Goal: Task Accomplishment & Management: Use online tool/utility

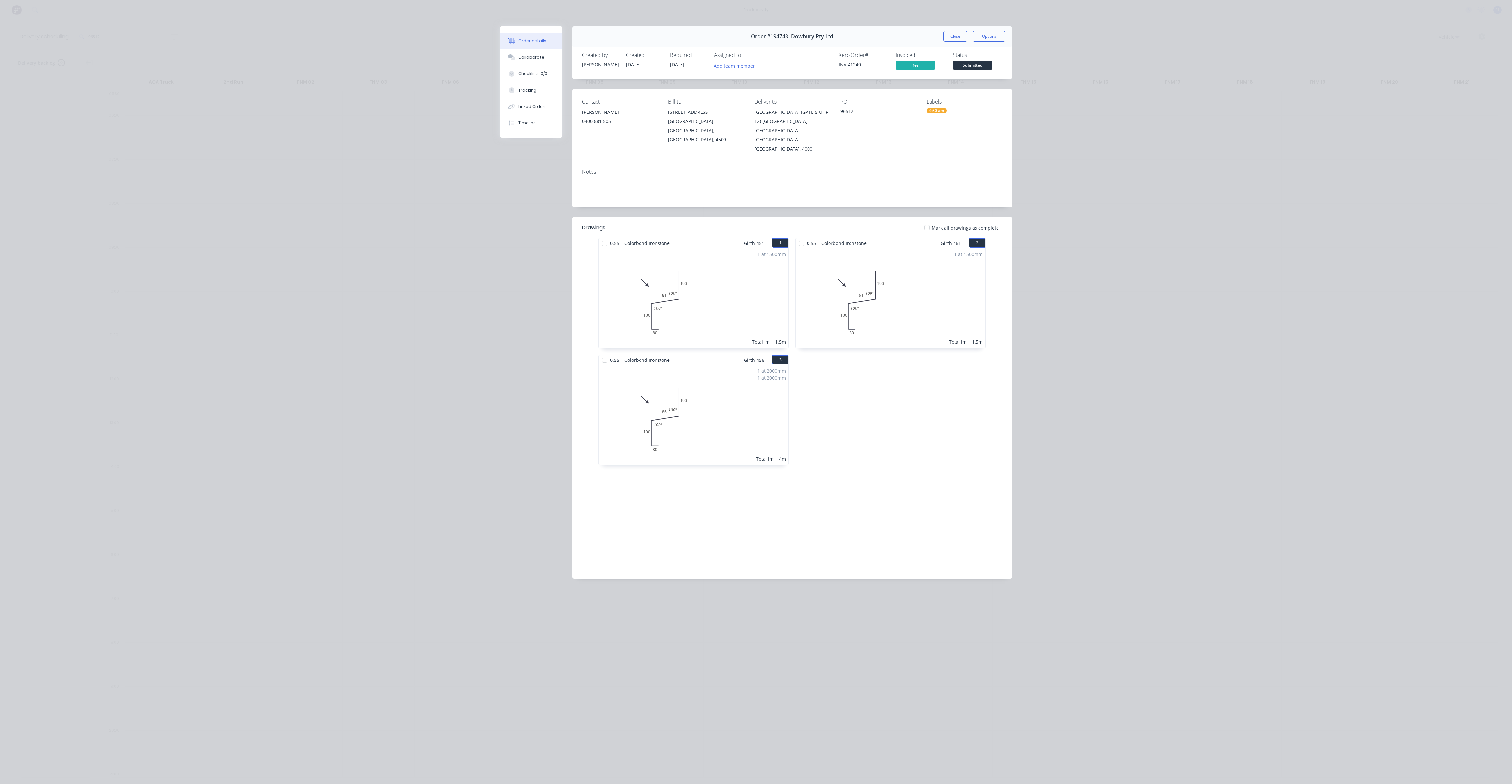
scroll to position [0, 0]
click at [948, 33] on button "Close" at bounding box center [955, 36] width 24 height 10
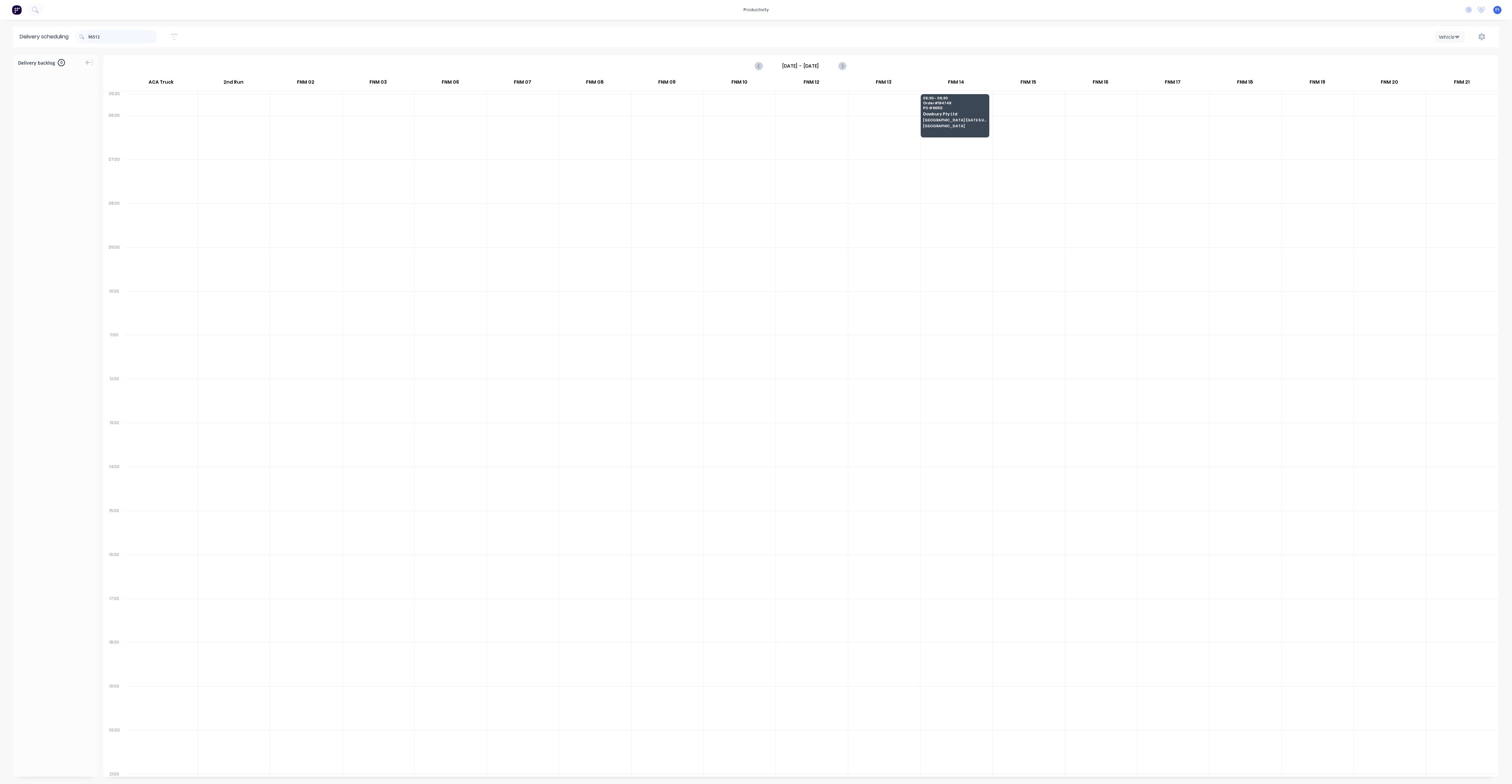
click at [116, 35] on input "96512" at bounding box center [122, 37] width 69 height 13
type input "9"
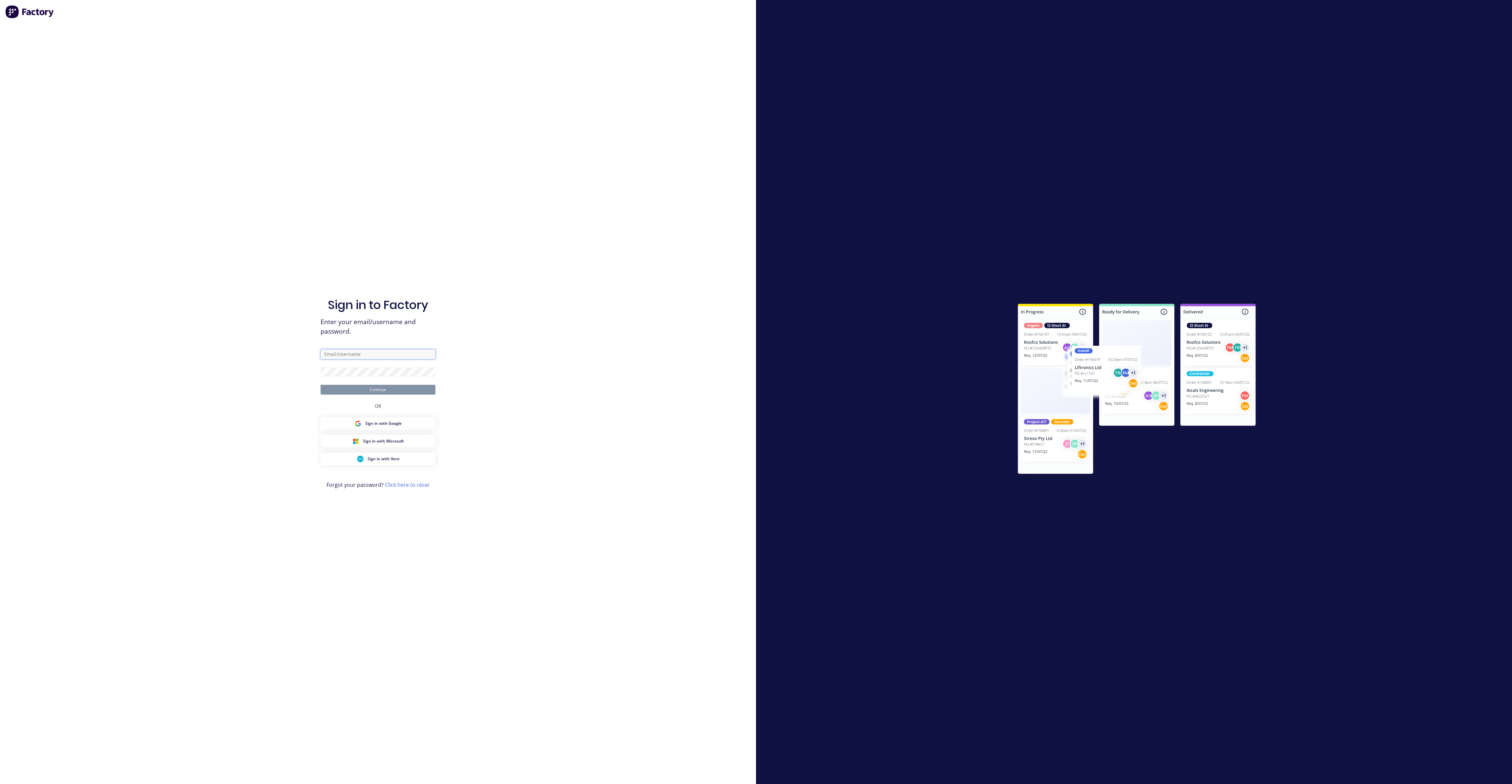
type input "[EMAIL_ADDRESS][DOMAIN_NAME]"
click at [404, 388] on button "Continue" at bounding box center [377, 389] width 115 height 9
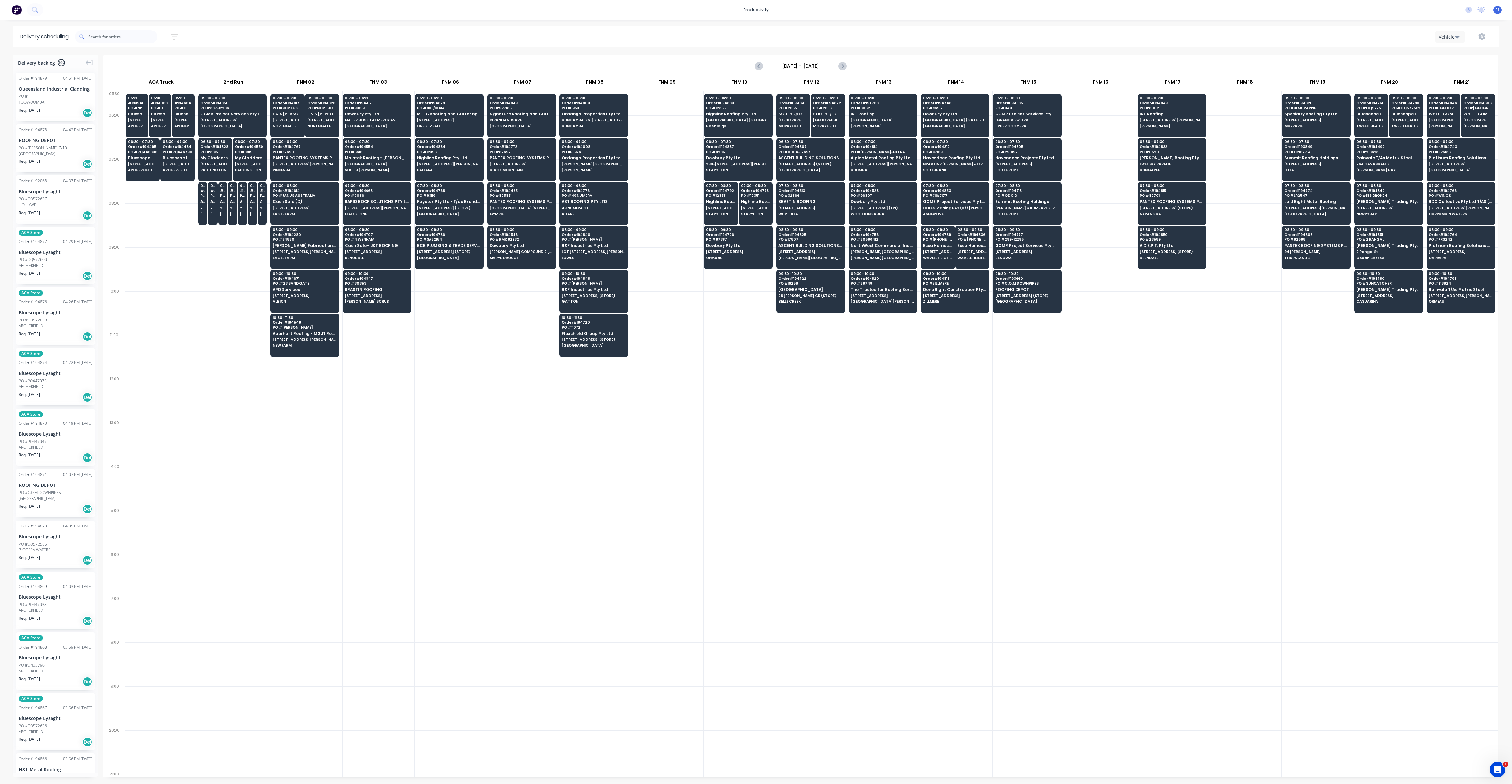
click at [112, 29] on div at bounding box center [116, 36] width 82 height 18
click at [112, 33] on input "text" at bounding box center [122, 37] width 69 height 13
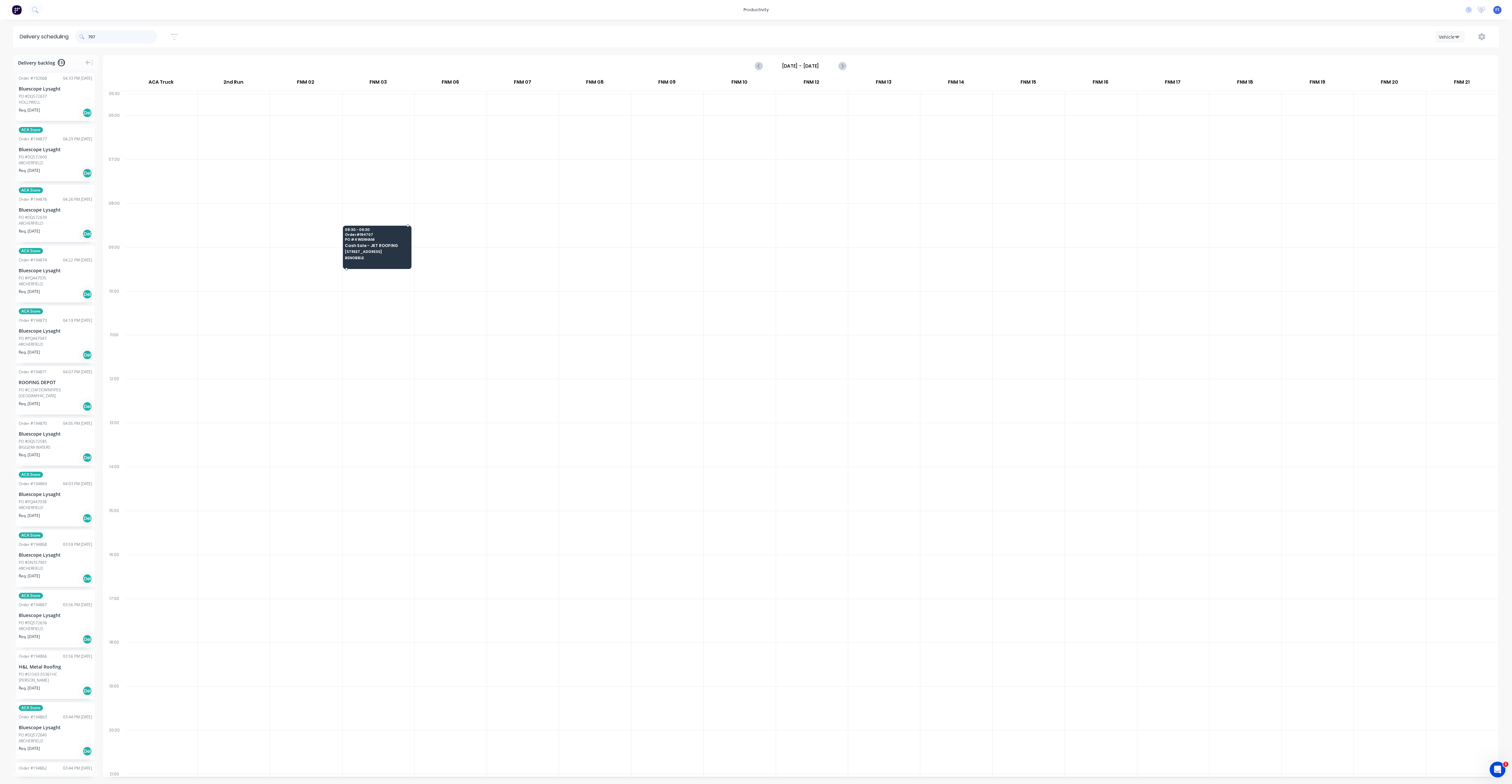
type input "707"
click at [366, 243] on span "Cash Sale - JKT ROOFING" at bounding box center [376, 245] width 63 height 5
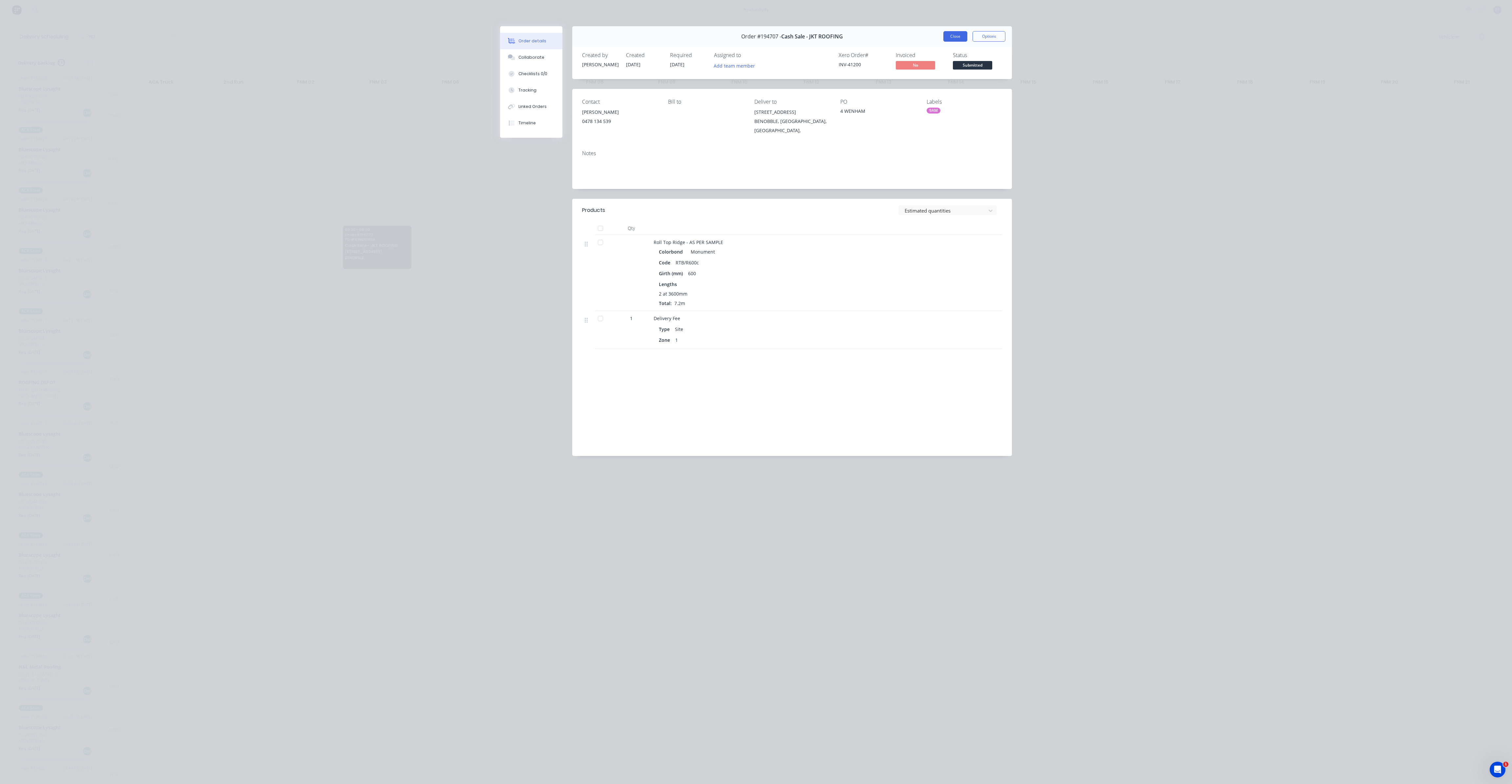
click at [953, 37] on button "Close" at bounding box center [955, 36] width 24 height 10
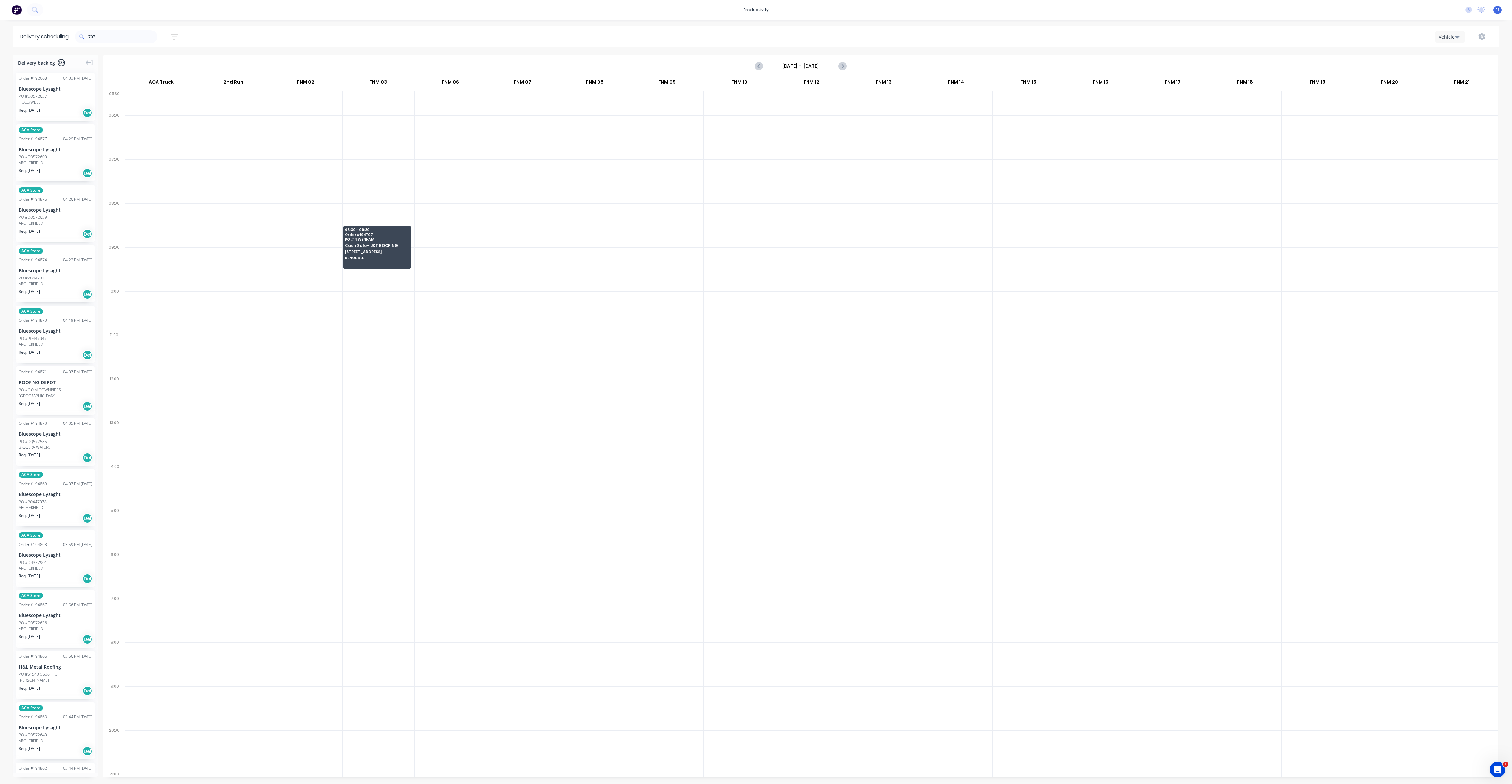
click at [1486, 40] on button "button" at bounding box center [1482, 37] width 21 height 11
click at [1468, 55] on div "Run Sheet" at bounding box center [1461, 54] width 50 height 9
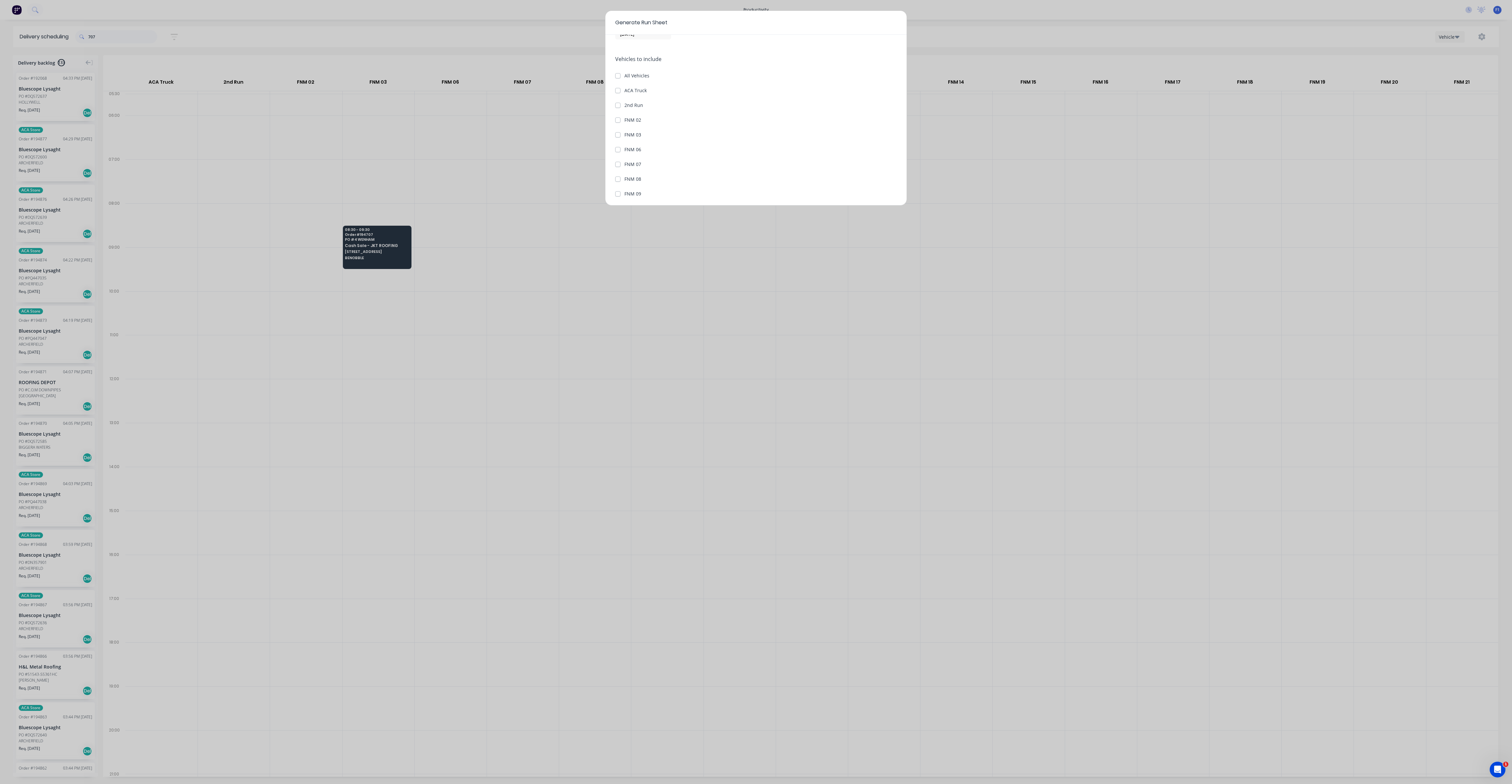
scroll to position [49, 0]
click at [624, 118] on label "FNM 03" at bounding box center [633, 117] width 17 height 7
click at [616, 118] on 03 "FNM 03" at bounding box center [619, 117] width 6 height 7
checkbox 03 "true"
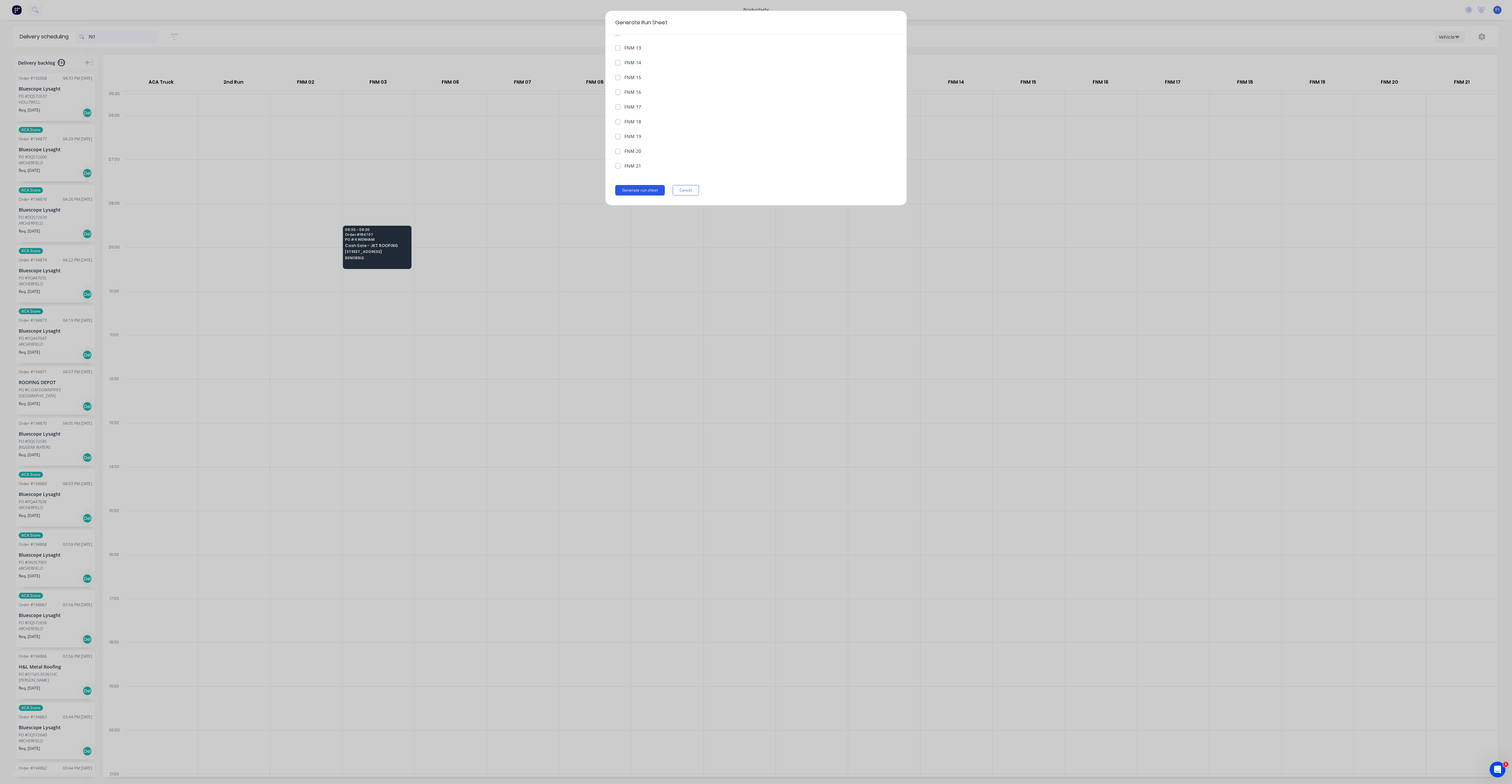
click at [659, 187] on button "Generate run sheet" at bounding box center [640, 189] width 49 height 10
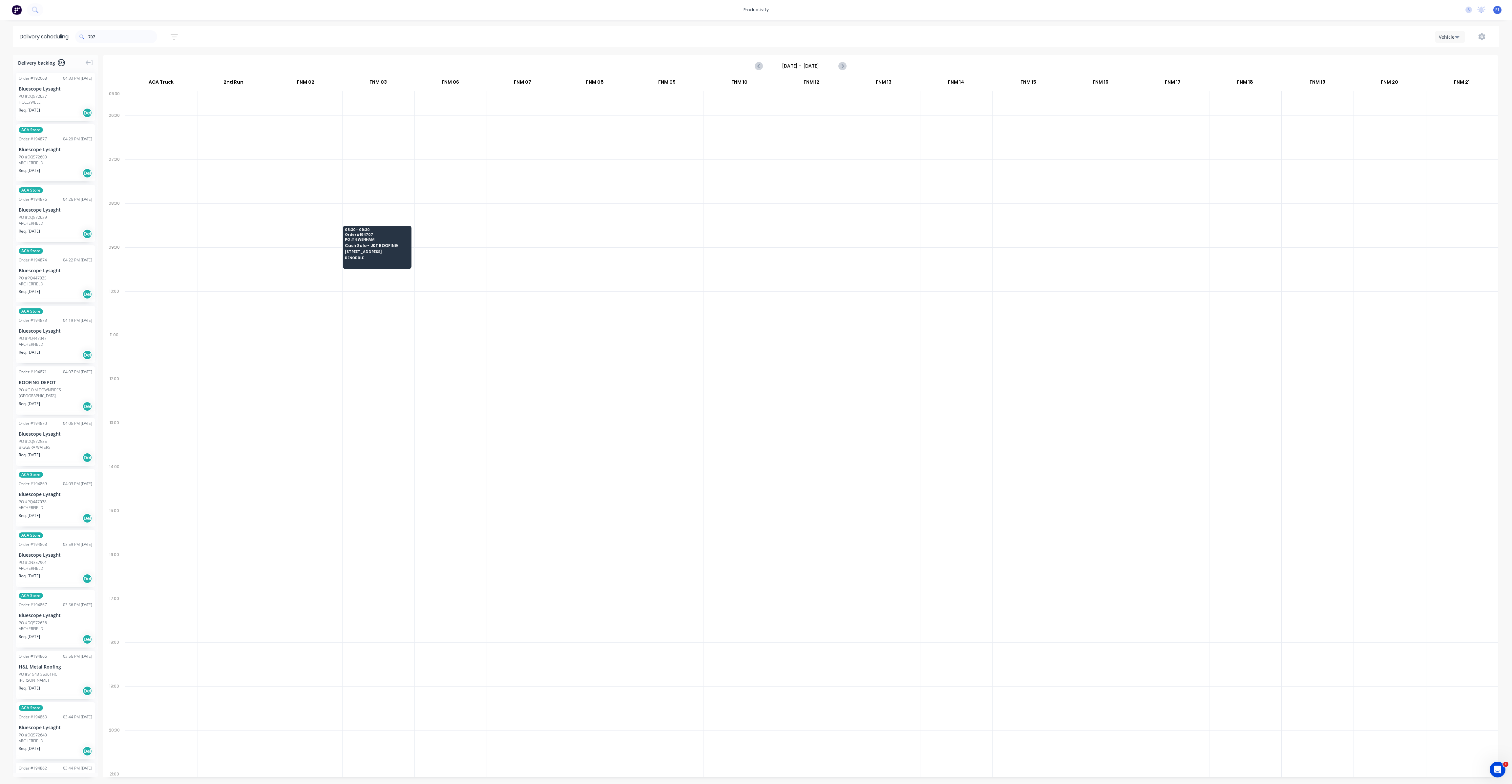
click at [454, 279] on div at bounding box center [451, 269] width 72 height 44
drag, startPoint x: 105, startPoint y: 33, endPoint x: 55, endPoint y: 33, distance: 50.0
click at [58, 33] on header "Delivery scheduling 707 Sort by Most recent Created date Required date Order nu…" at bounding box center [756, 37] width 1486 height 21
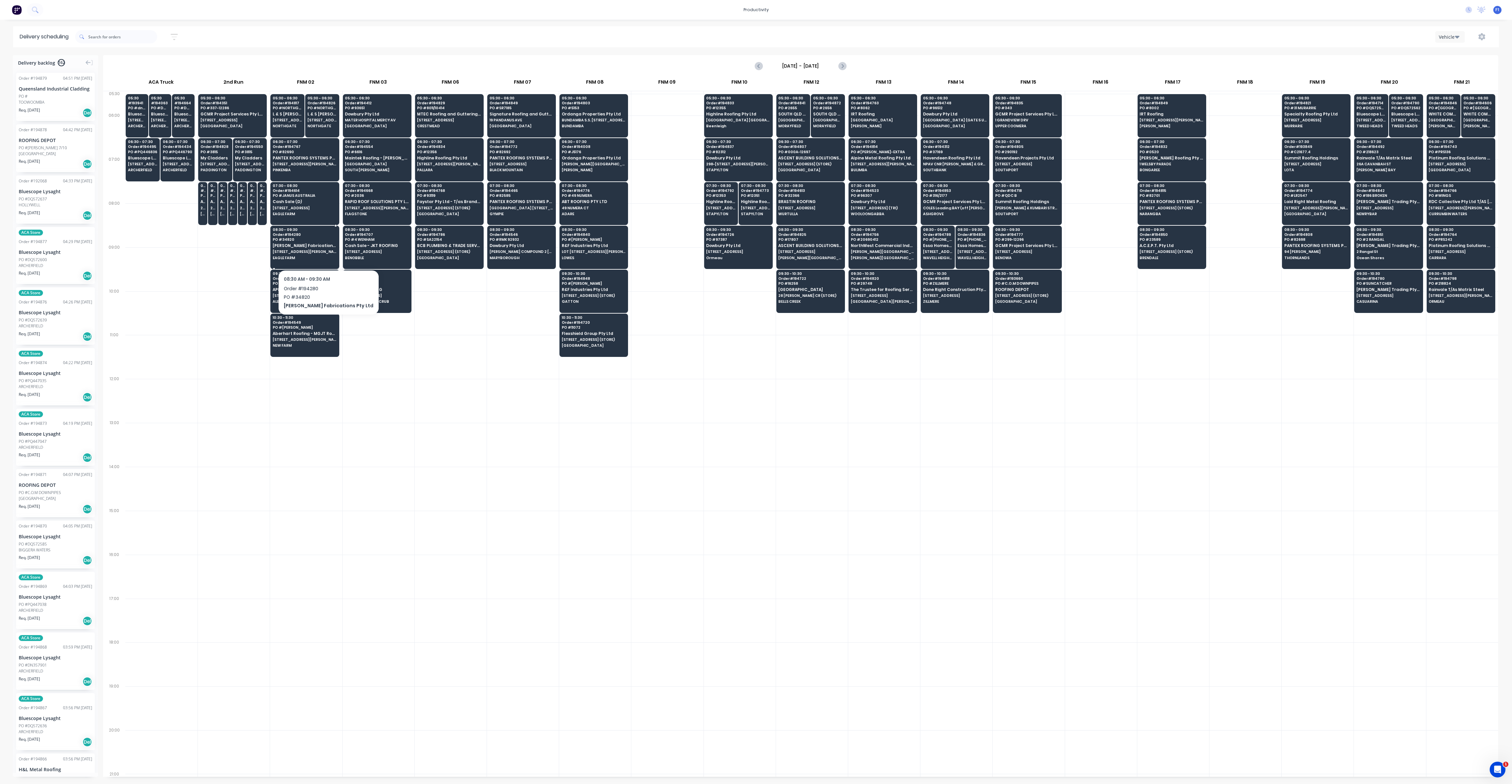
click at [318, 253] on div "08:30 - 09:30 Order # 194280 PO # 34820 [PERSON_NAME] Fabrications Pty Ltd [STR…" at bounding box center [305, 243] width 68 height 37
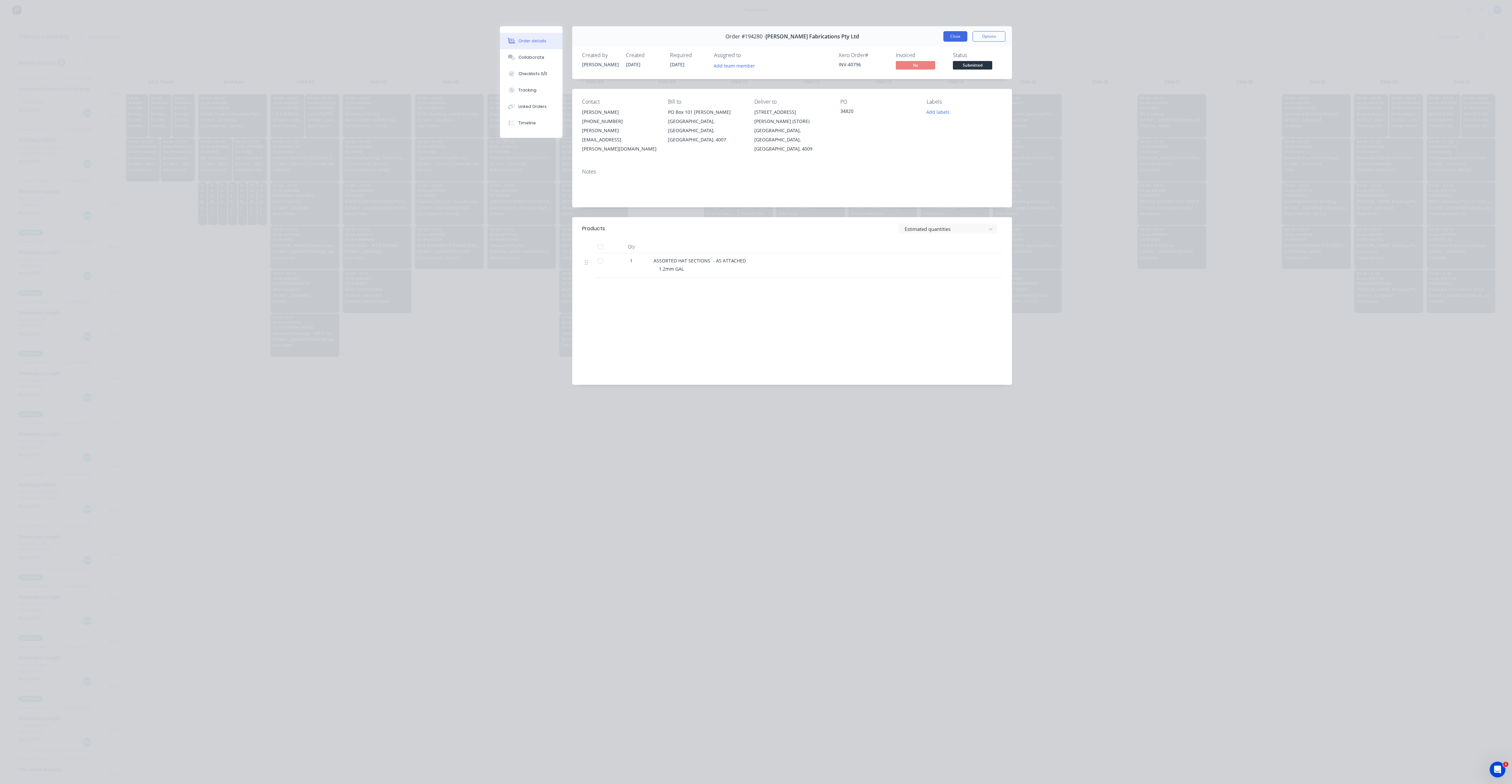
click at [951, 39] on button "Close" at bounding box center [955, 36] width 24 height 10
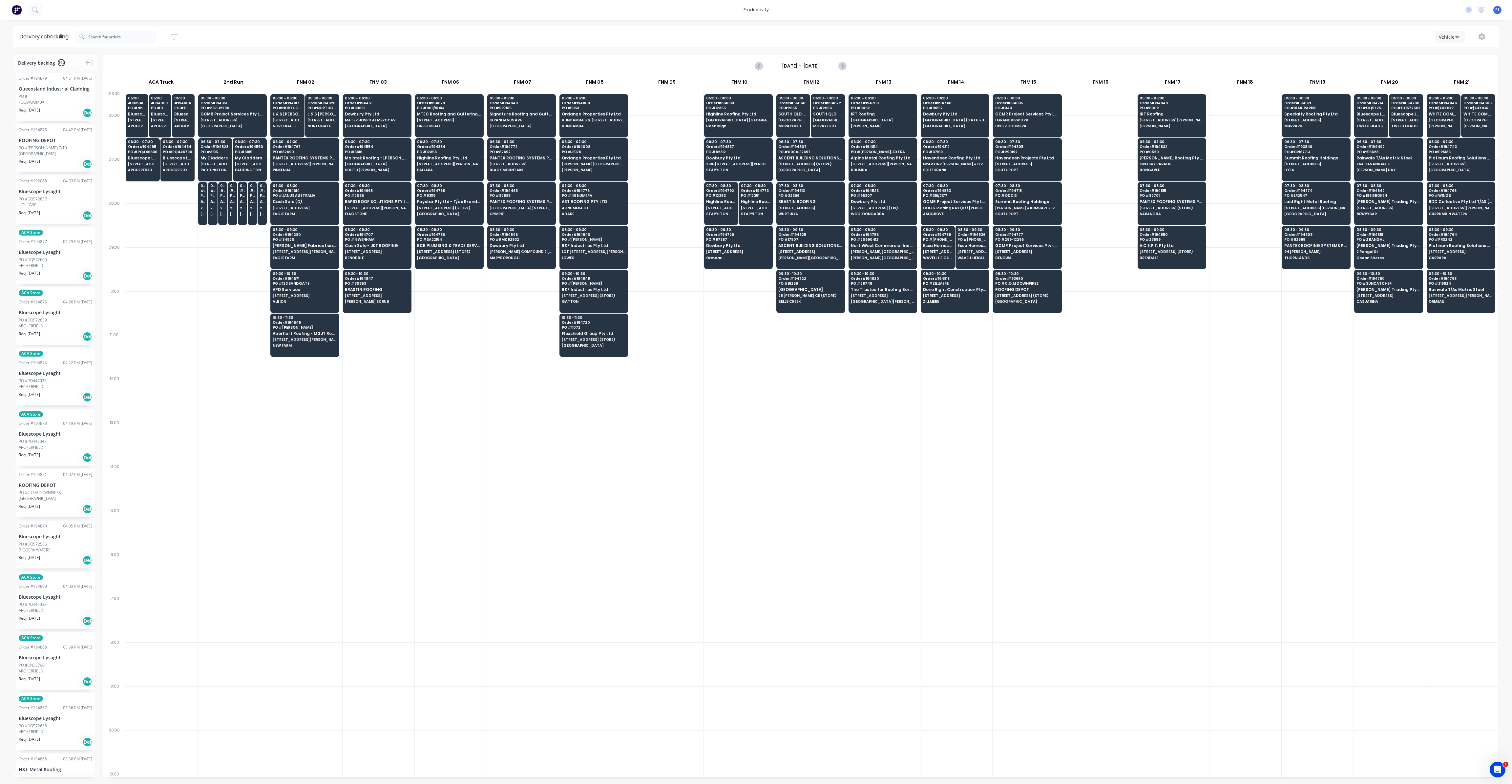
click at [364, 393] on div at bounding box center [379, 401] width 72 height 44
click at [959, 111] on div "05:30 - 06:30 Order # 194748 PO # 96512 Dowbury Pty Ltd [GEOGRAPHIC_DATA] (GATE…" at bounding box center [955, 112] width 68 height 37
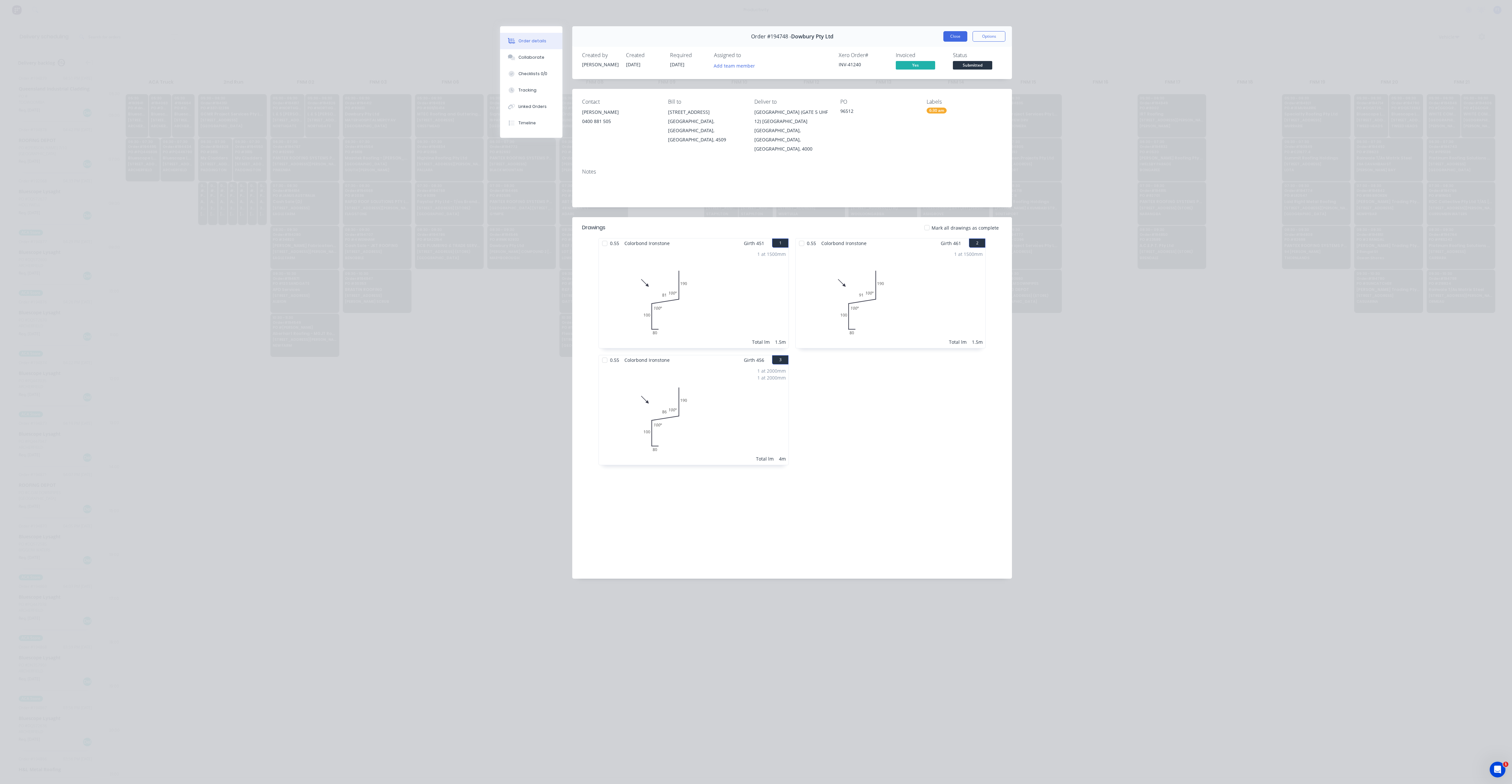
click at [958, 34] on button "Close" at bounding box center [955, 36] width 24 height 10
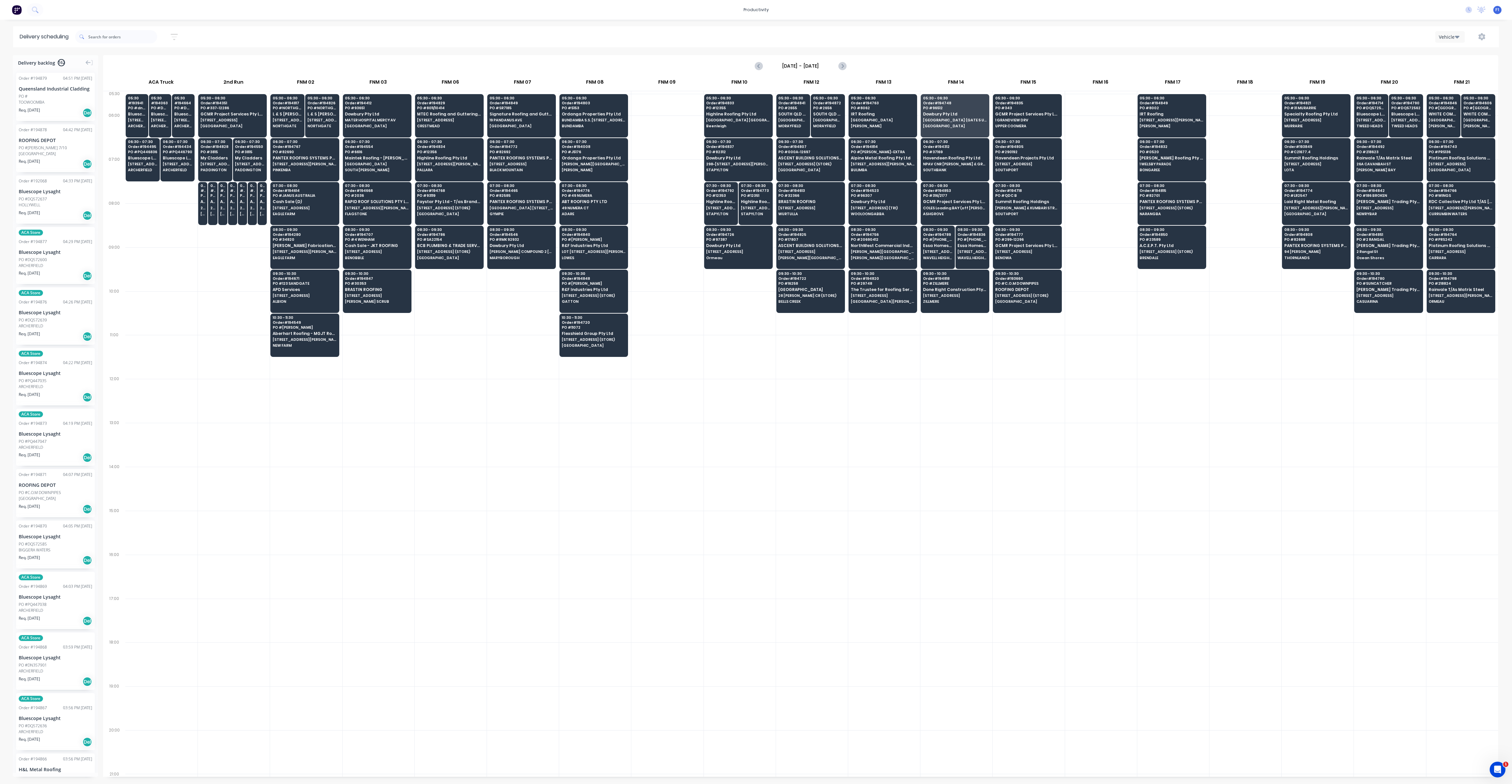
click at [810, 67] on input "[DATE] - [DATE]" at bounding box center [801, 65] width 65 height 9
click at [834, 100] on div "2" at bounding box center [830, 98] width 9 height 9
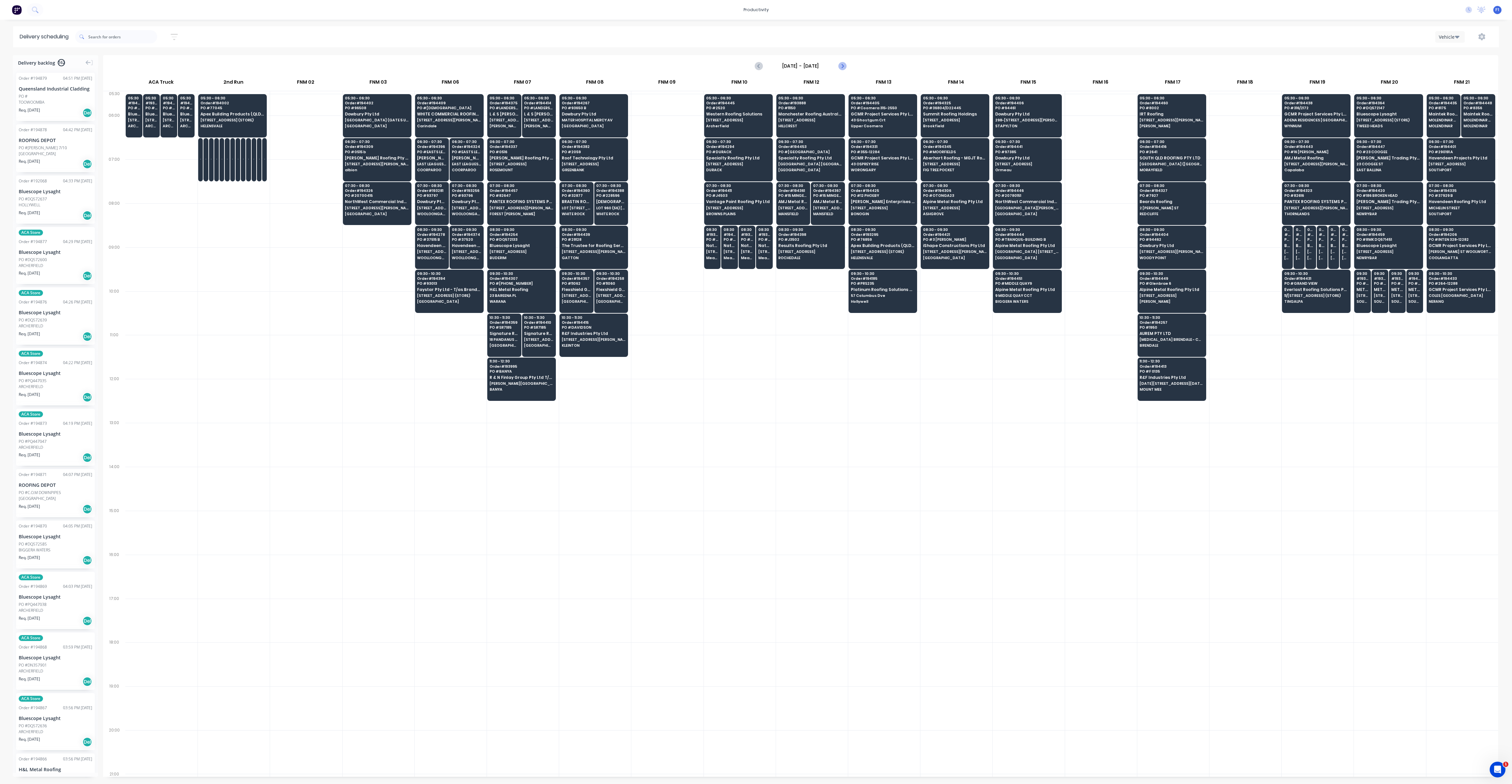
click at [844, 65] on icon "Next page" at bounding box center [842, 65] width 8 height 8
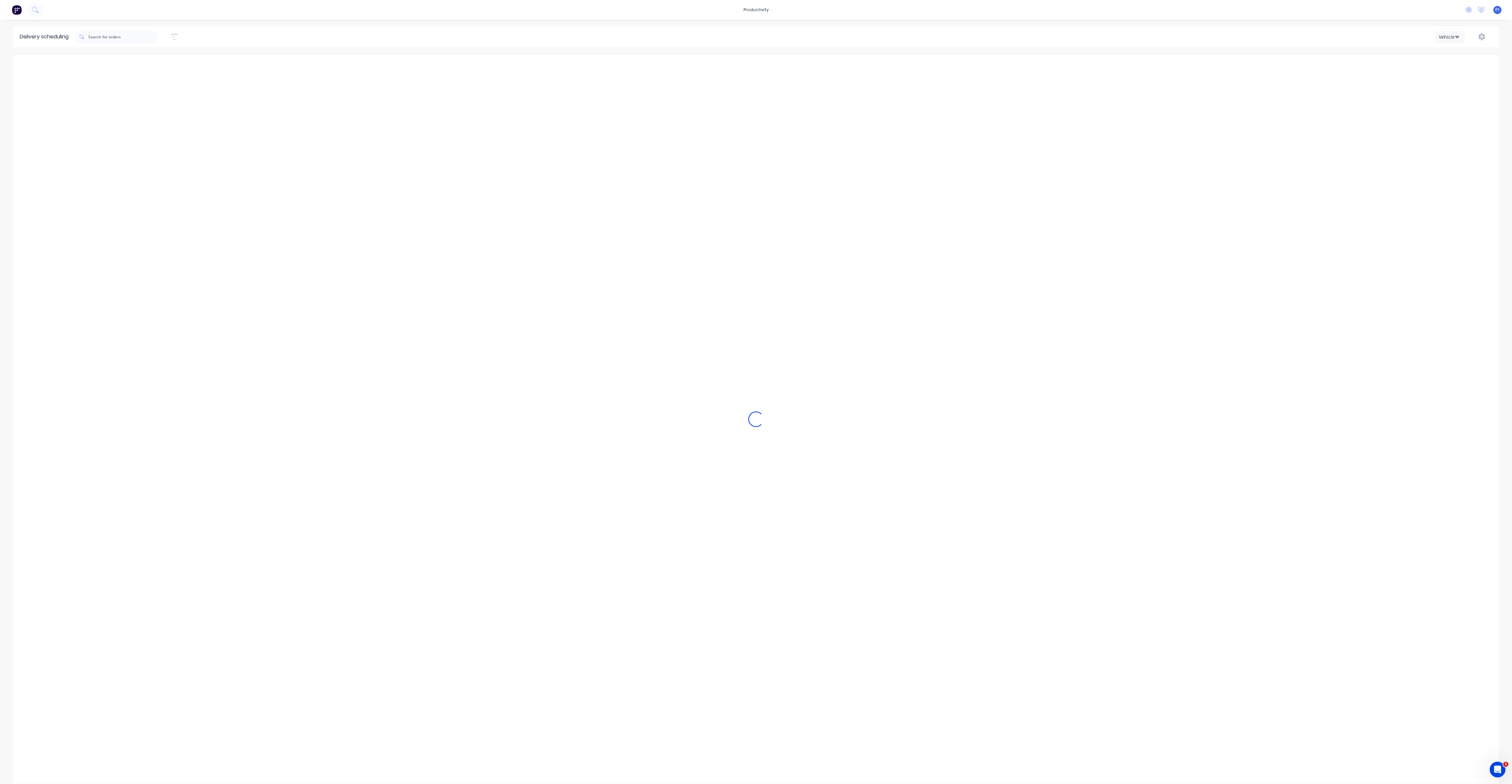
type input "[DATE] - [DATE]"
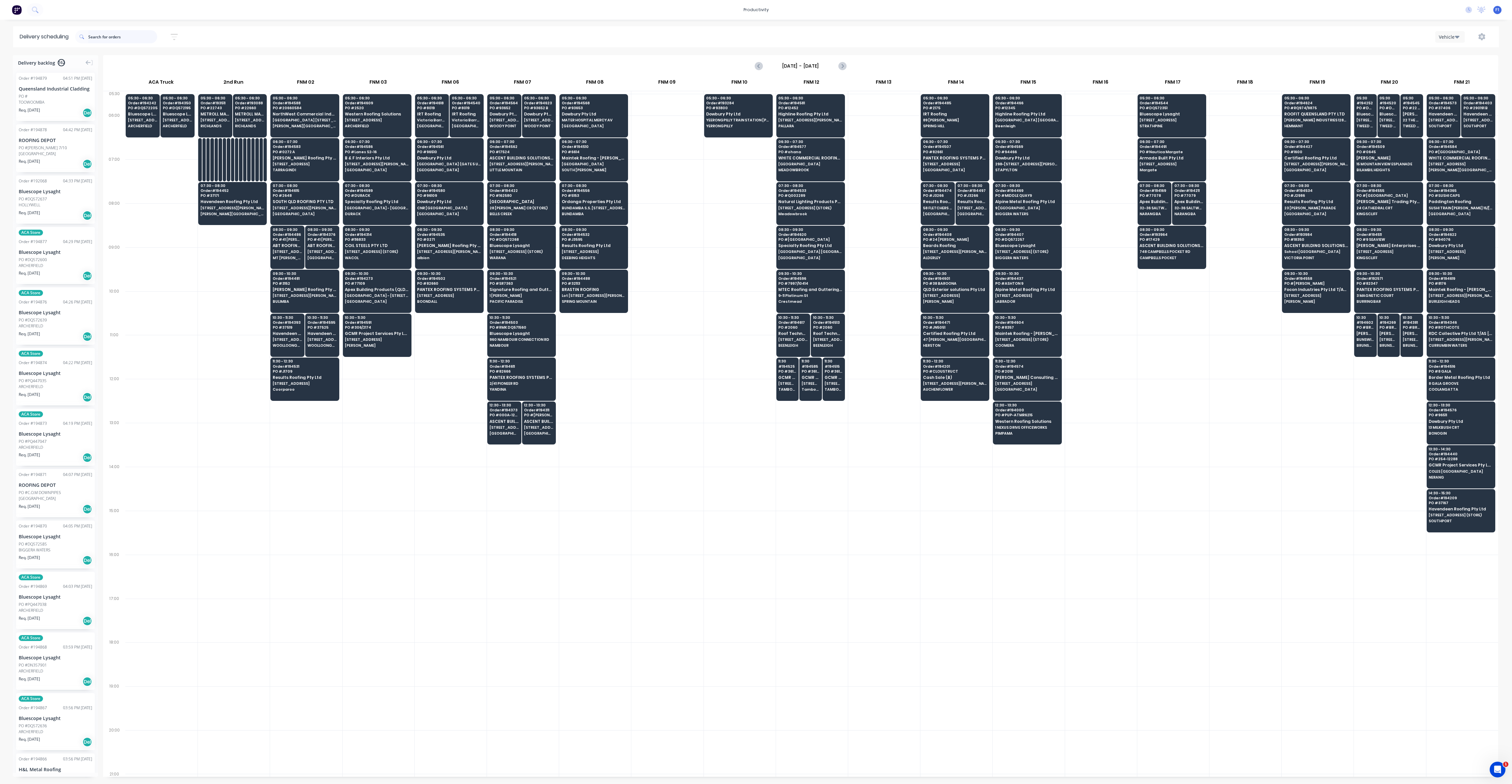
click at [131, 37] on input "text" at bounding box center [122, 37] width 69 height 13
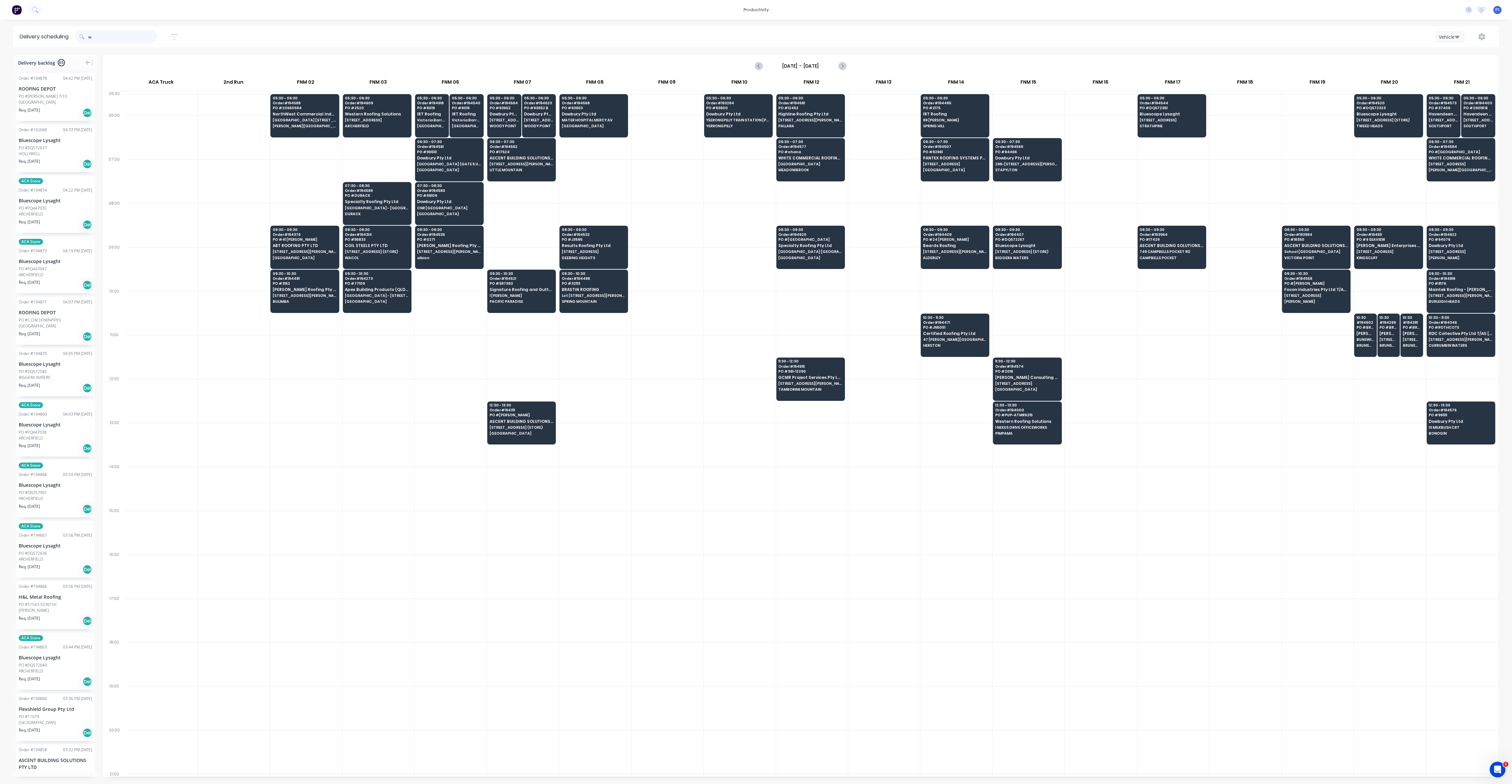
type input "w"
click at [1449, 36] on div "Vehicle" at bounding box center [1449, 36] width 19 height 7
click at [1484, 36] on icon "button" at bounding box center [1482, 37] width 7 height 8
click at [805, 66] on input "[DATE] - [DATE]" at bounding box center [801, 65] width 65 height 9
click at [814, 109] on div "8" at bounding box center [817, 112] width 9 height 9
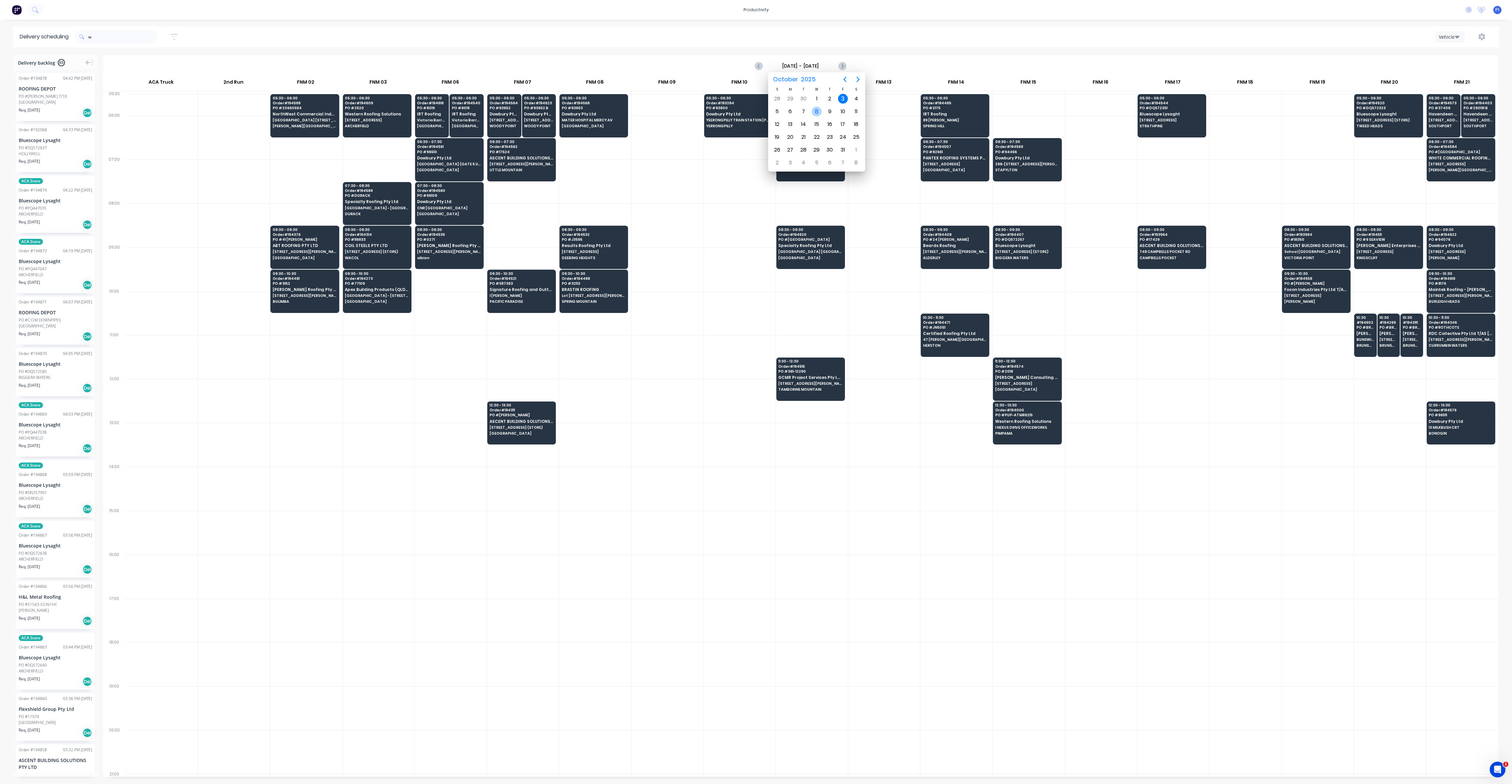
type input "[DATE] - [DATE]"
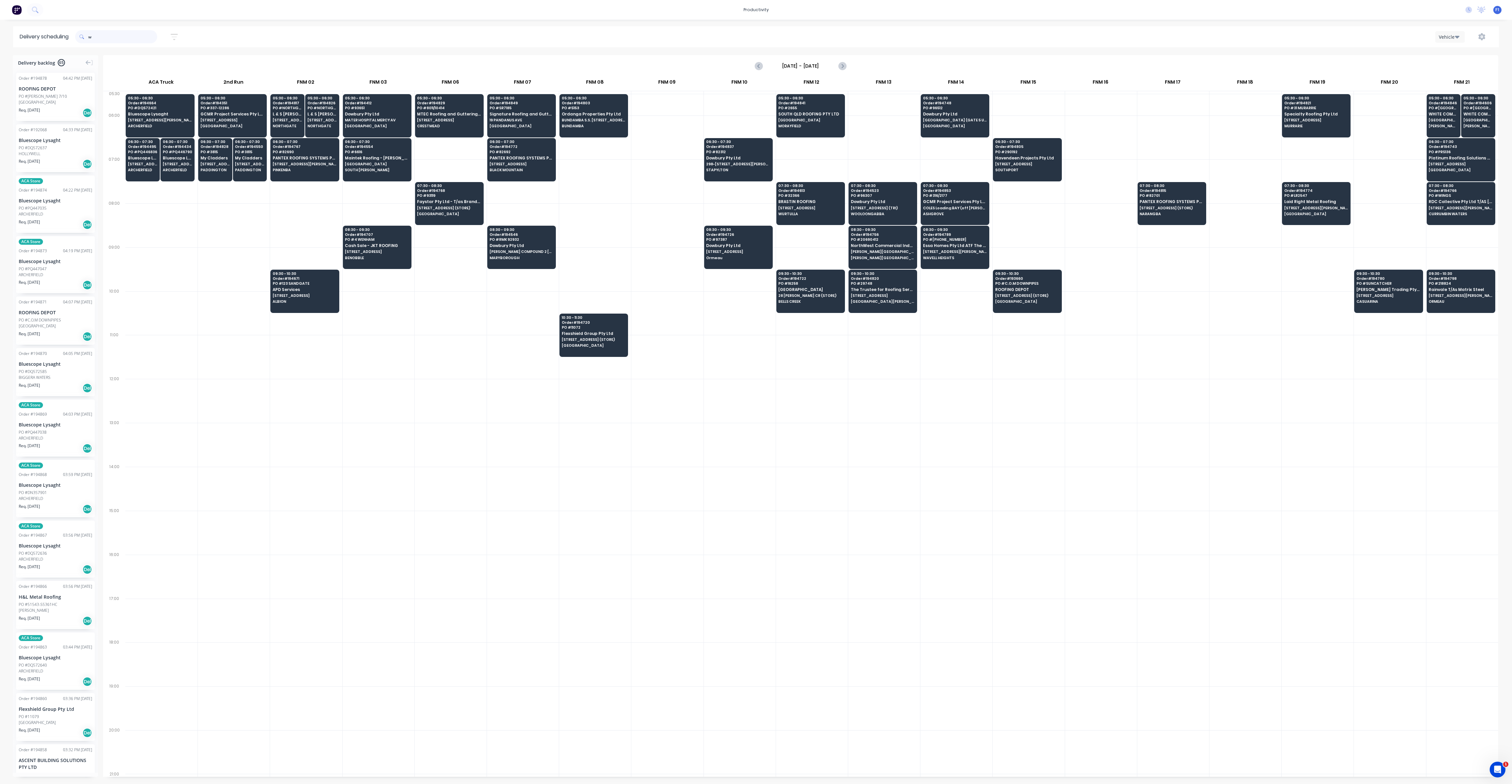
drag, startPoint x: 125, startPoint y: 42, endPoint x: 85, endPoint y: 36, distance: 40.4
click at [90, 36] on input "w" at bounding box center [122, 37] width 69 height 13
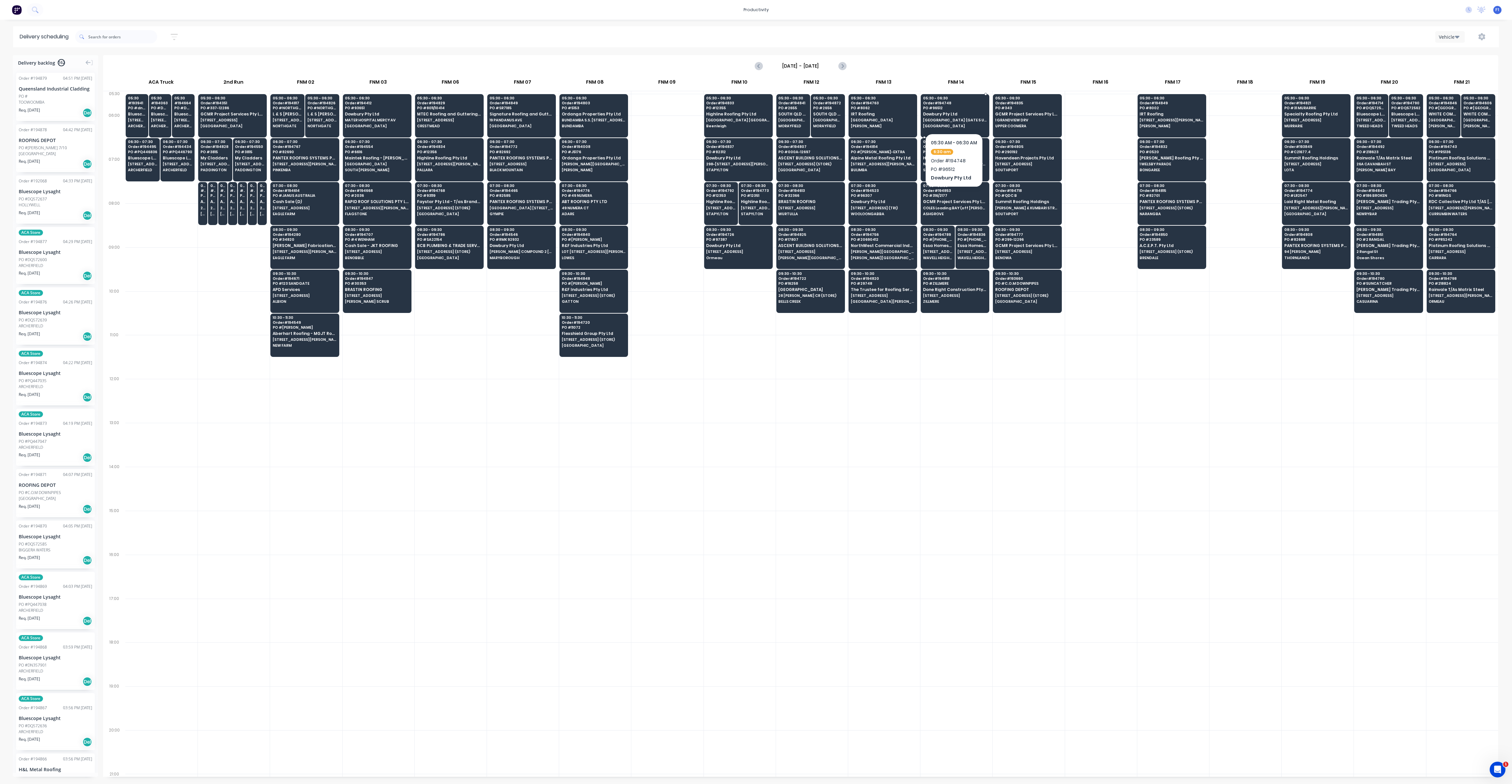
click at [950, 115] on span "Dowbury Pty Ltd" at bounding box center [955, 114] width 63 height 5
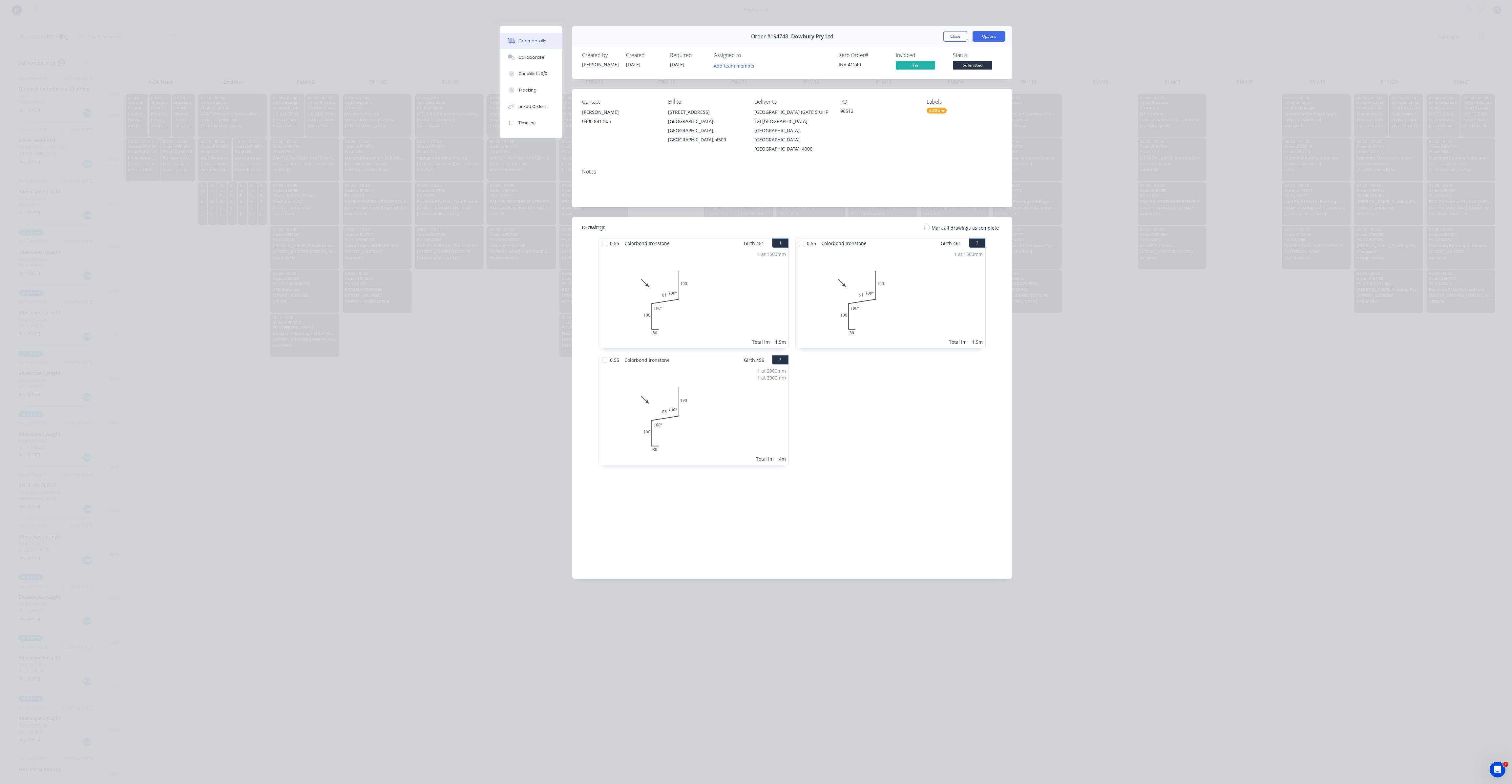
click at [1000, 37] on button "Options" at bounding box center [989, 36] width 33 height 10
click at [988, 78] on div "Delivery Docket" at bounding box center [971, 80] width 57 height 9
click at [975, 81] on div "Standard" at bounding box center [971, 80] width 57 height 9
click at [966, 77] on div "Standard" at bounding box center [971, 80] width 57 height 9
click at [965, 89] on div "Custom" at bounding box center [971, 93] width 57 height 9
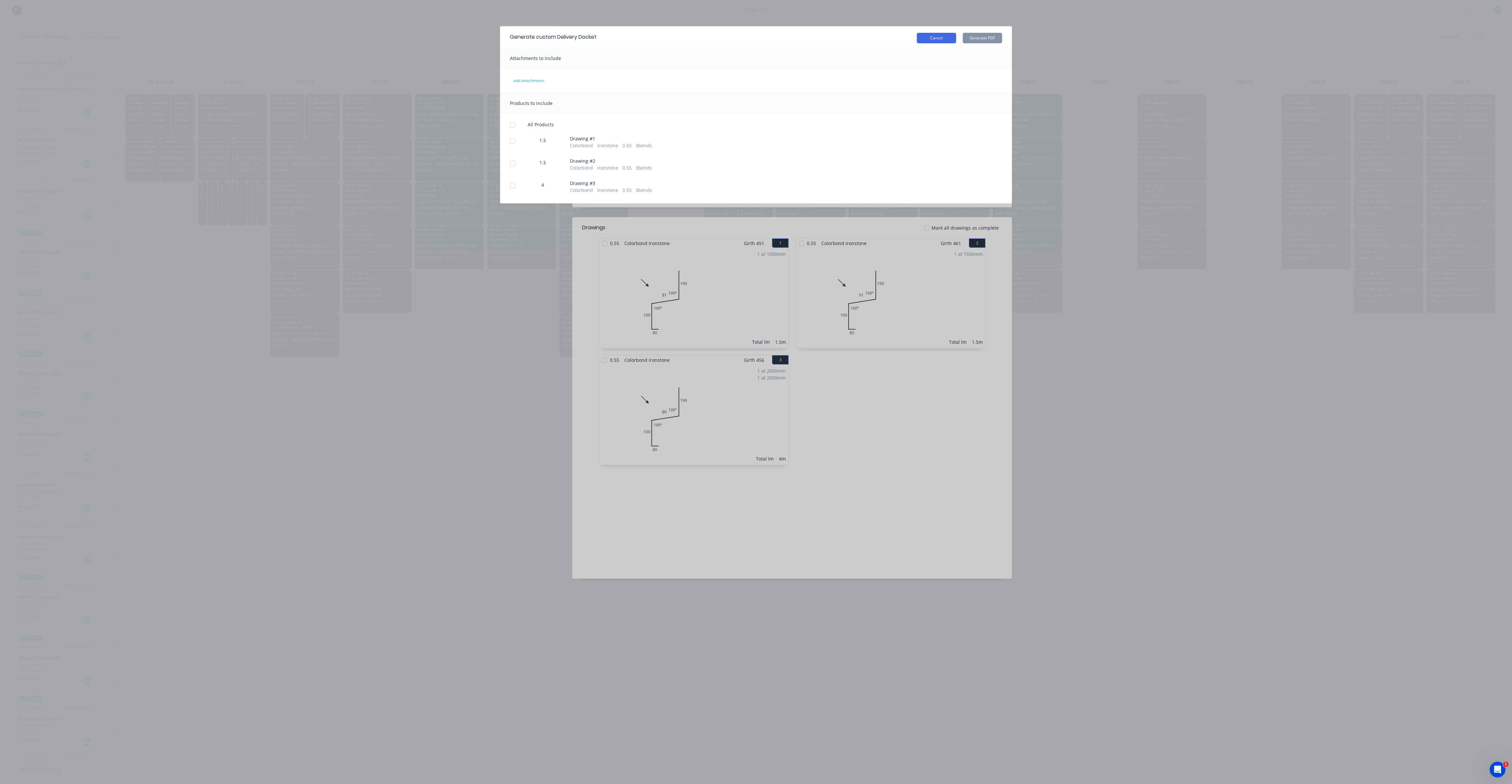
click at [939, 42] on button "Cancel" at bounding box center [937, 38] width 40 height 10
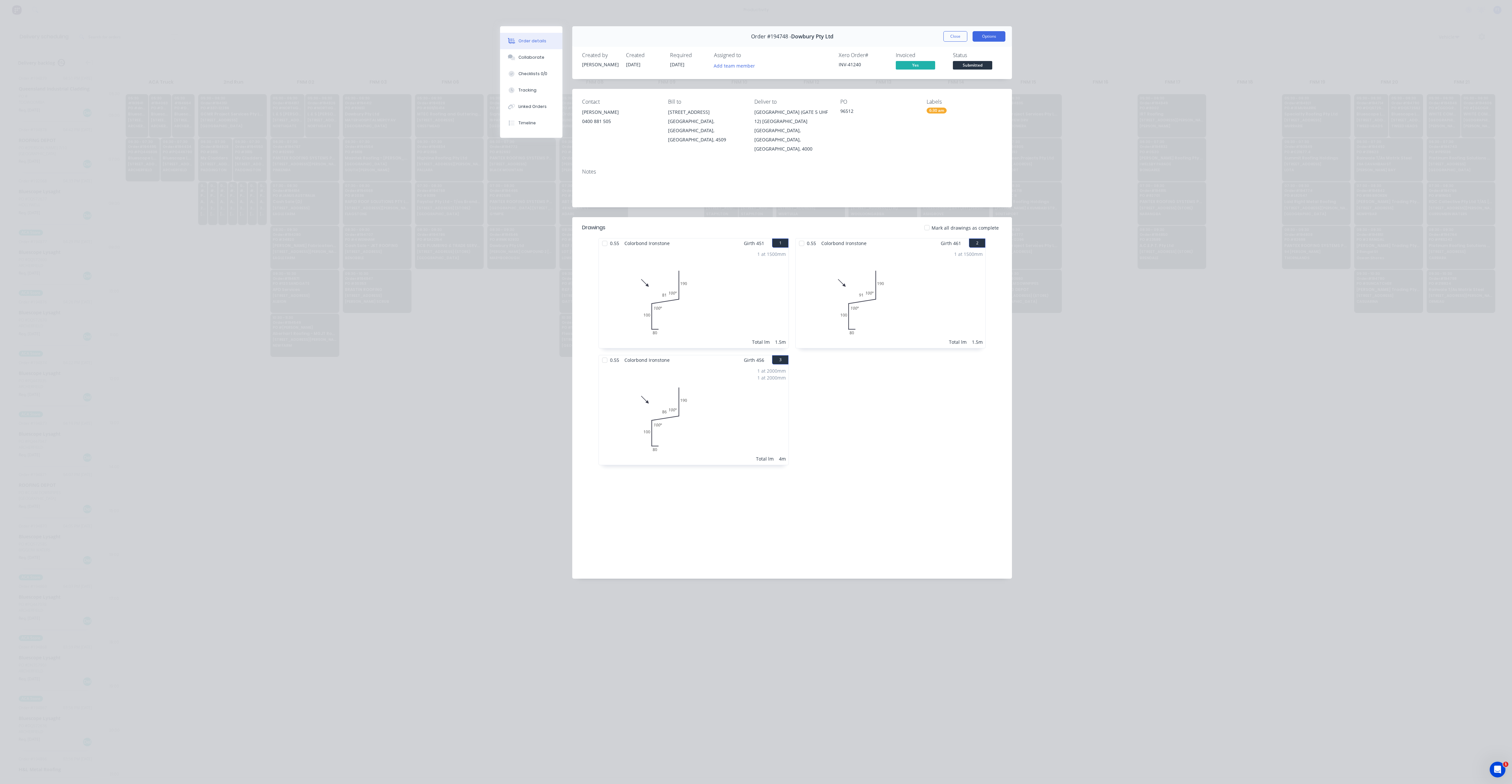
click at [991, 39] on button "Options" at bounding box center [989, 36] width 33 height 10
click at [979, 69] on div "Work Order" at bounding box center [971, 66] width 57 height 9
click at [973, 77] on div "Standard" at bounding box center [971, 80] width 57 height 9
click at [985, 38] on button "Options" at bounding box center [989, 36] width 33 height 10
click at [962, 39] on button "Close" at bounding box center [955, 36] width 24 height 10
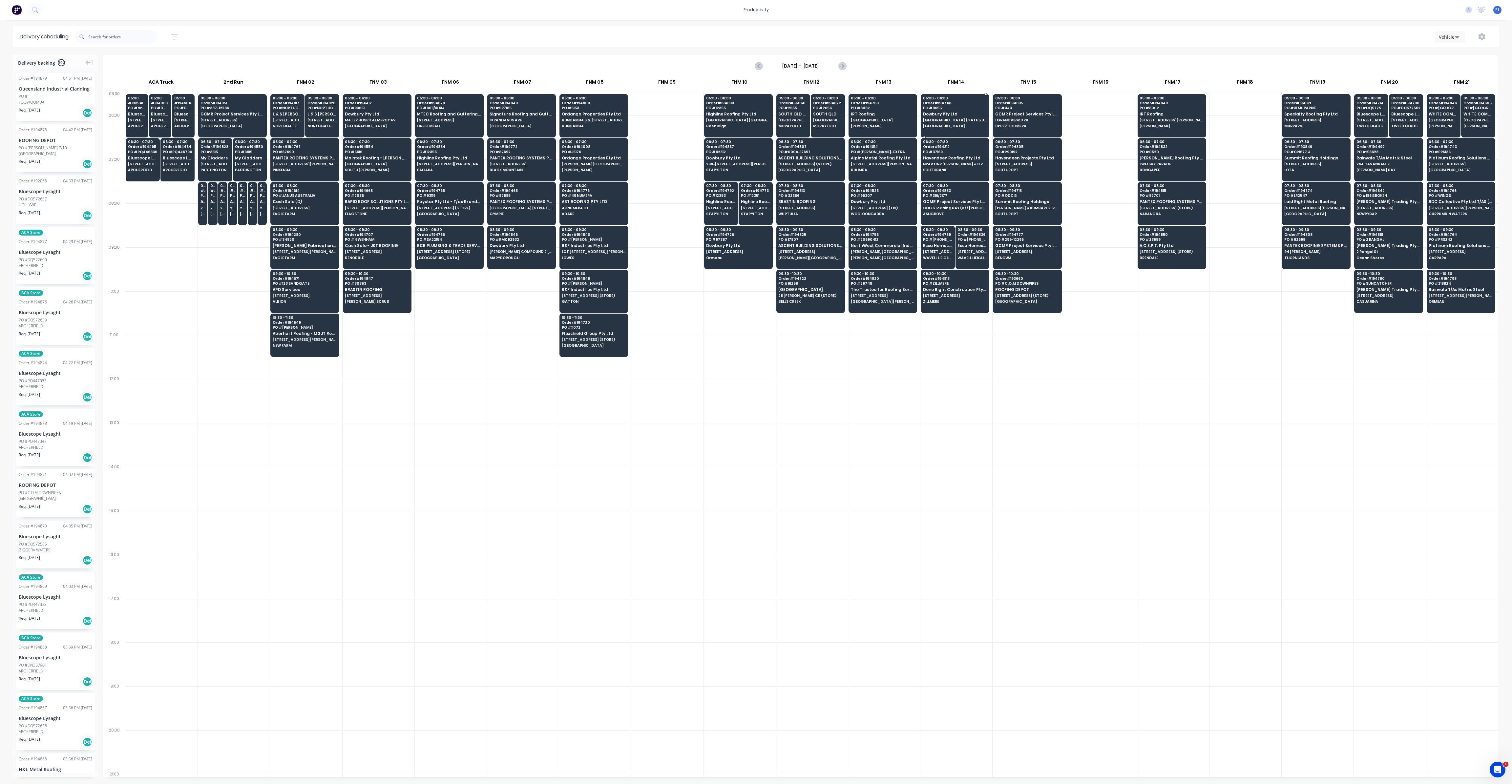
click at [939, 113] on span "Dowbury Pty Ltd" at bounding box center [955, 114] width 63 height 5
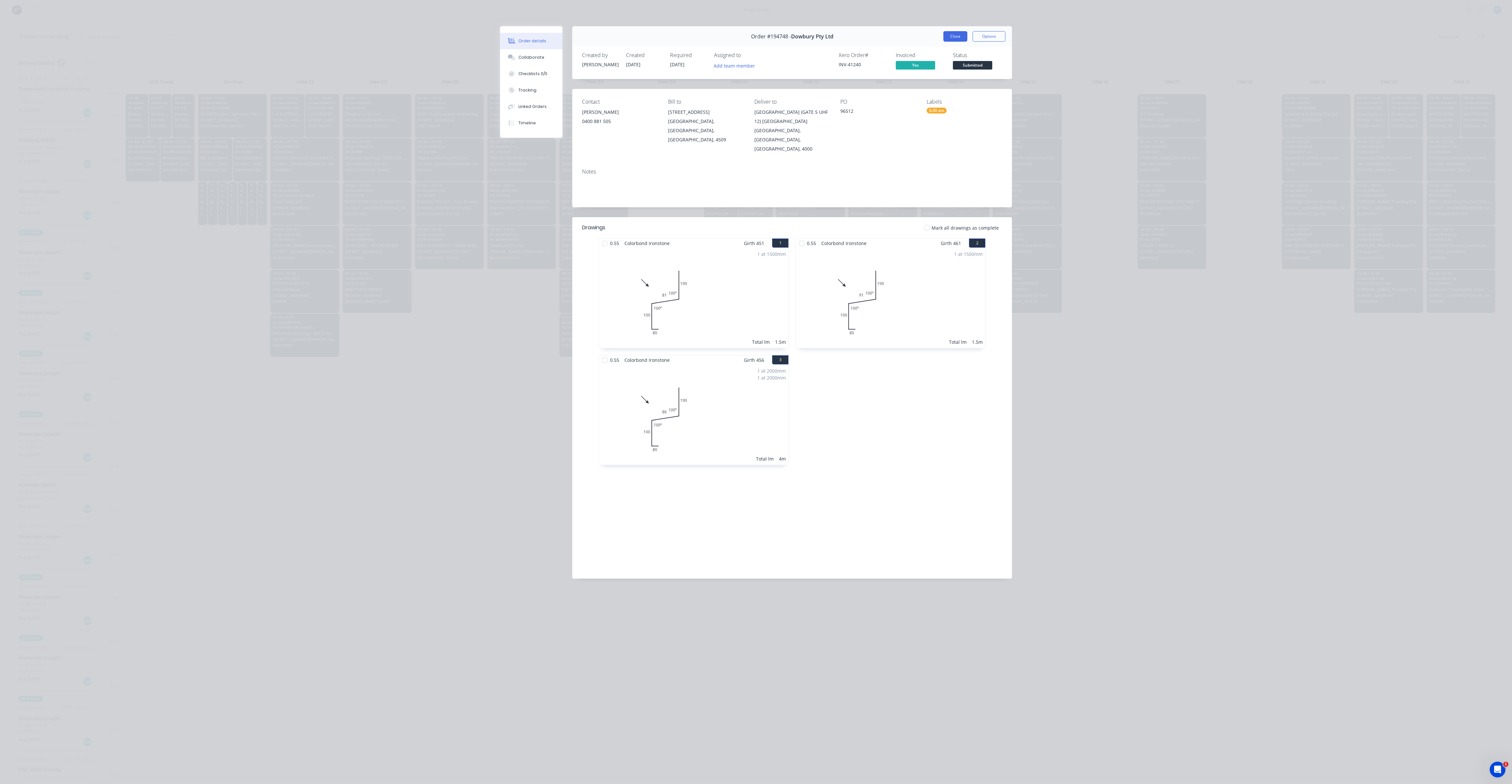
click at [954, 37] on button "Close" at bounding box center [955, 36] width 24 height 10
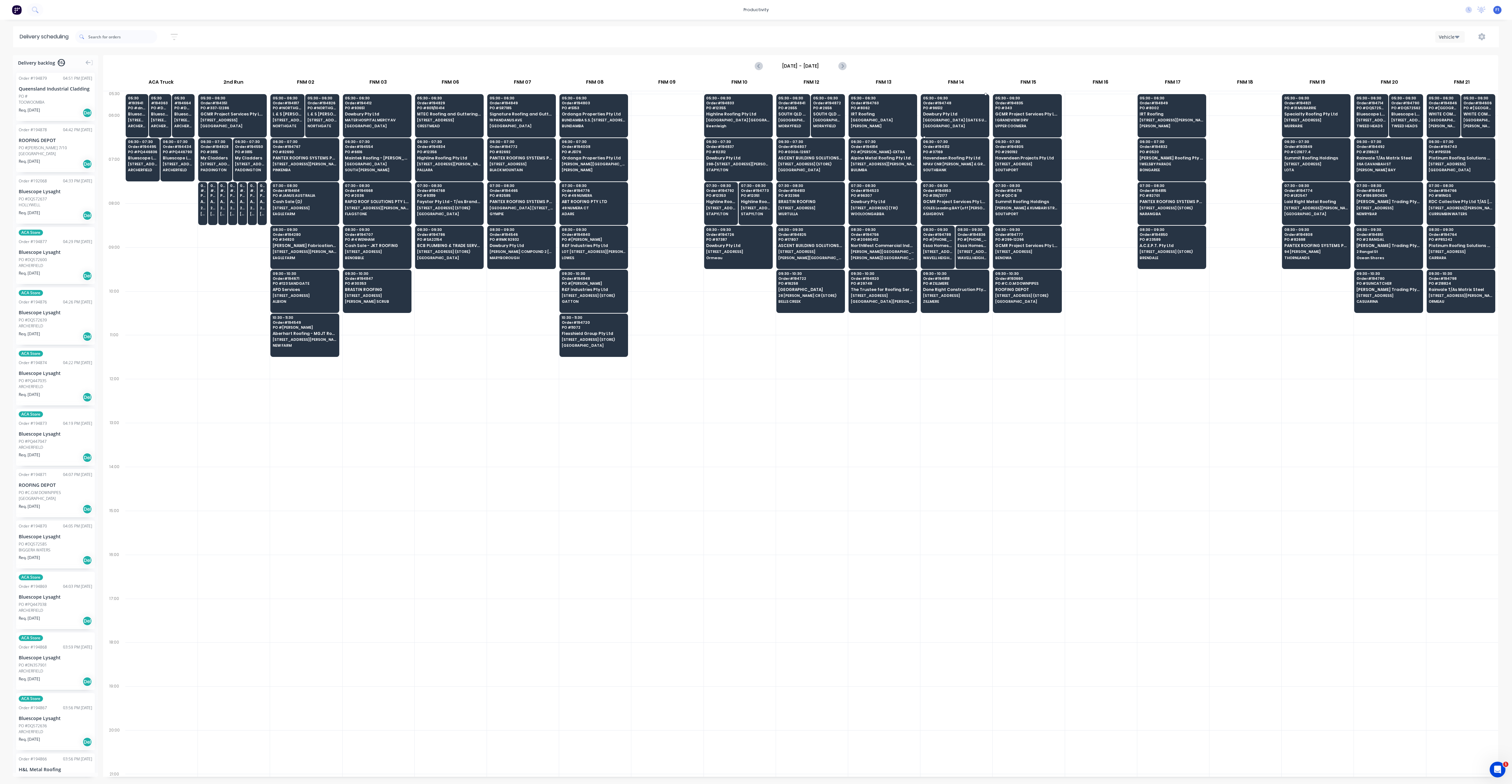
click at [965, 106] on span "PO # 96512" at bounding box center [955, 108] width 63 height 4
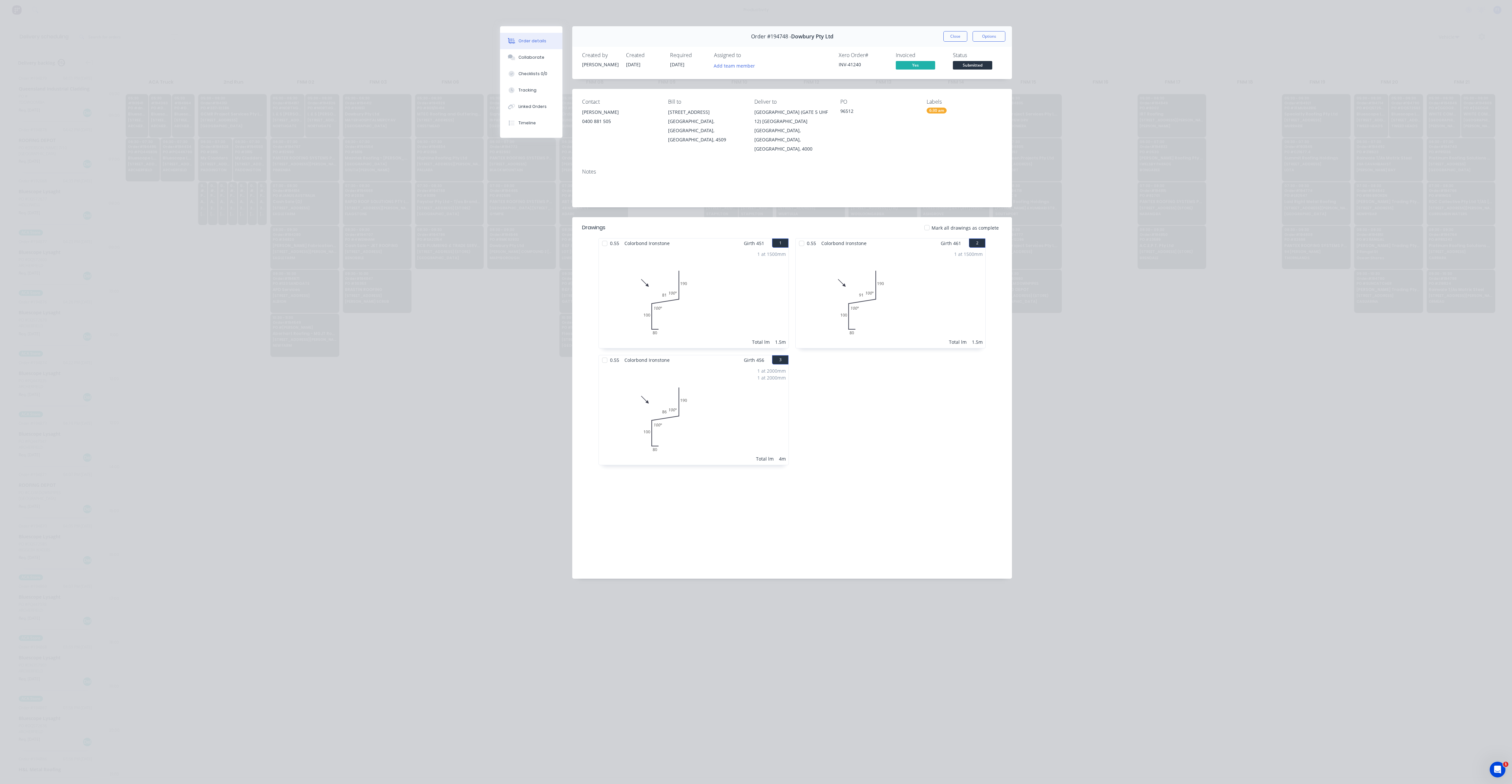
click at [541, 60] on div "Collaborate" at bounding box center [531, 58] width 26 height 6
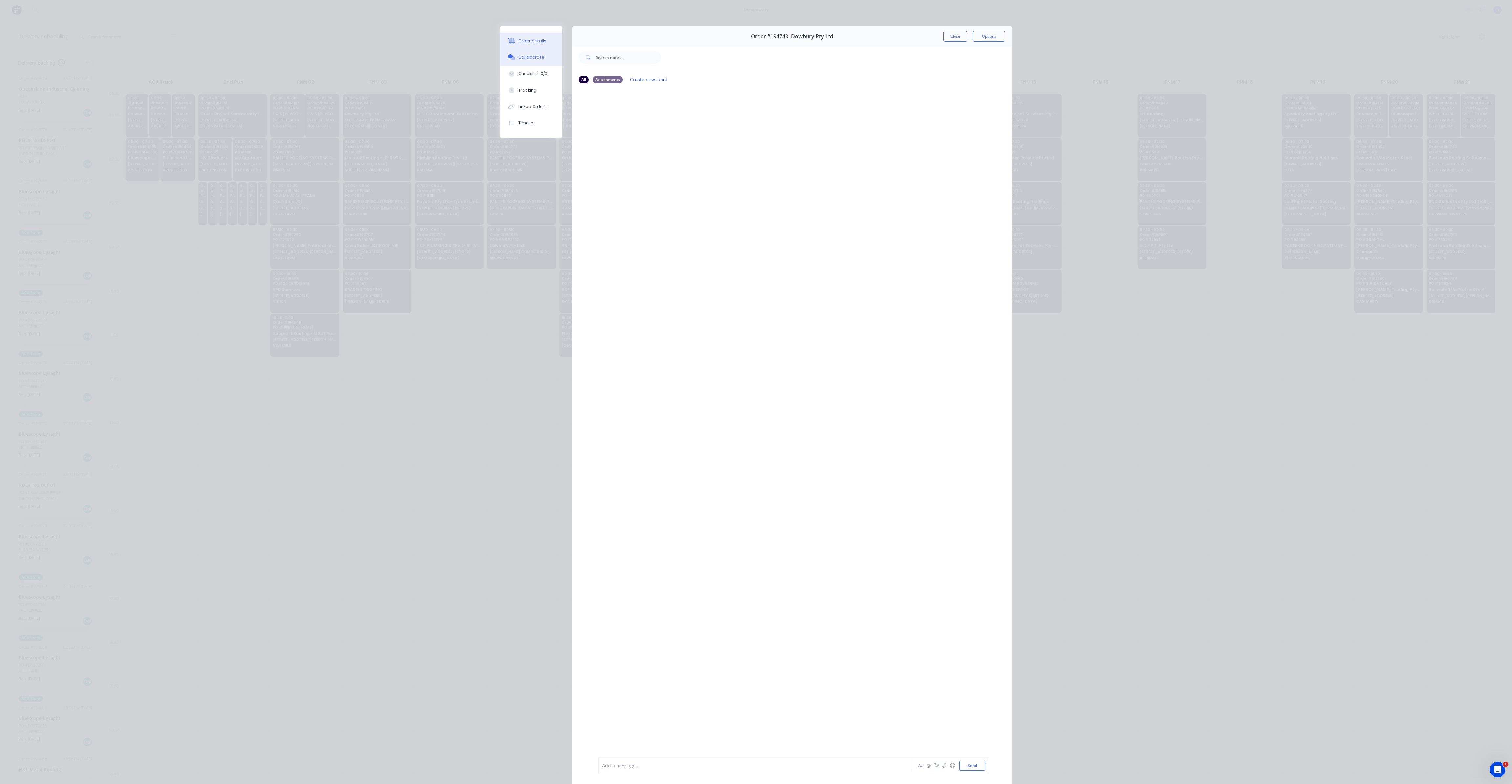
click at [535, 45] on button "Order details" at bounding box center [531, 41] width 63 height 16
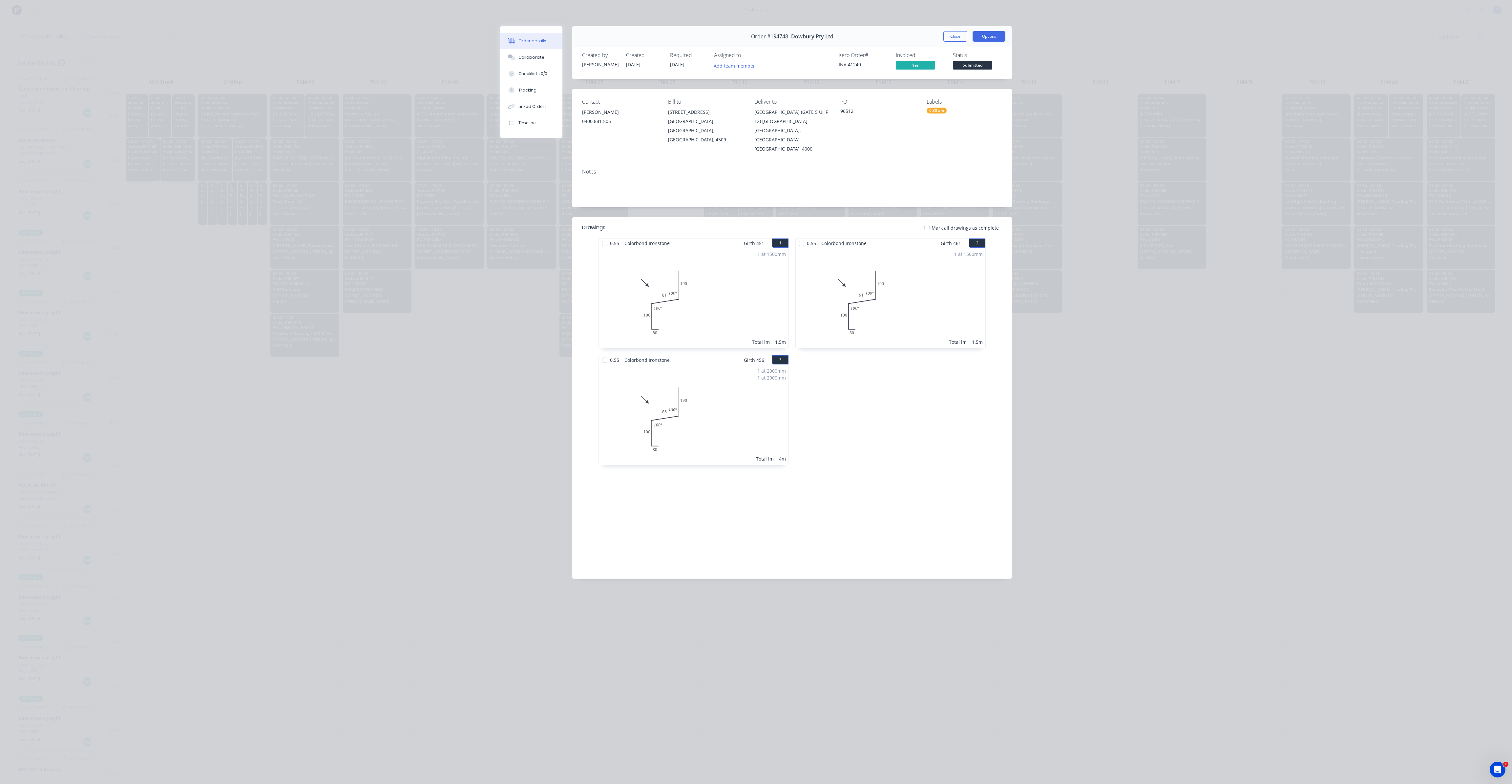
click at [983, 40] on button "Options" at bounding box center [989, 36] width 33 height 10
click at [974, 77] on div "Delivery Docket" at bounding box center [971, 80] width 57 height 9
click at [967, 70] on div "Back" at bounding box center [971, 66] width 57 height 9
click at [972, 79] on div "Delivery Docket" at bounding box center [971, 80] width 57 height 9
click at [960, 80] on div "Standard" at bounding box center [971, 80] width 57 height 9
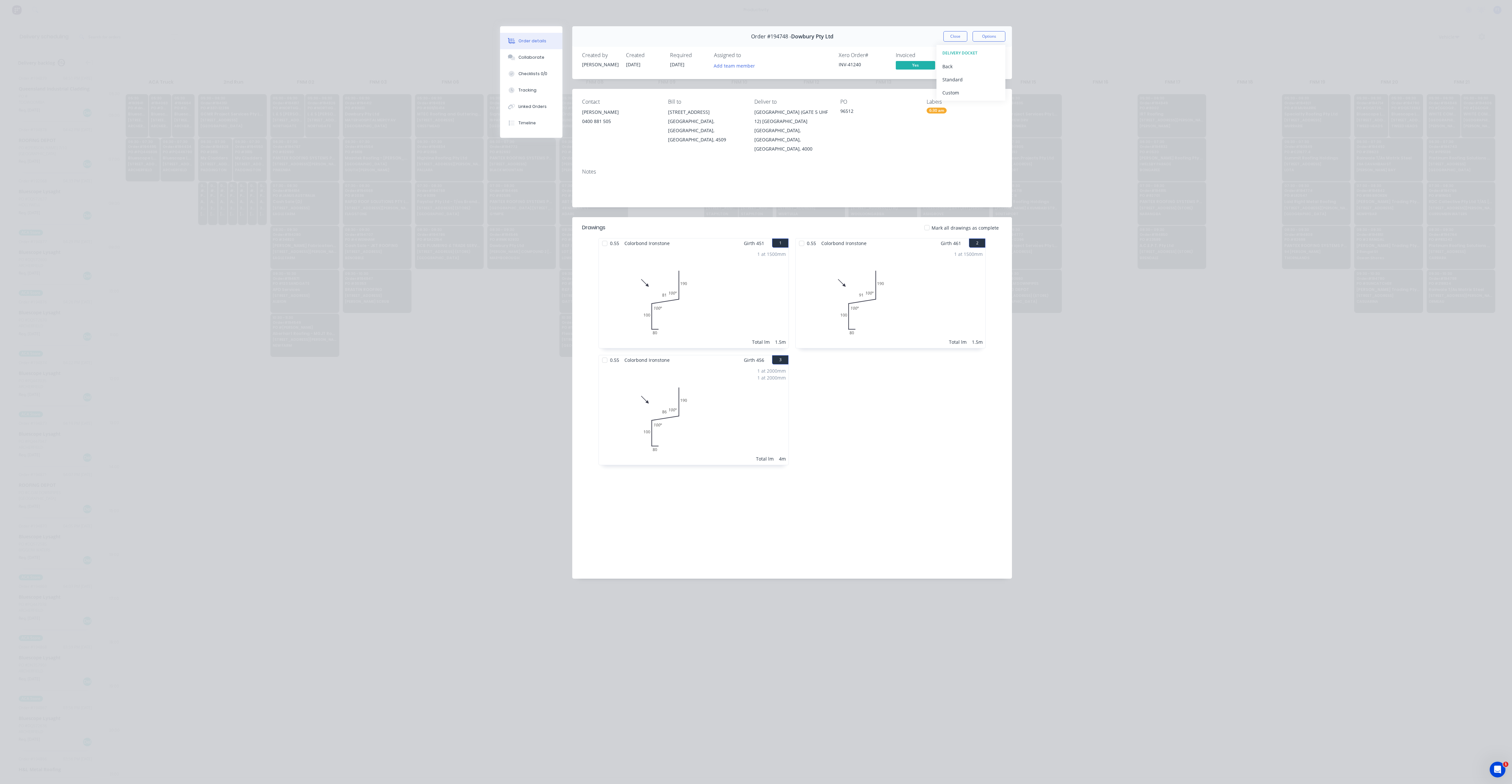
click at [826, 402] on div "0.55 Colorbond Ironstone Girth 461 2 0 80 100 91 190 100 º 100 º 0 80 100 91 19…" at bounding box center [891, 355] width 197 height 234
click at [602, 237] on div at bounding box center [605, 243] width 13 height 13
click at [607, 353] on div at bounding box center [605, 360] width 13 height 13
click at [801, 237] on div at bounding box center [801, 243] width 13 height 13
click at [991, 38] on button "Options" at bounding box center [989, 36] width 33 height 10
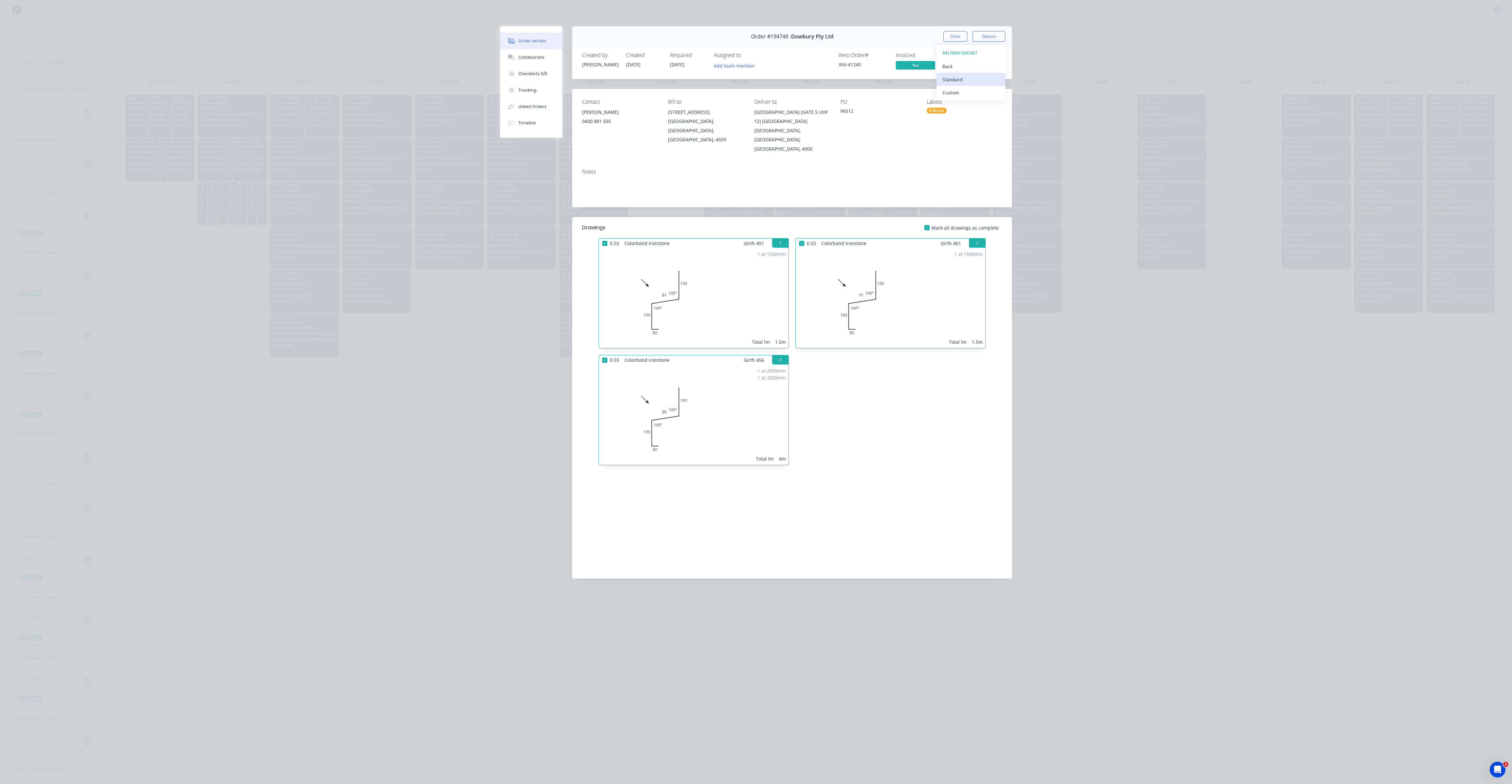
click at [966, 78] on div "Standard" at bounding box center [971, 80] width 57 height 9
click at [610, 237] on div at bounding box center [605, 243] width 13 height 13
click at [611, 353] on div at bounding box center [605, 360] width 13 height 13
click at [819, 239] on span "Colorbond Ironstone" at bounding box center [843, 243] width 50 height 9
click at [809, 239] on span "0.55" at bounding box center [811, 243] width 14 height 9
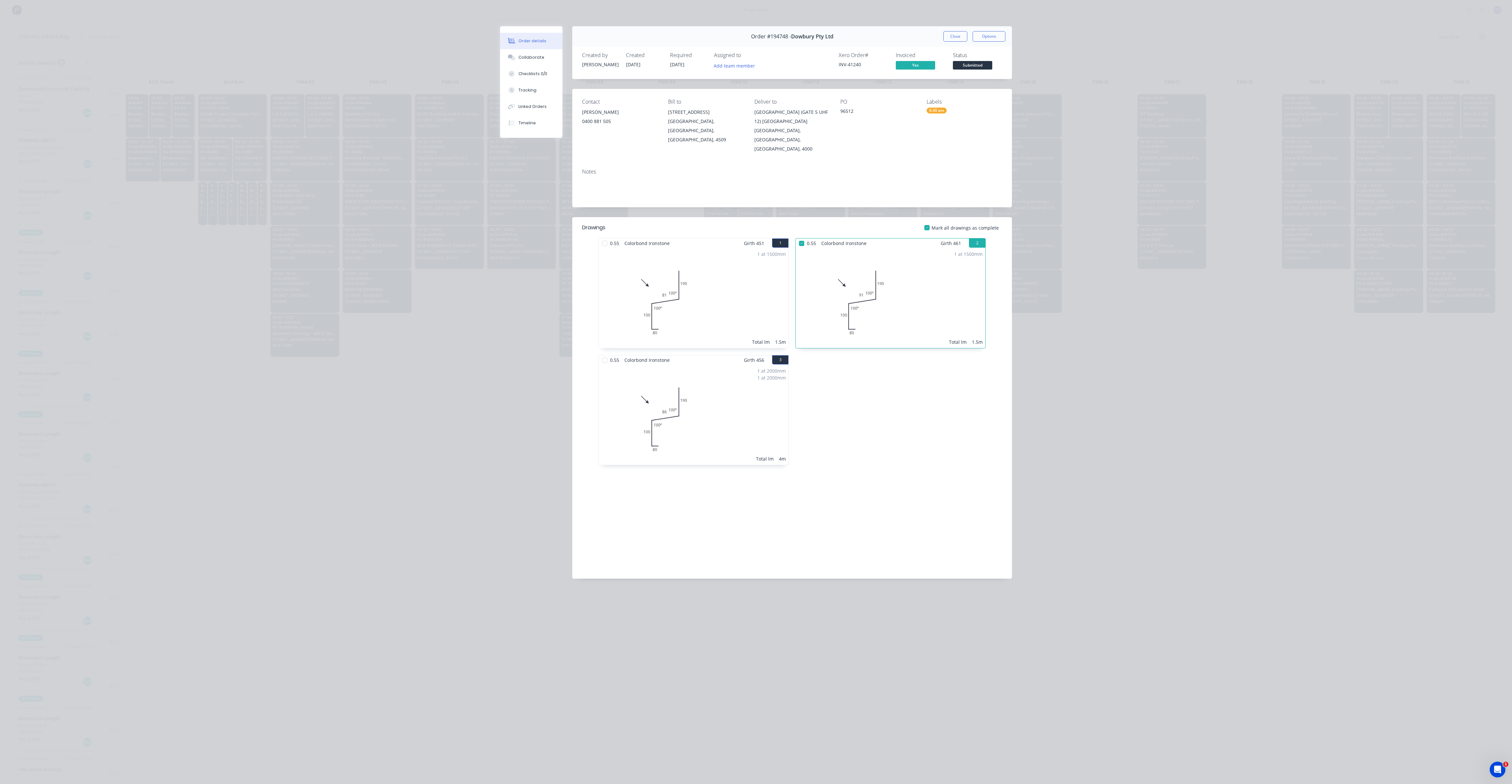
click at [802, 237] on div at bounding box center [801, 243] width 13 height 13
click at [957, 36] on button "Close" at bounding box center [955, 36] width 24 height 10
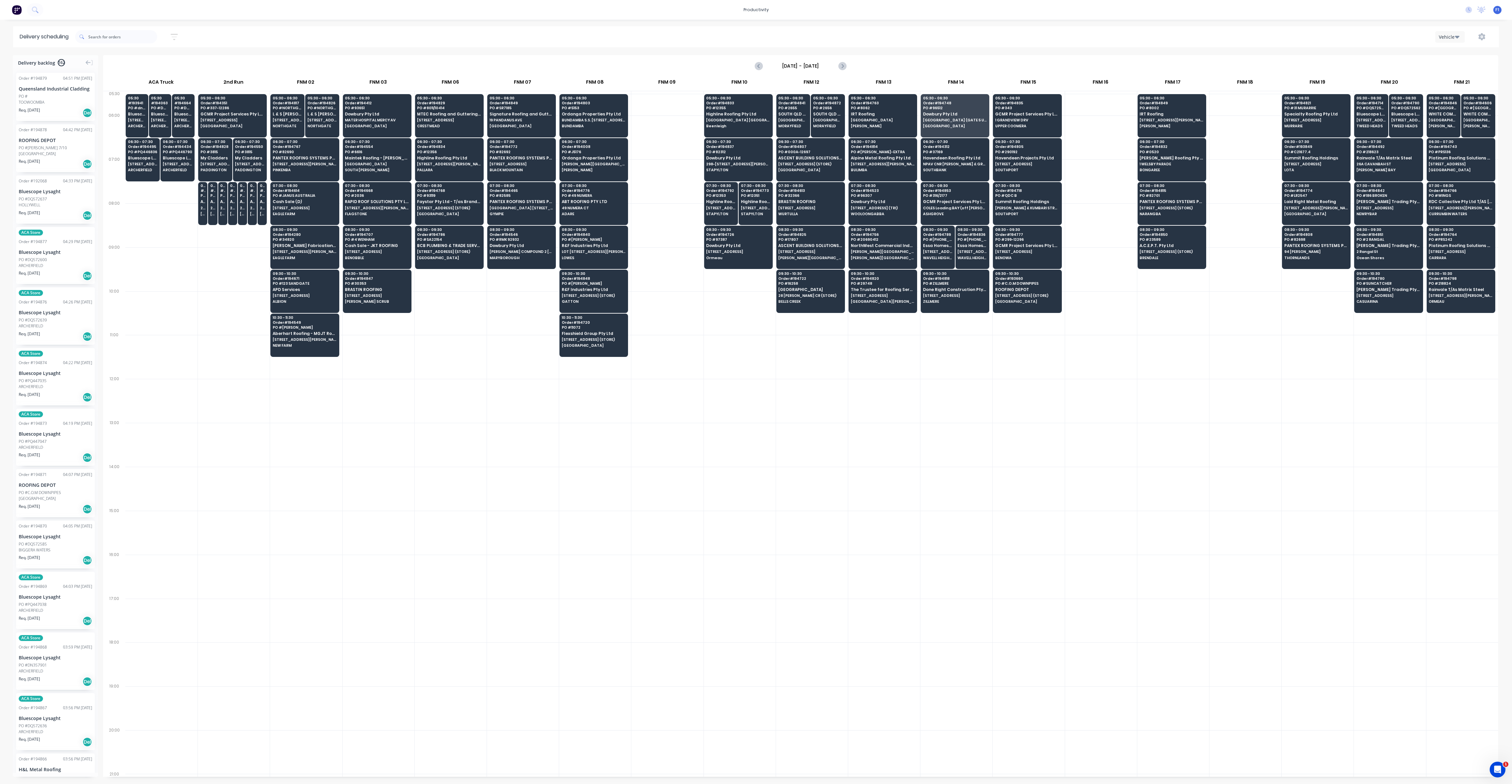
click at [817, 63] on input "[DATE] - [DATE]" at bounding box center [801, 65] width 65 height 9
click at [840, 100] on div "3" at bounding box center [843, 98] width 9 height 9
type input "[DATE] - [DATE]"
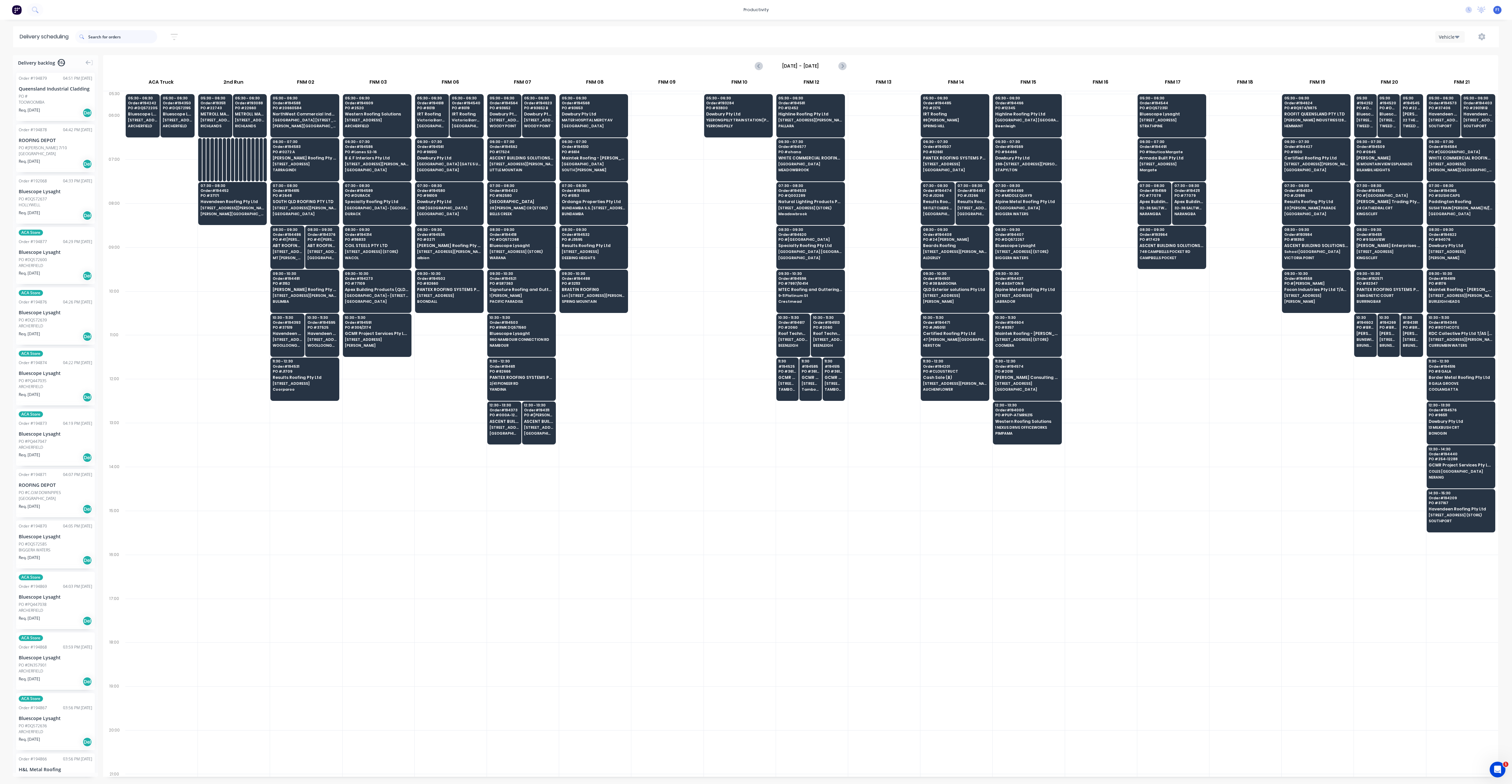
click at [135, 35] on input "text" at bounding box center [122, 37] width 69 height 13
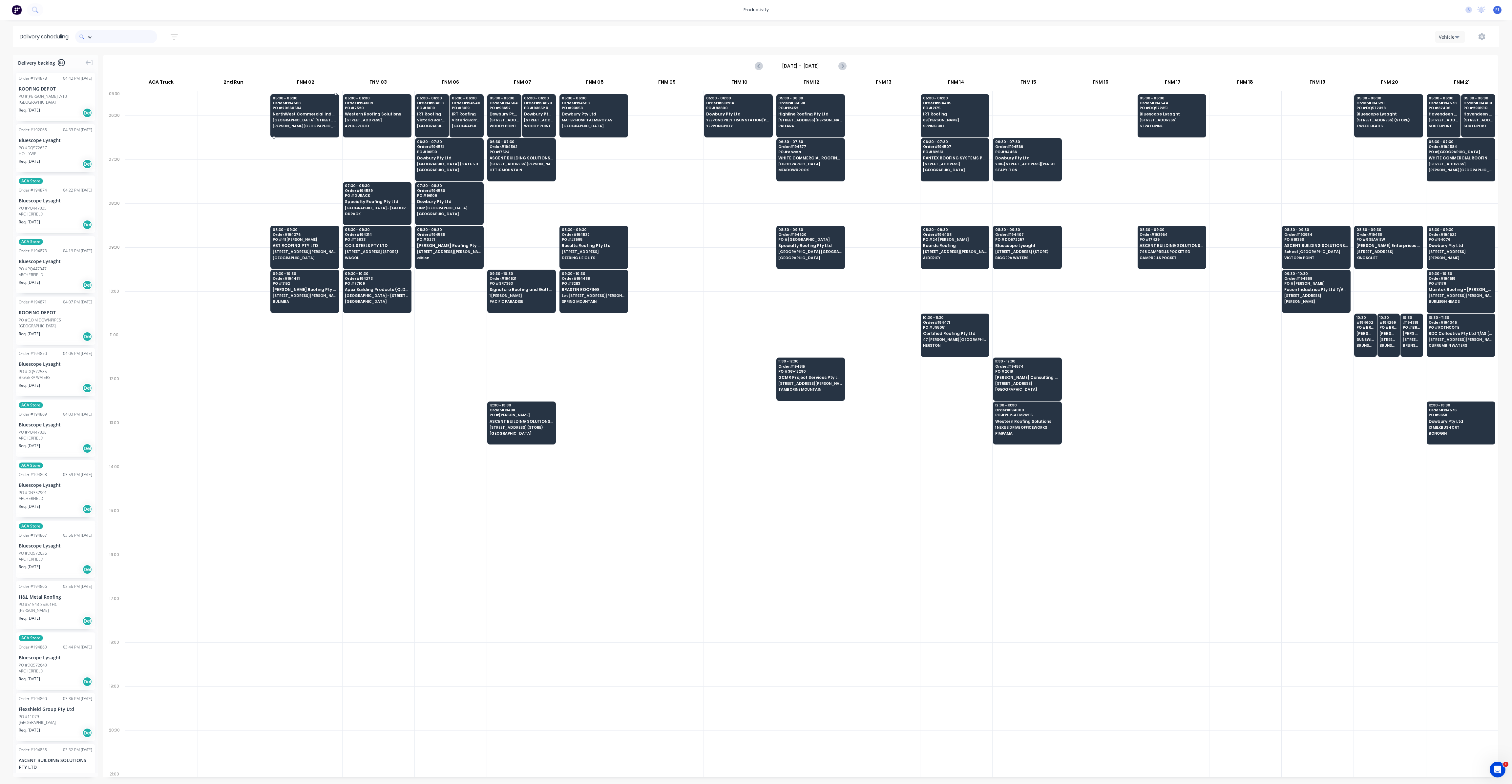
type input "w"
click at [312, 129] on div "05:30 - 06:30 Order # 194588 PO # 20660584 NorthWest Commercial Industries (QLD…" at bounding box center [305, 112] width 68 height 37
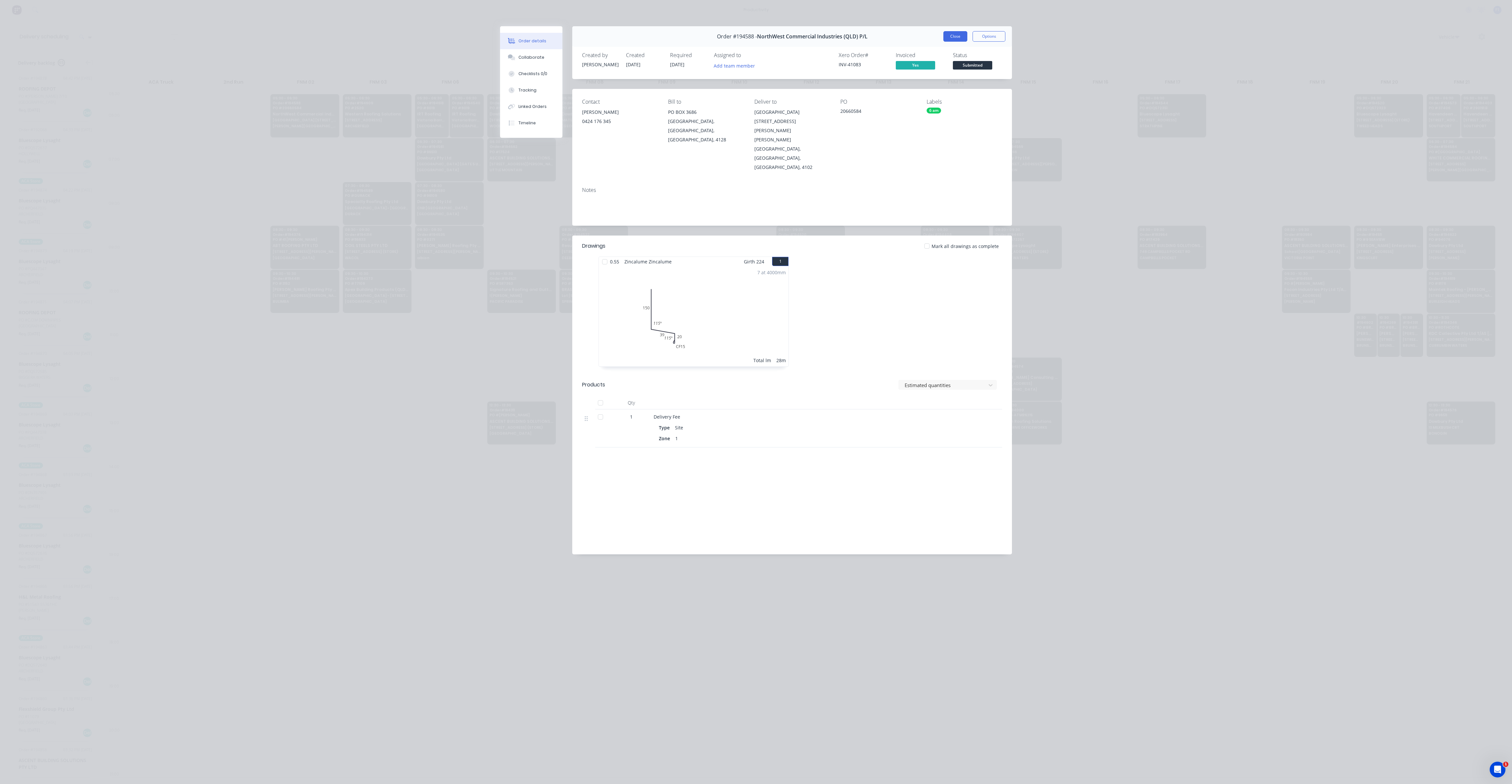
click at [953, 39] on button "Close" at bounding box center [955, 36] width 24 height 10
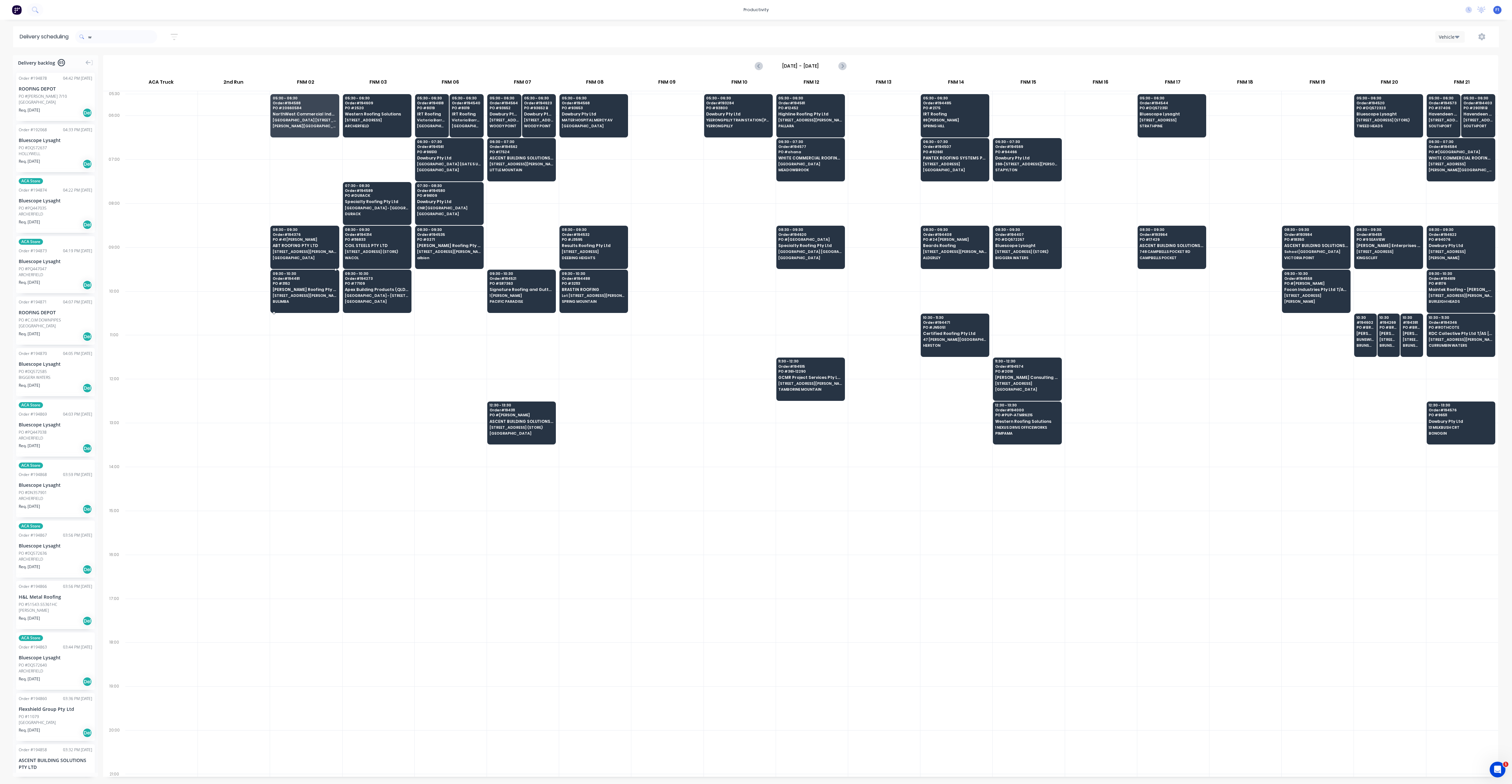
click at [280, 294] on span "[STREET_ADDRESS][PERSON_NAME]" at bounding box center [304, 295] width 63 height 4
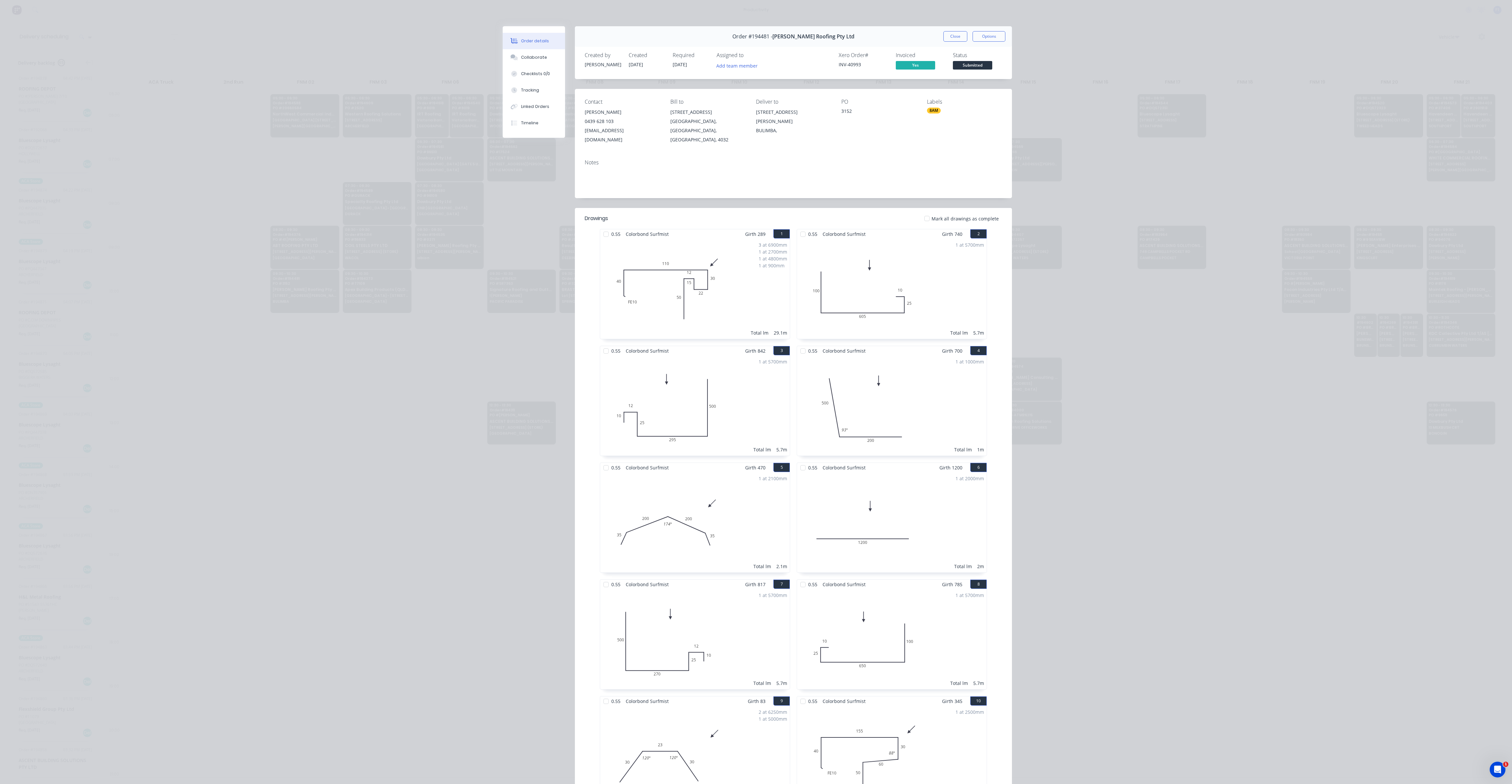
click at [952, 42] on div "Order #194481 - [PERSON_NAME] Roofing Pty Ltd Close Options" at bounding box center [793, 37] width 437 height 21
click at [954, 41] on button "Close" at bounding box center [955, 36] width 24 height 10
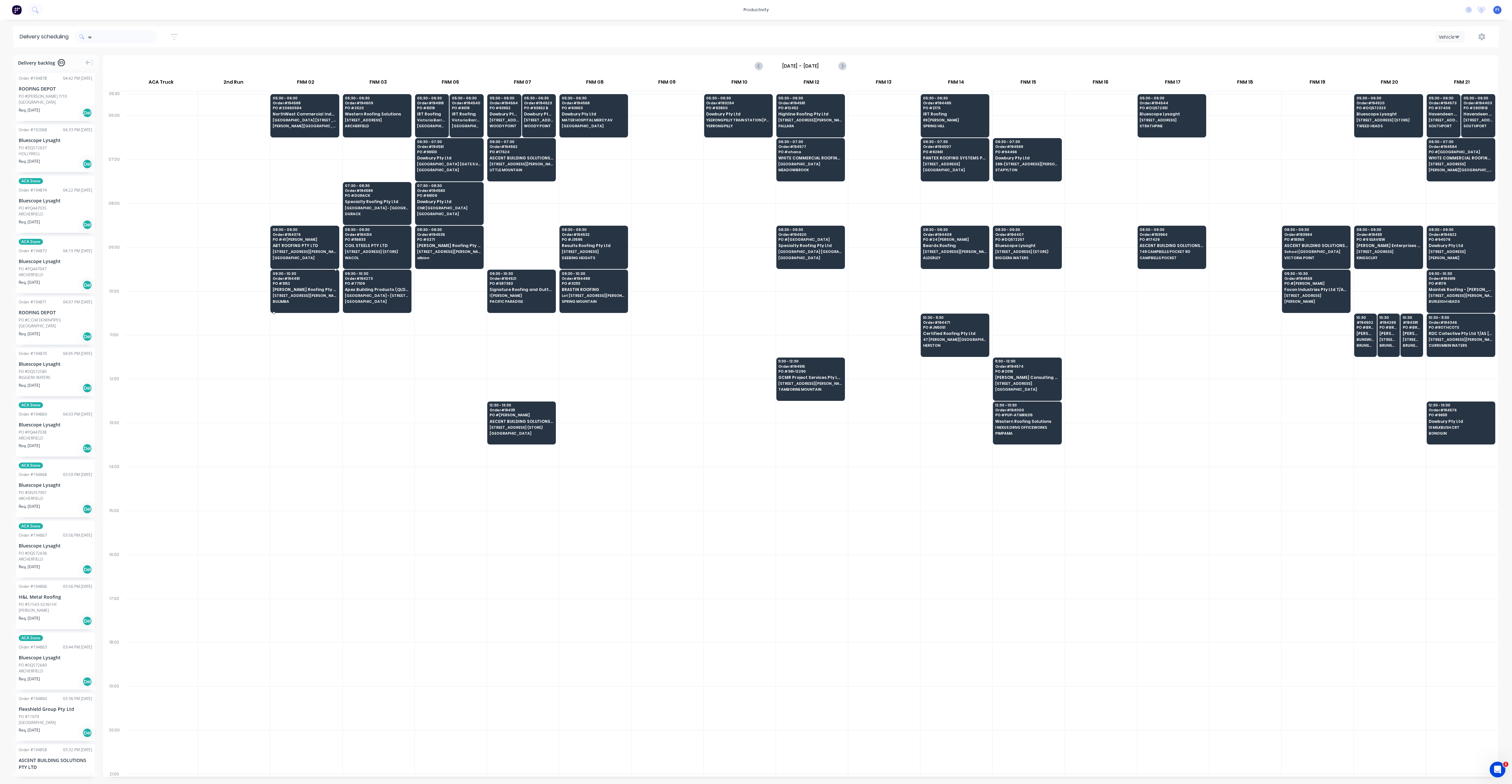
click at [284, 306] on div at bounding box center [304, 292] width 68 height 44
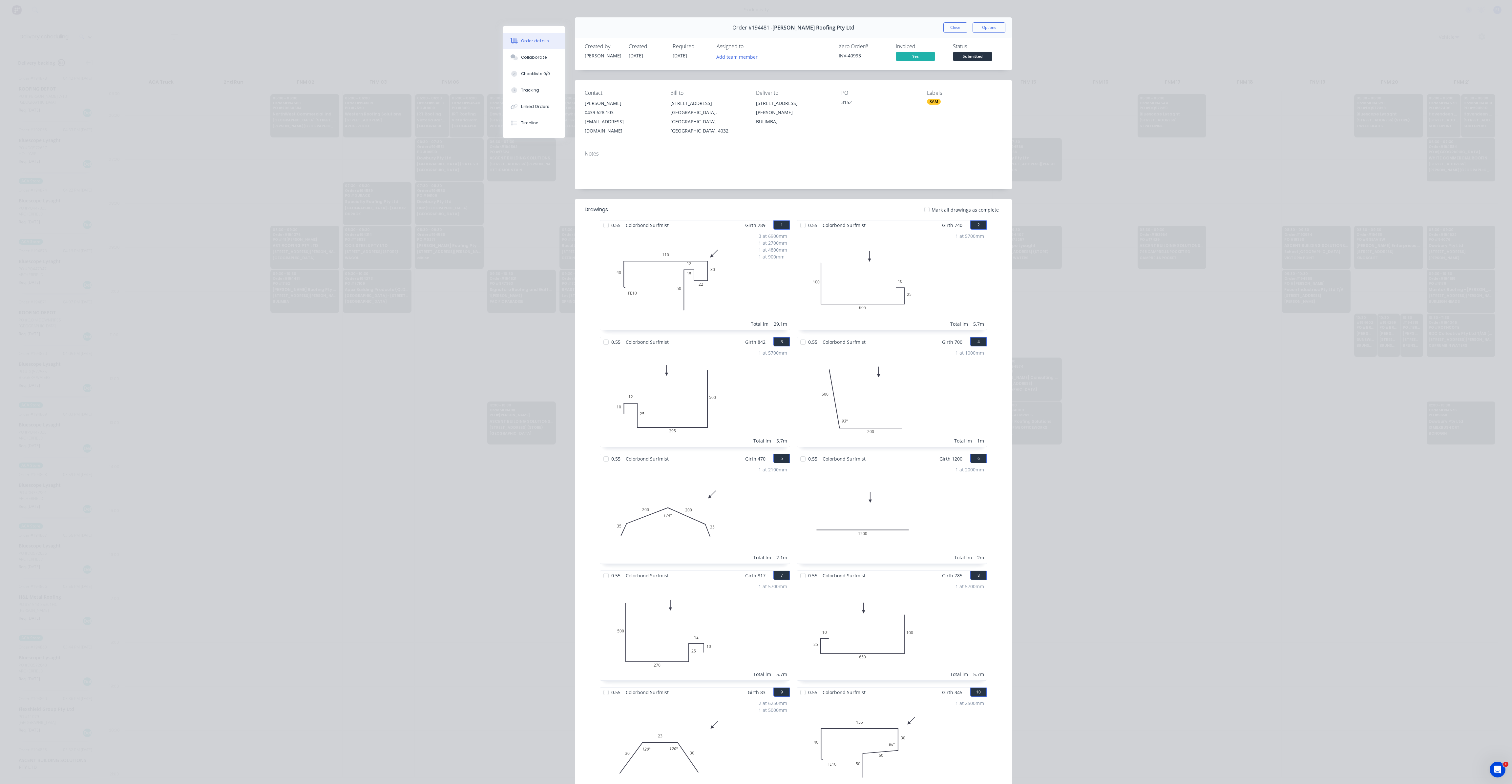
scroll to position [0, 0]
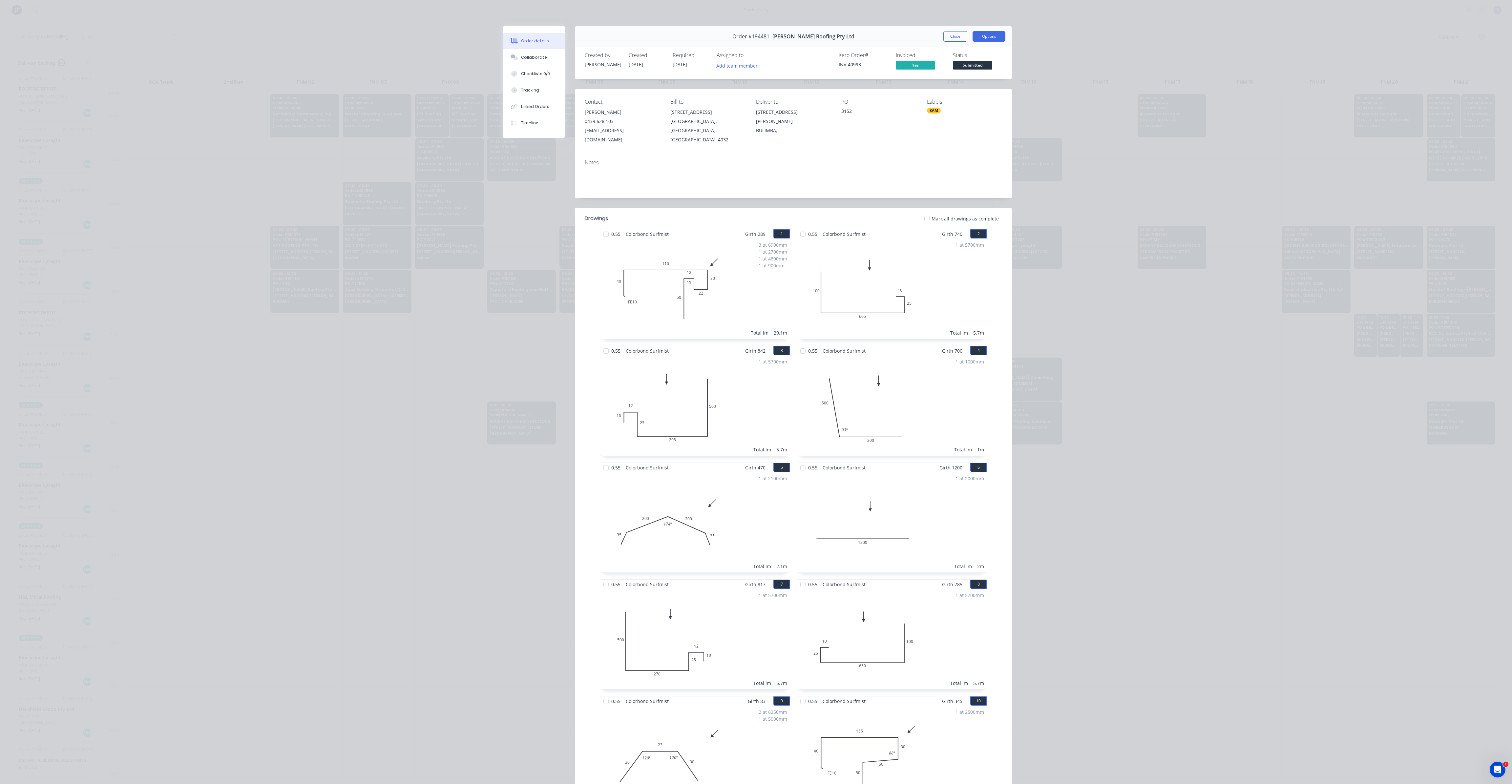
click at [977, 34] on button "Options" at bounding box center [989, 36] width 33 height 10
click at [968, 78] on div "Delivery Docket" at bounding box center [971, 80] width 57 height 9
click at [953, 82] on div "Standard" at bounding box center [971, 80] width 57 height 9
drag, startPoint x: 943, startPoint y: 78, endPoint x: 926, endPoint y: 126, distance: 50.9
click at [927, 130] on div "Labels 8AM" at bounding box center [964, 121] width 75 height 45
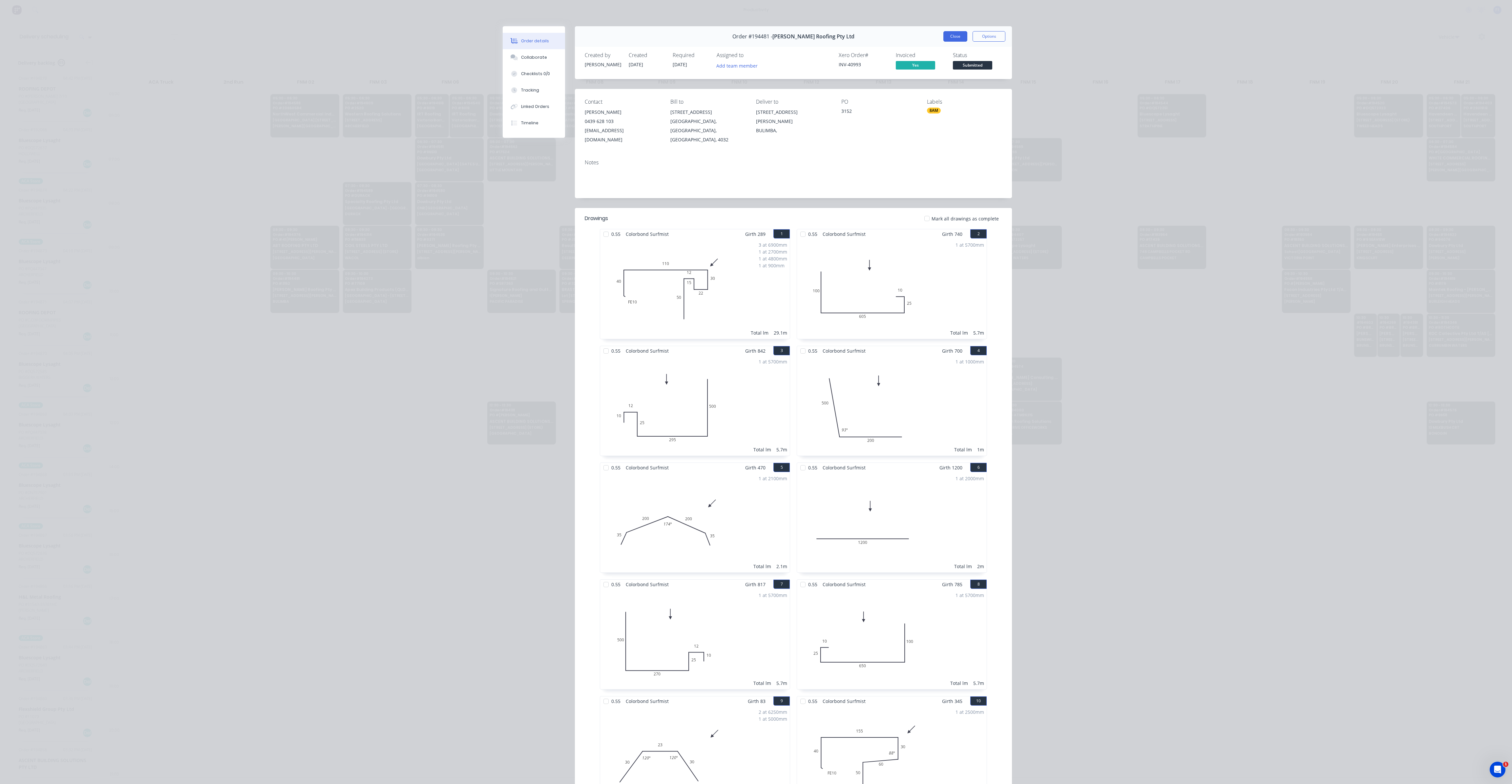
click at [955, 40] on button "Close" at bounding box center [955, 36] width 24 height 10
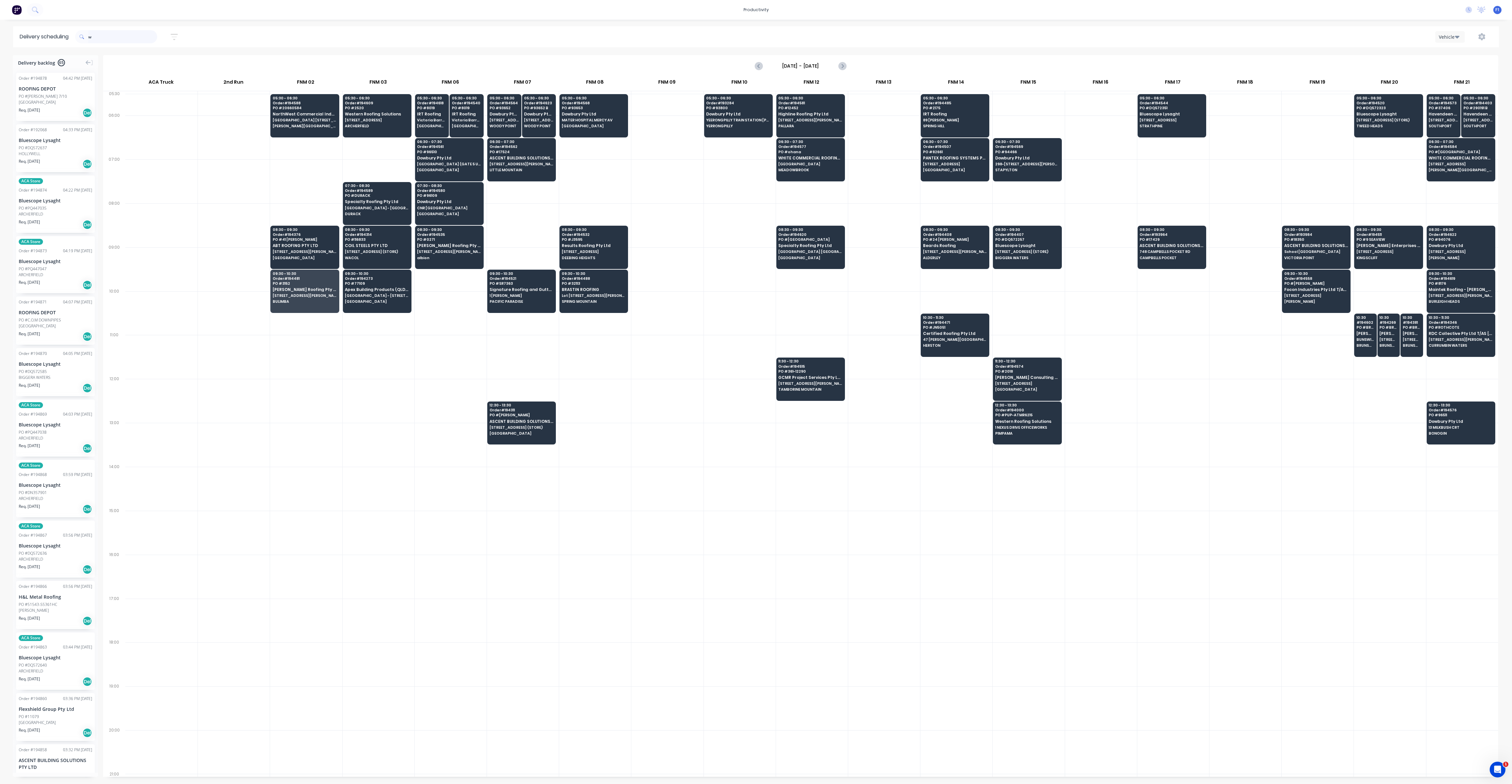
click at [136, 36] on input "w" at bounding box center [122, 37] width 69 height 13
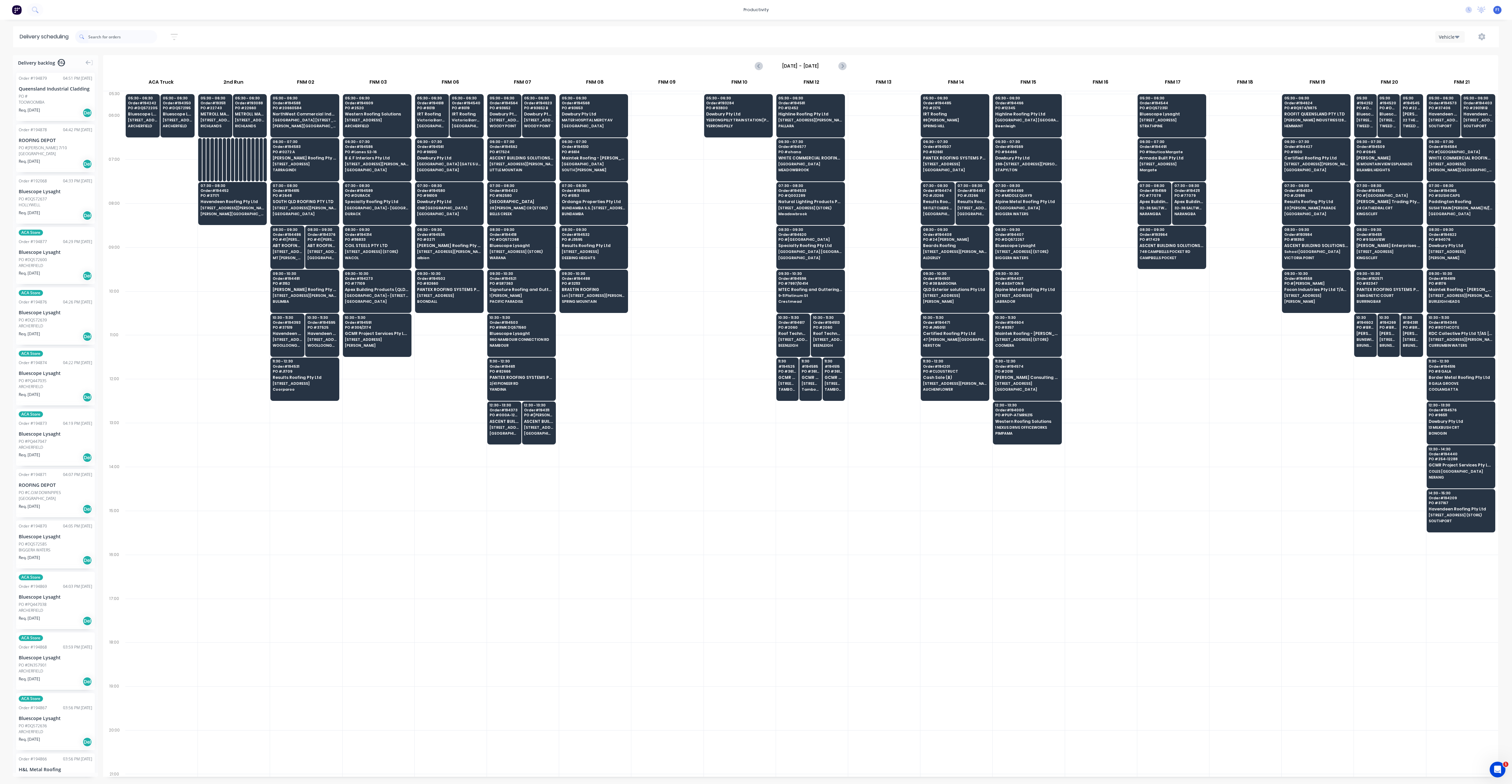
click at [633, 485] on div at bounding box center [668, 489] width 72 height 44
click at [828, 62] on input "[DATE] - [DATE]" at bounding box center [801, 65] width 65 height 9
click at [817, 111] on div "8" at bounding box center [817, 112] width 9 height 9
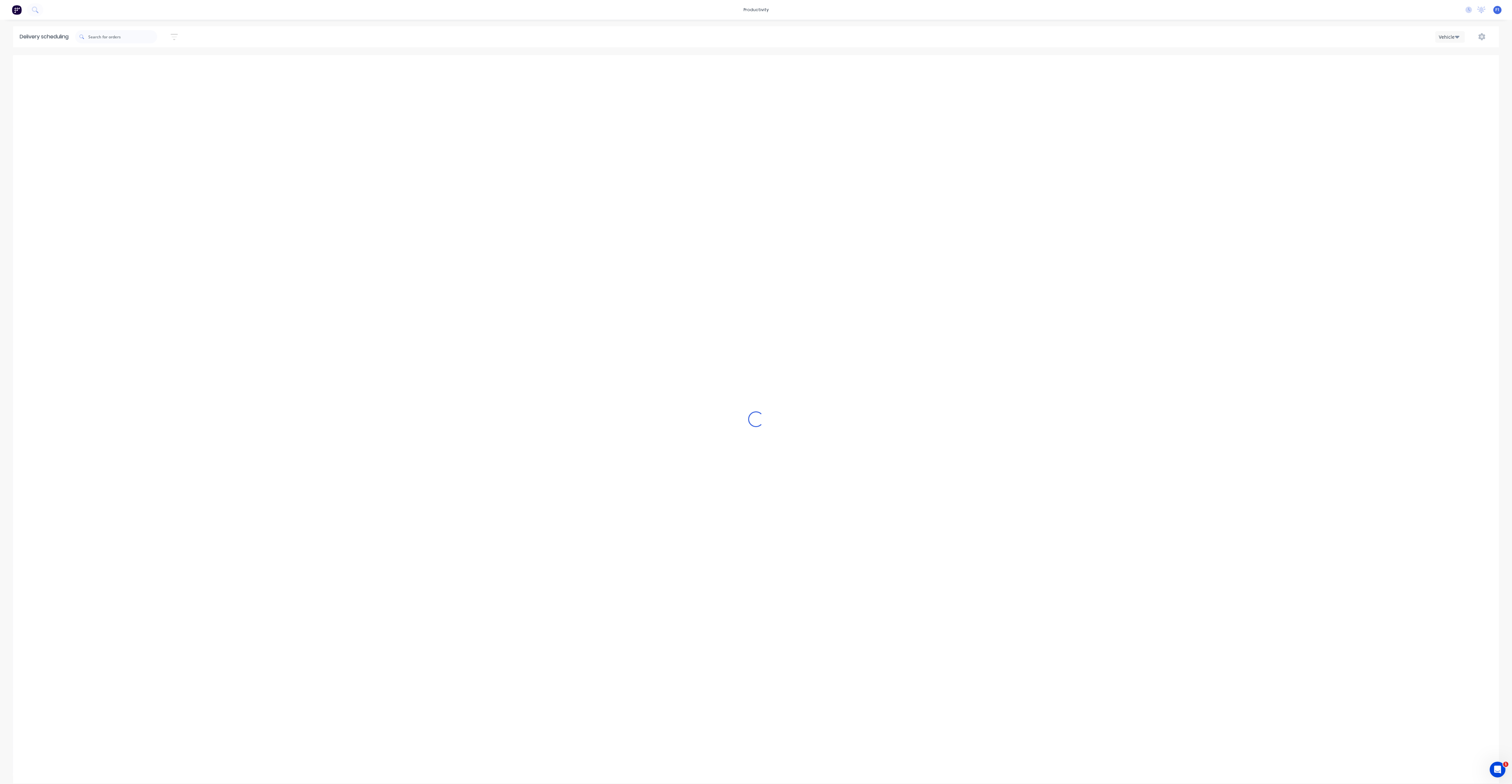
type input "[DATE] - [DATE]"
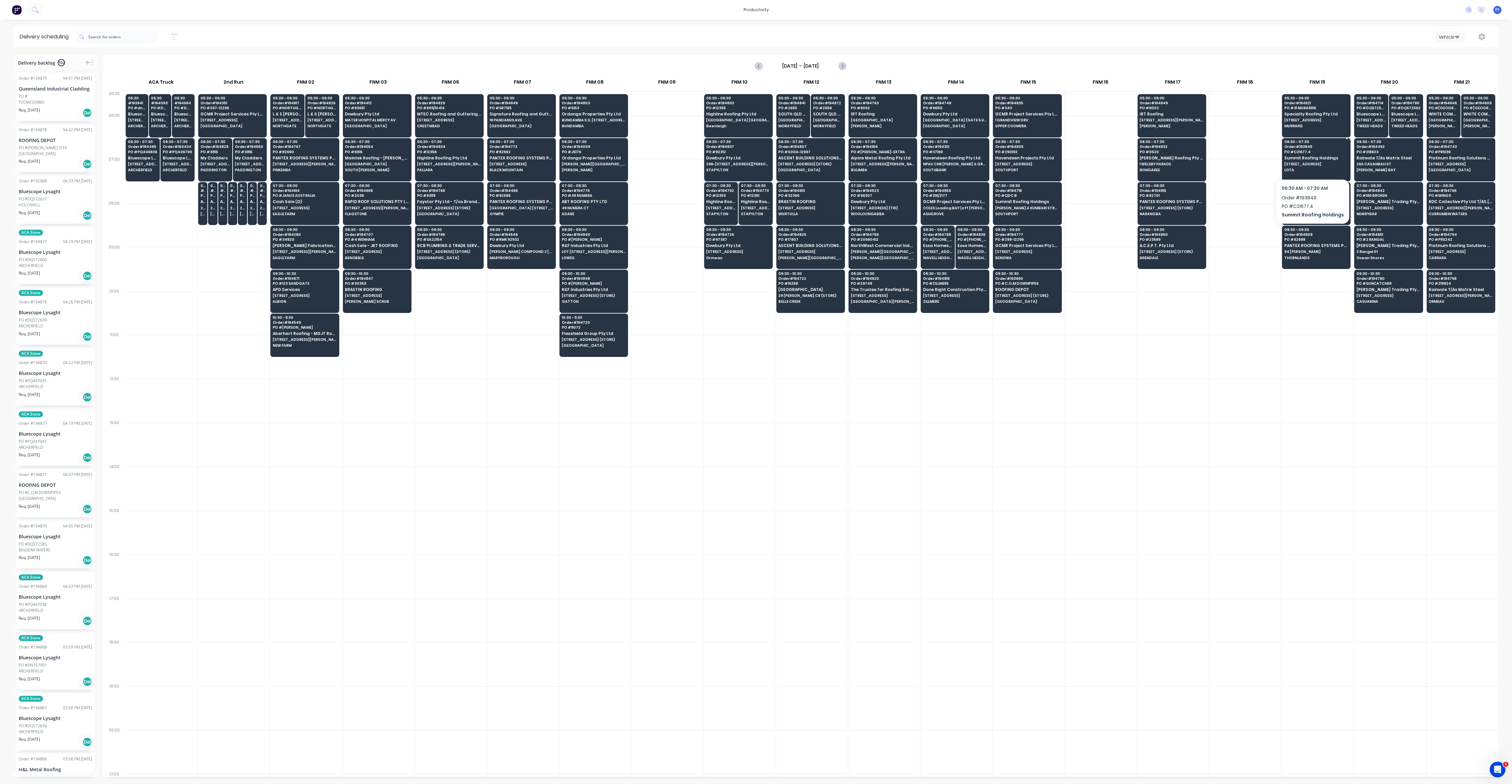
click at [1311, 162] on span "[STREET_ADDRESS]" at bounding box center [1316, 164] width 63 height 4
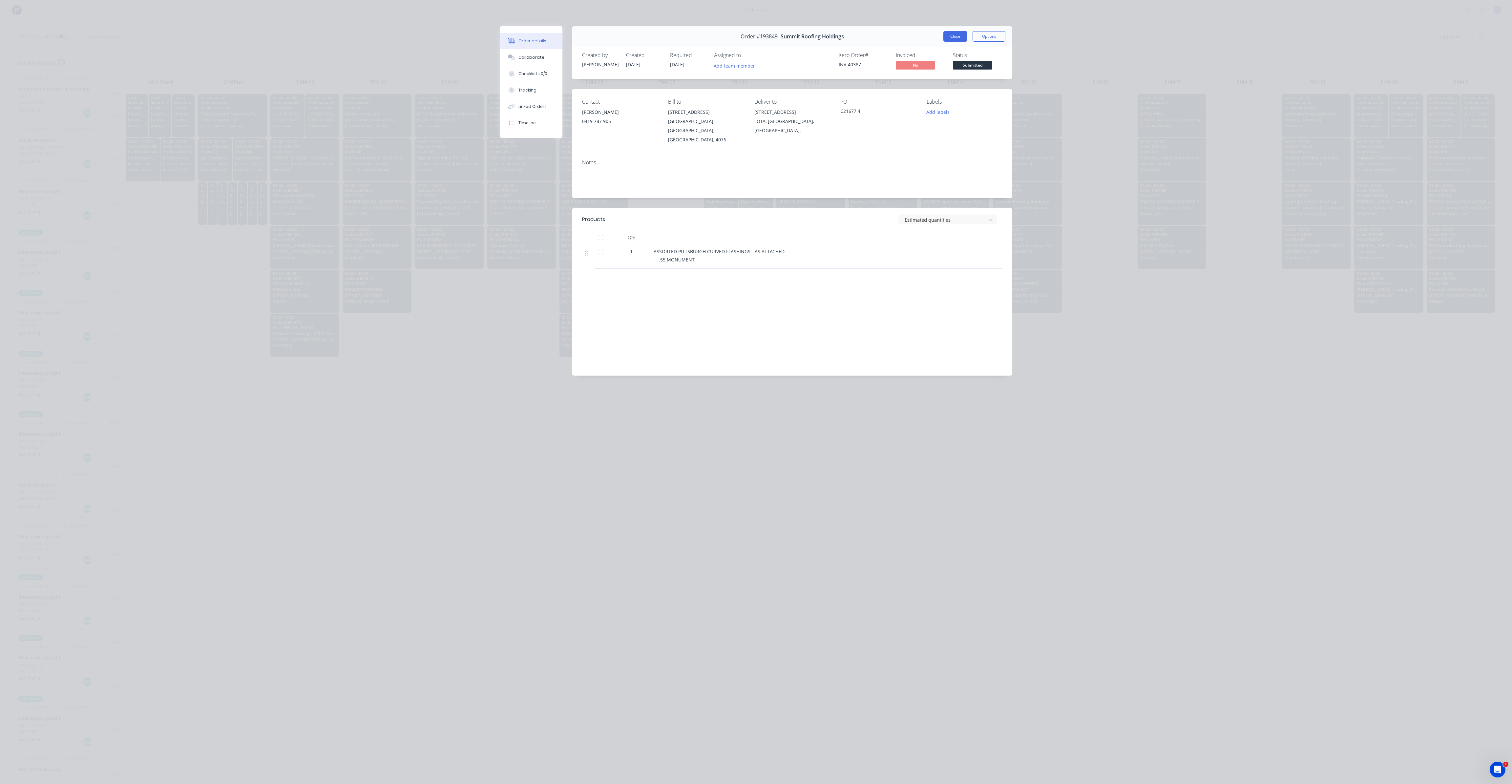
click at [958, 34] on button "Close" at bounding box center [955, 36] width 24 height 10
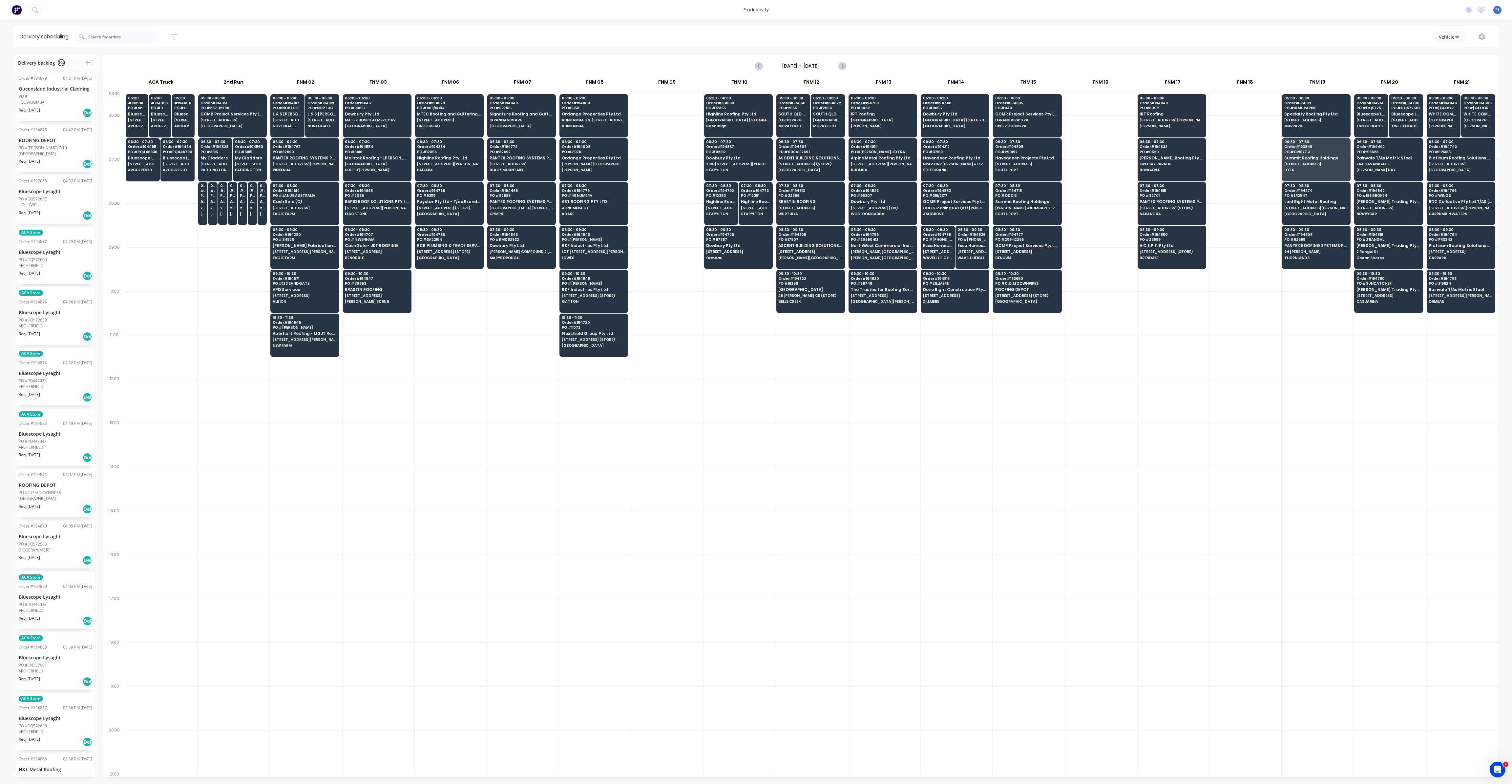
click at [729, 448] on div at bounding box center [740, 445] width 72 height 44
click at [734, 395] on div at bounding box center [740, 401] width 72 height 44
click at [111, 37] on input "text" at bounding box center [122, 37] width 69 height 13
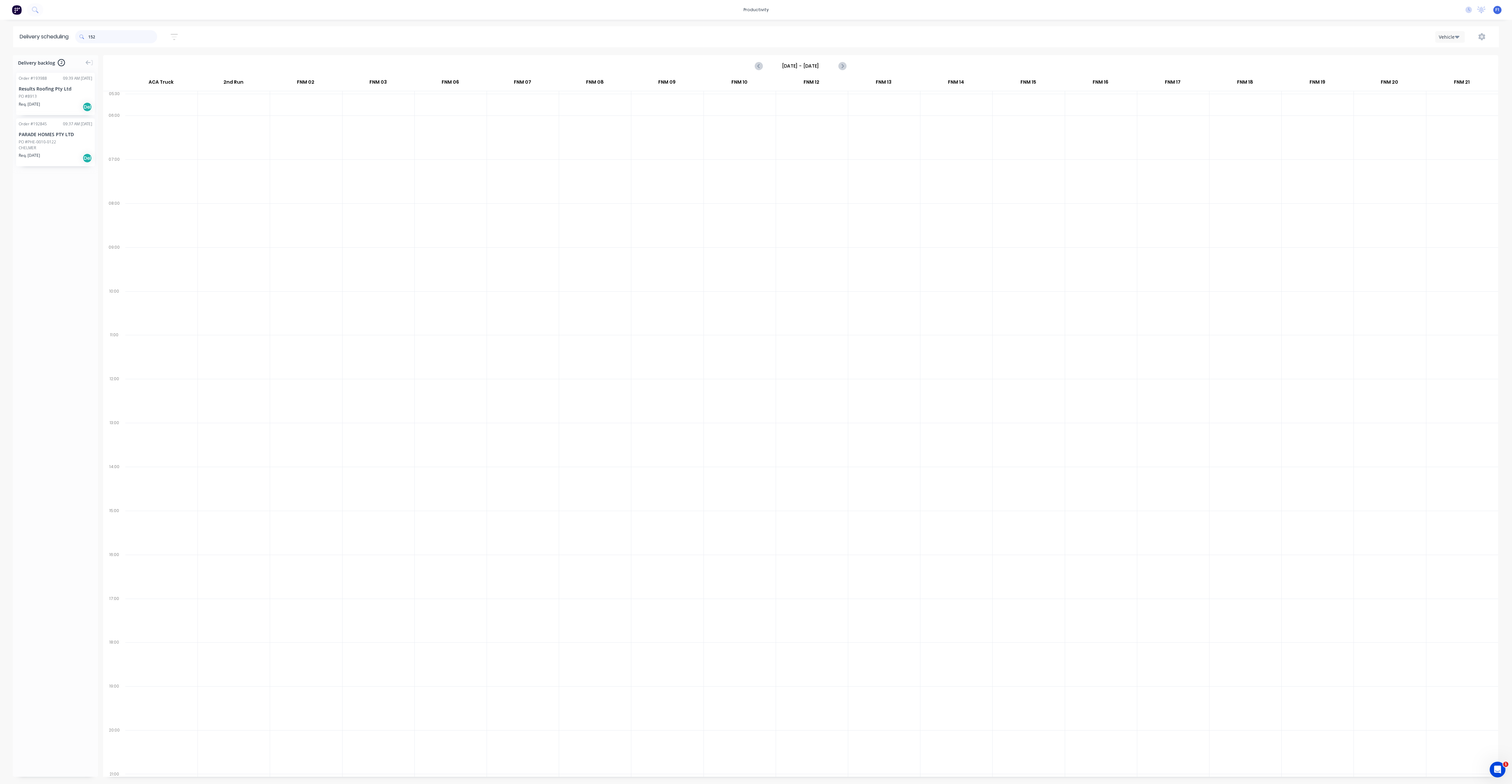
type input "152"
click at [791, 62] on input "[DATE] - [DATE]" at bounding box center [801, 65] width 65 height 9
click at [841, 101] on div "3" at bounding box center [843, 98] width 9 height 9
type input "[DATE] - [DATE]"
click at [321, 302] on div "09:30 - 10:30 Order # 194481 PO # 3152 [PERSON_NAME] Roofing Pty Ltd [STREET_AD…" at bounding box center [305, 288] width 68 height 37
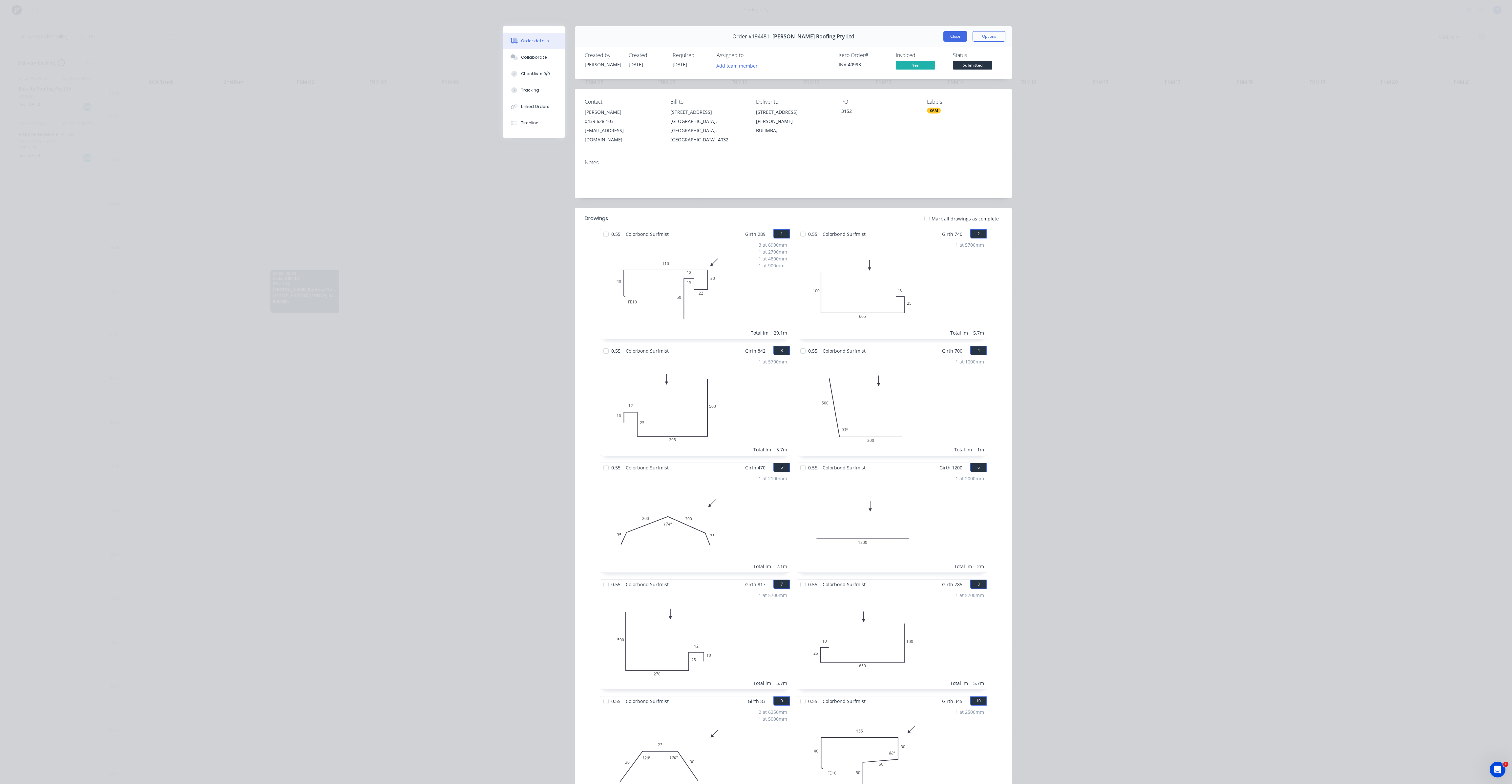
click at [955, 38] on button "Close" at bounding box center [955, 36] width 24 height 10
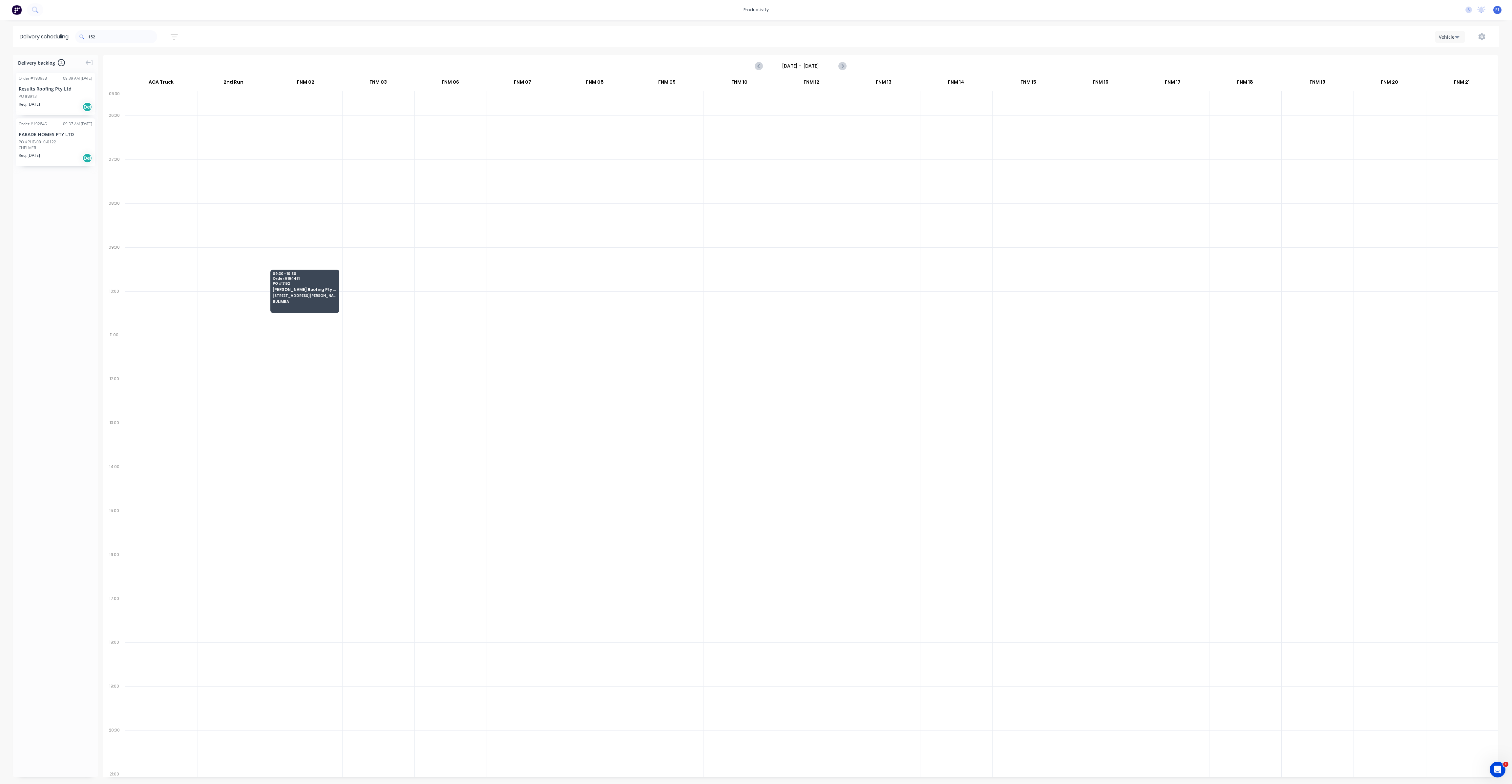
click at [907, 207] on div at bounding box center [885, 225] width 72 height 44
drag, startPoint x: 118, startPoint y: 43, endPoint x: 109, endPoint y: 37, distance: 10.8
click at [109, 37] on input "152" at bounding box center [122, 37] width 69 height 13
drag, startPoint x: 109, startPoint y: 37, endPoint x: 72, endPoint y: 37, distance: 37.0
click at [72, 37] on header "Delivery scheduling 152 Sort by Most recent Created date Required date Order nu…" at bounding box center [756, 37] width 1486 height 21
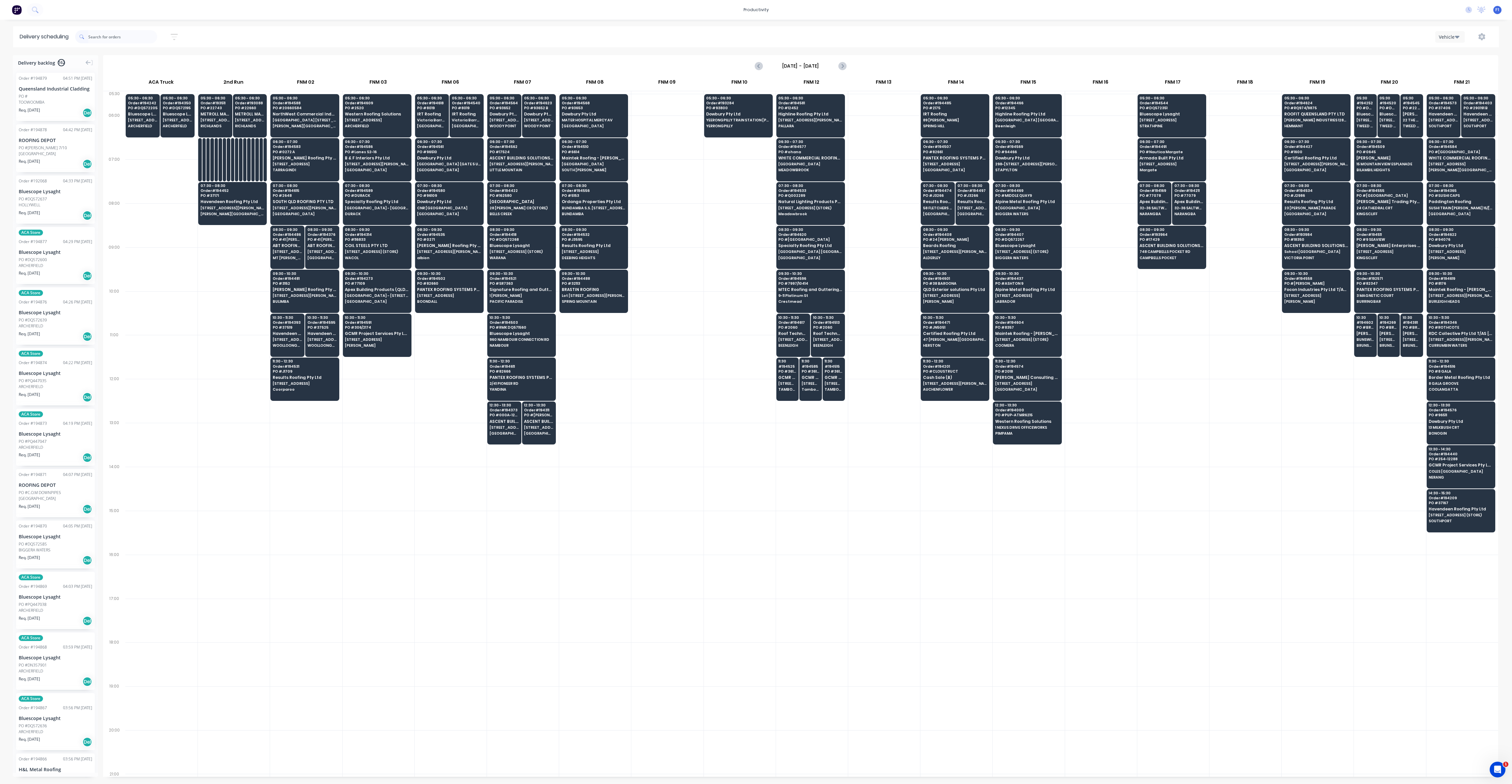
click at [821, 63] on input "[DATE] - [DATE]" at bounding box center [801, 65] width 65 height 9
click at [817, 113] on div "8" at bounding box center [817, 112] width 9 height 9
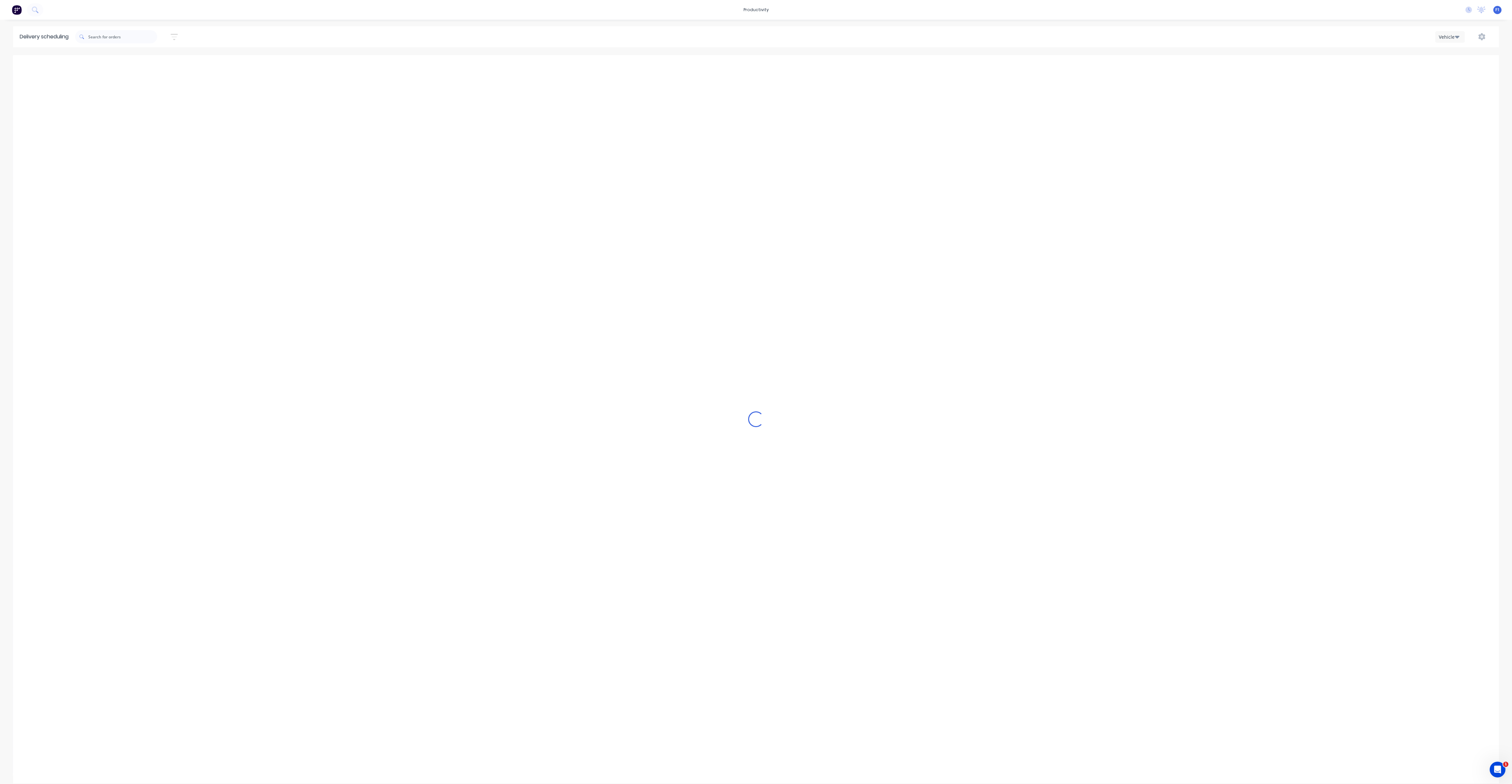
type input "[DATE] - [DATE]"
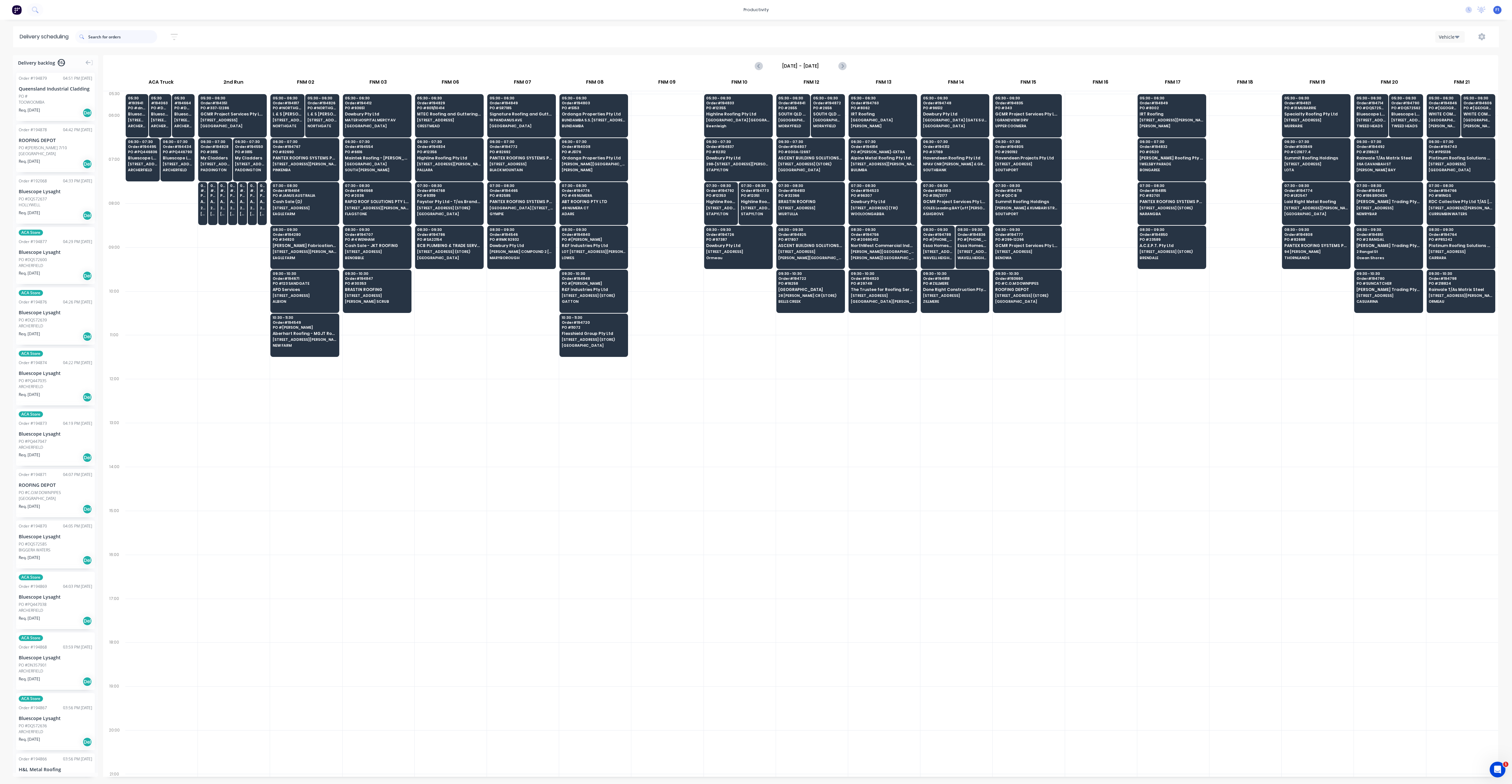
click at [134, 35] on input "text" at bounding box center [122, 37] width 69 height 13
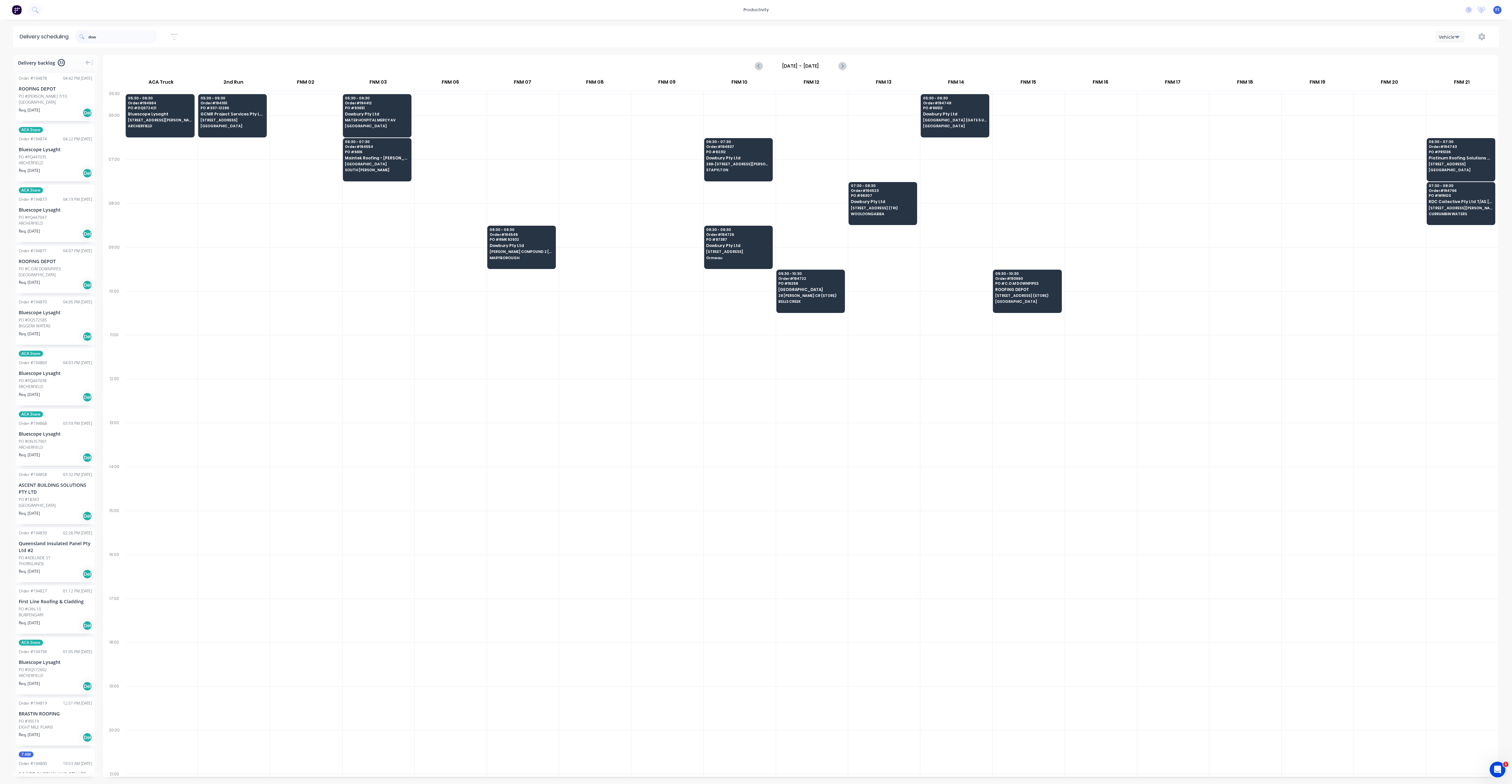
click at [128, 26] on div "productivity productivity Workflow Planner Delivery Scheduling Timesheets No ne…" at bounding box center [756, 392] width 1512 height 784
click at [116, 42] on input "dow" at bounding box center [122, 37] width 69 height 13
type input "d"
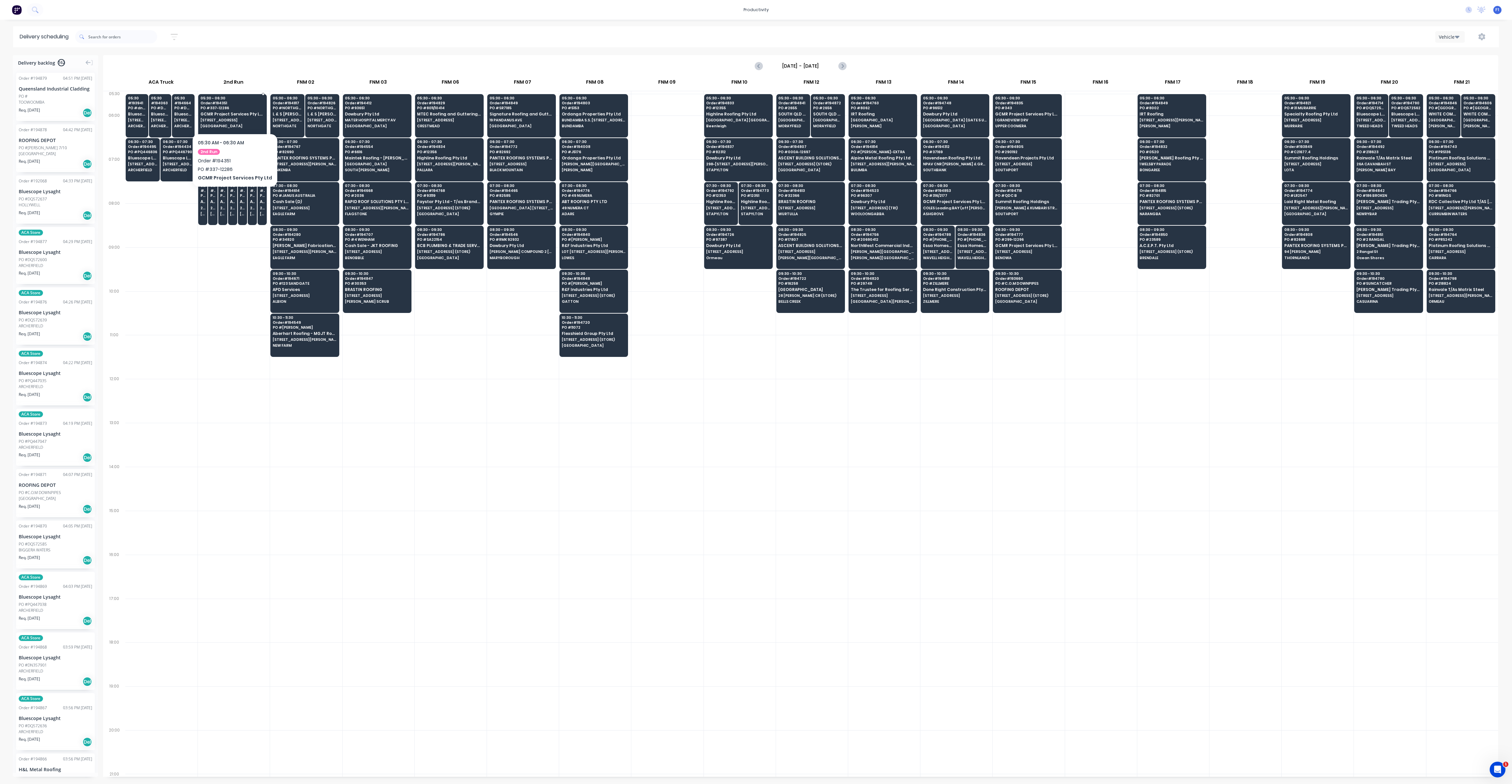
click at [215, 117] on div "05:30 - 06:30 Order # 194351 PO # 337-12286 GCMR Project Services Pty Ltd [STRE…" at bounding box center [233, 112] width 68 height 37
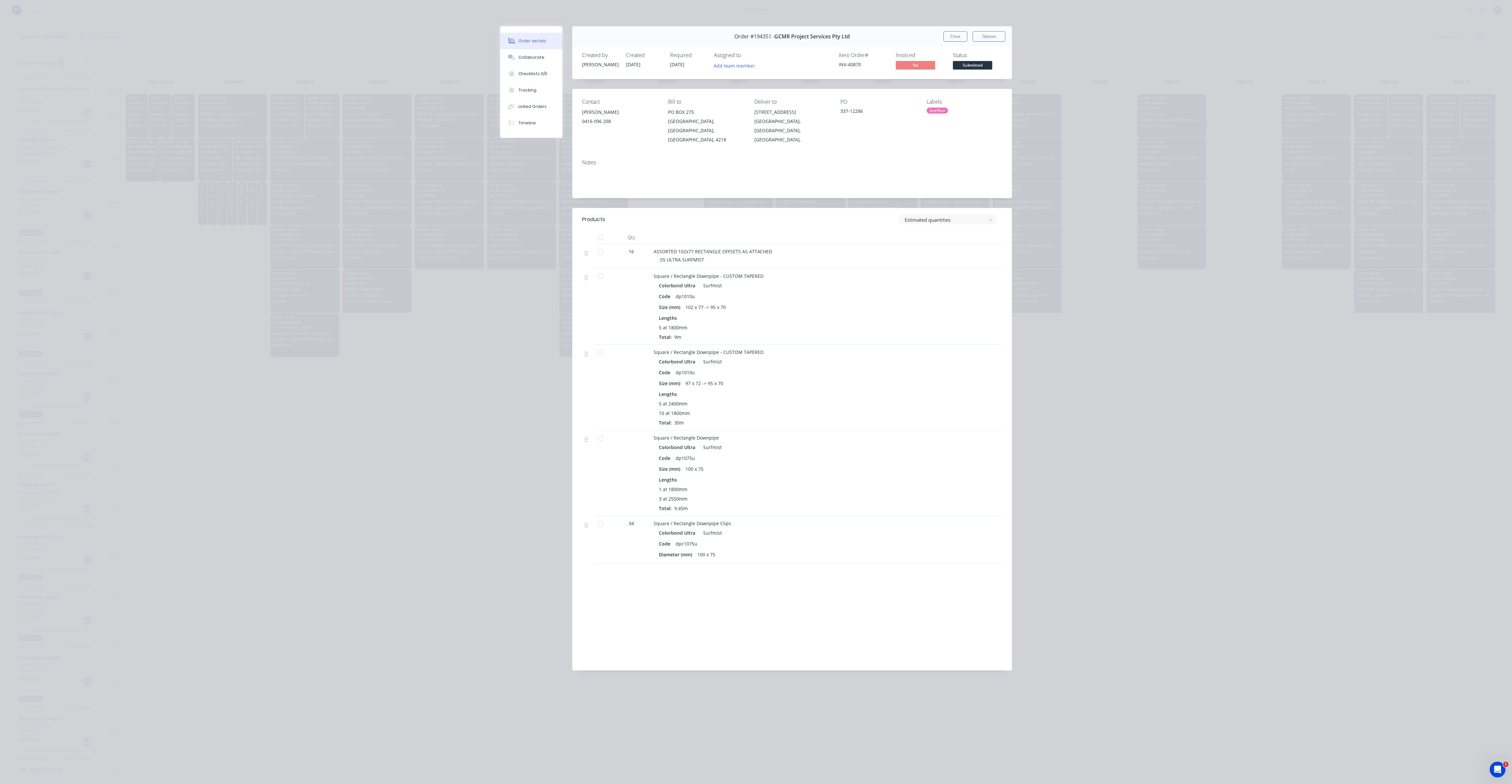
click at [953, 39] on button "Close" at bounding box center [955, 36] width 24 height 10
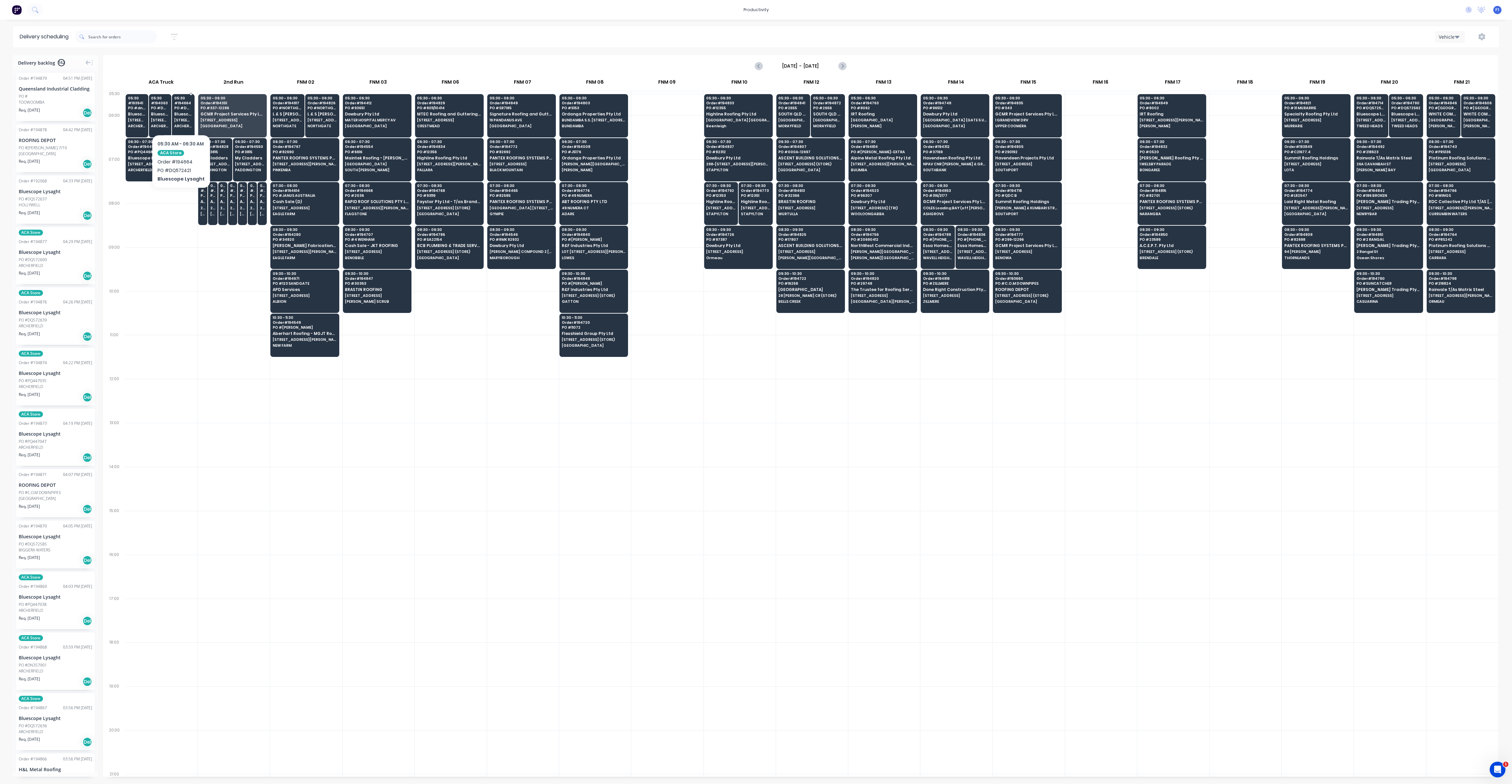
click at [181, 115] on span "Bluescope Lysaght" at bounding box center [183, 114] width 18 height 5
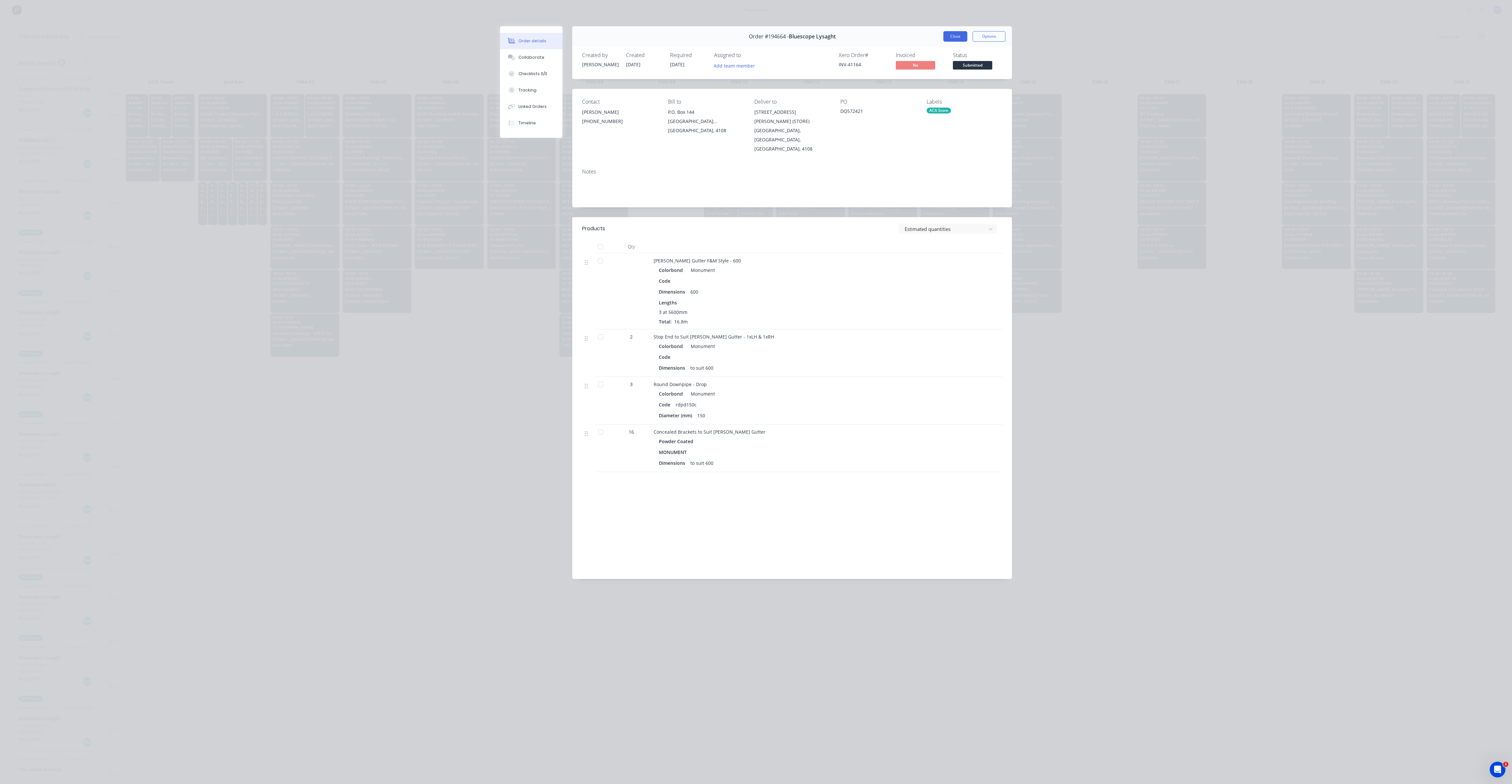
click at [950, 38] on button "Close" at bounding box center [955, 36] width 24 height 10
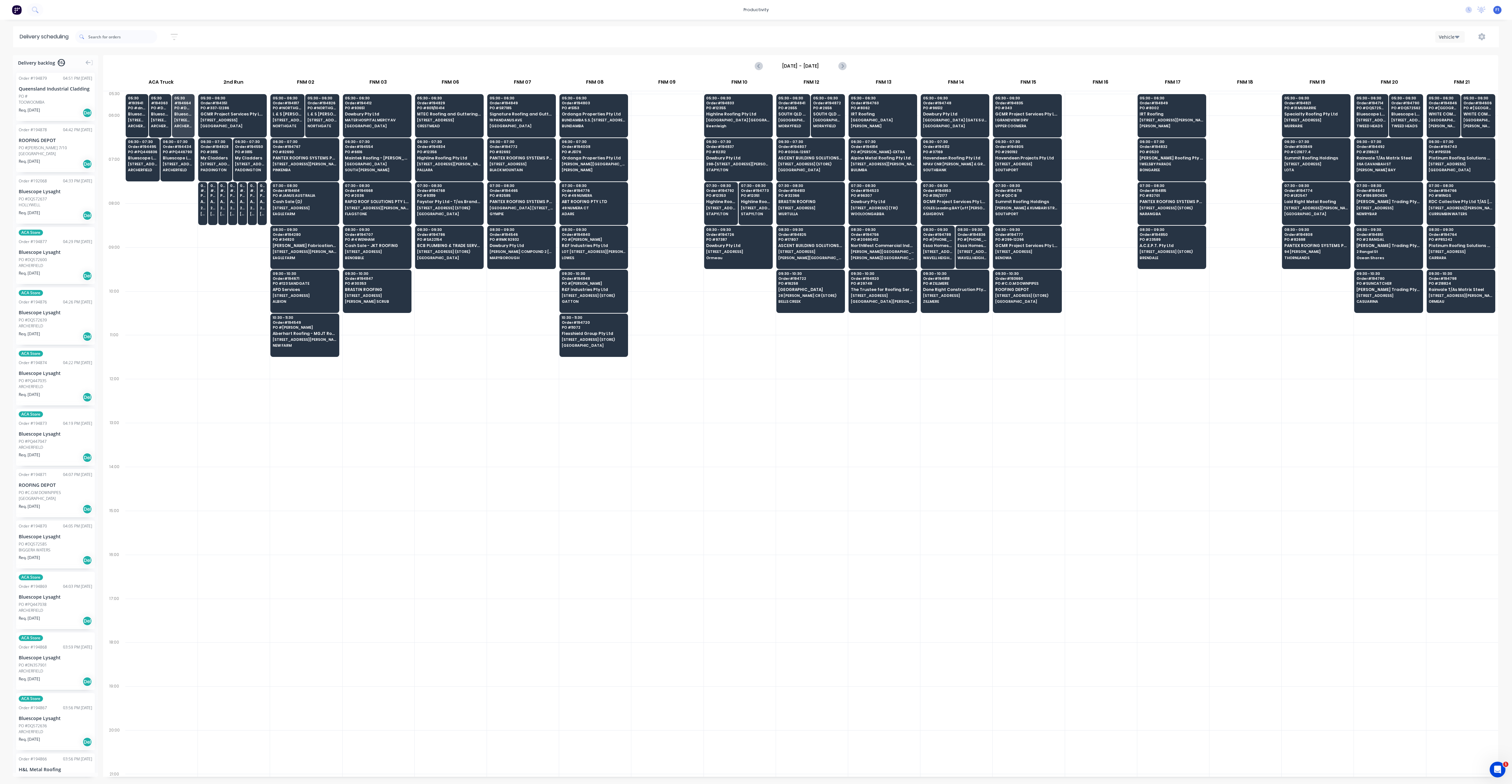
click at [669, 437] on div at bounding box center [668, 445] width 72 height 44
click at [234, 122] on span "[STREET_ADDRESS]" at bounding box center [232, 120] width 63 height 4
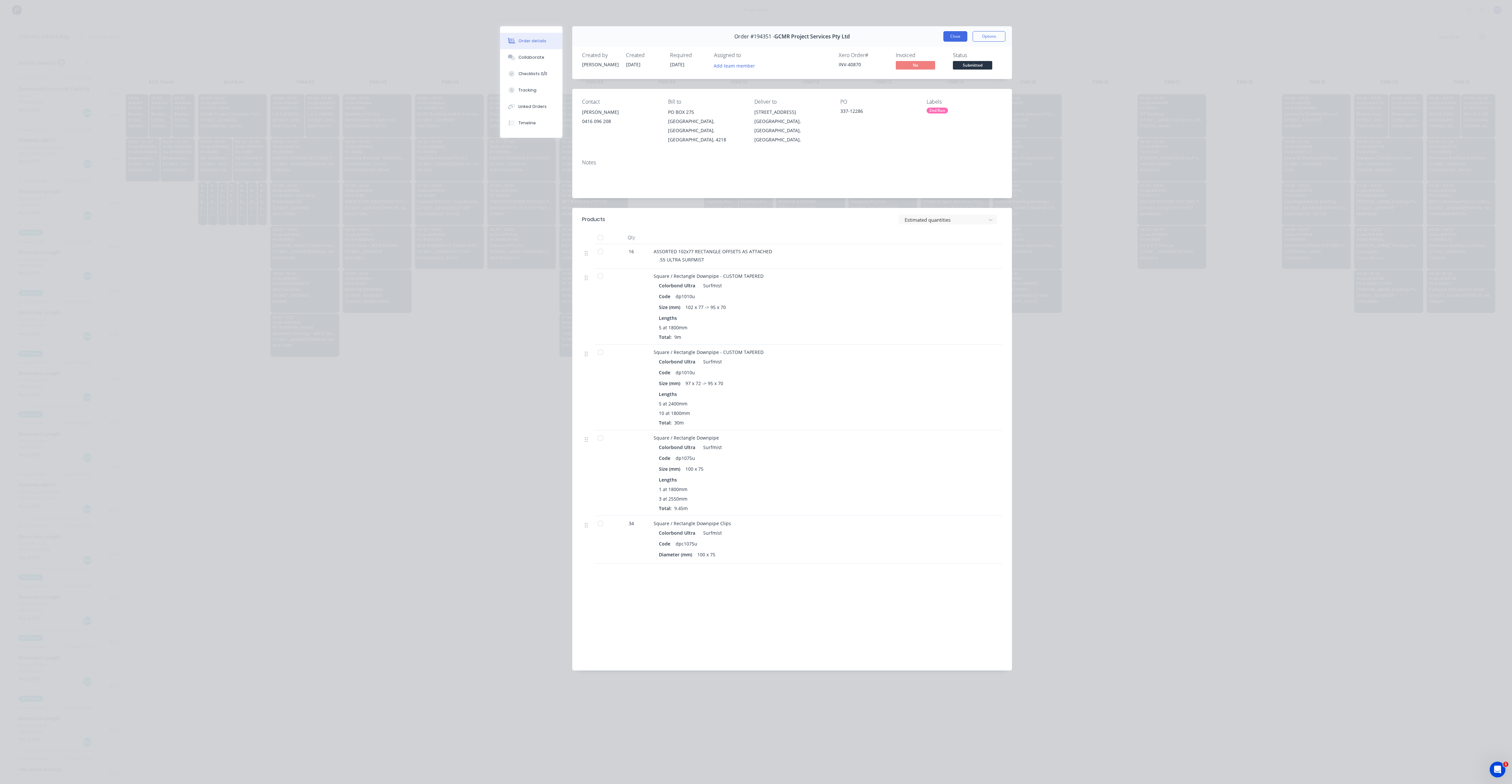
click at [956, 36] on button "Close" at bounding box center [955, 36] width 24 height 10
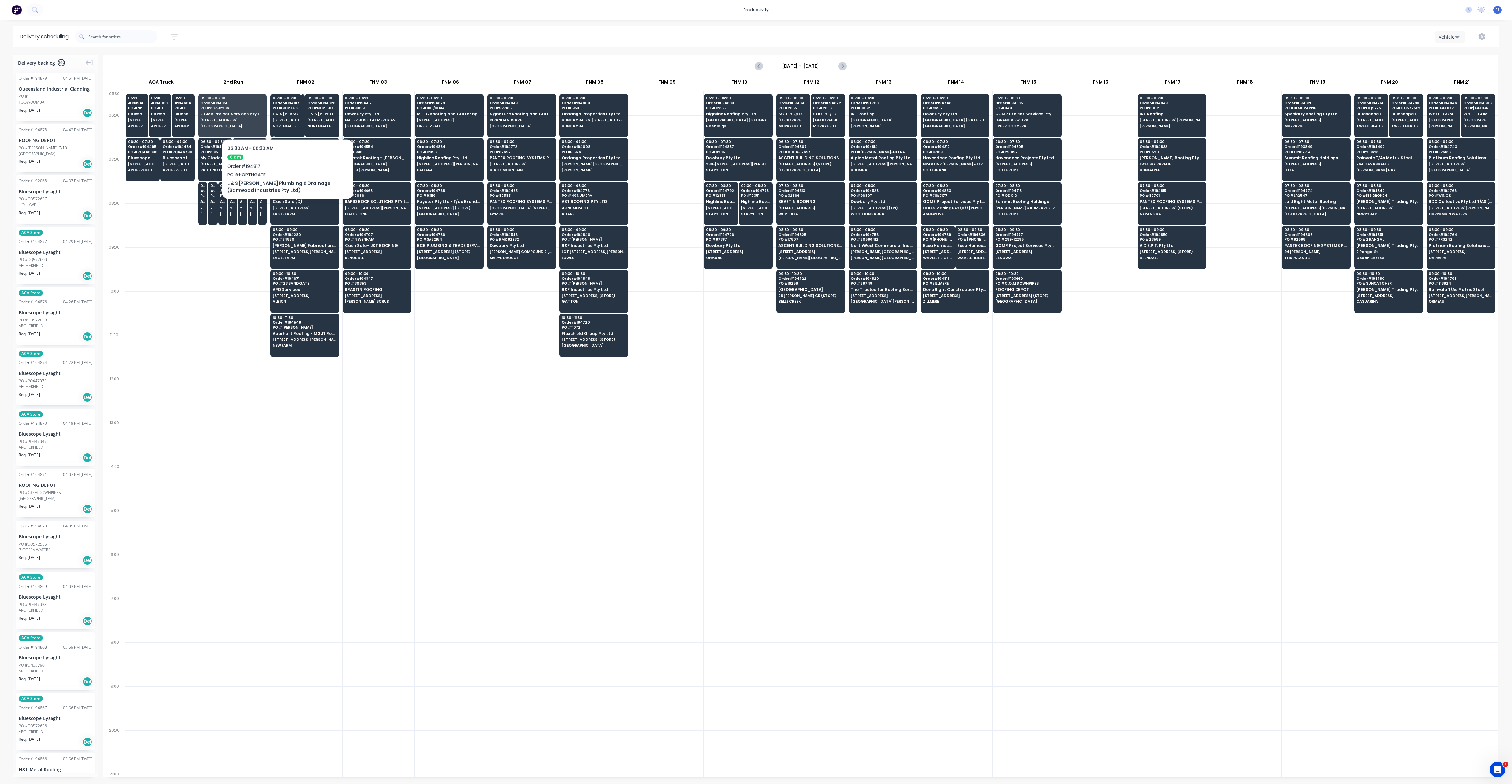
click at [287, 116] on div "05:30 - 06:30 Order # 194817 PO # NORTHGATE L & S [PERSON_NAME] Plumbing & Drai…" at bounding box center [287, 112] width 33 height 37
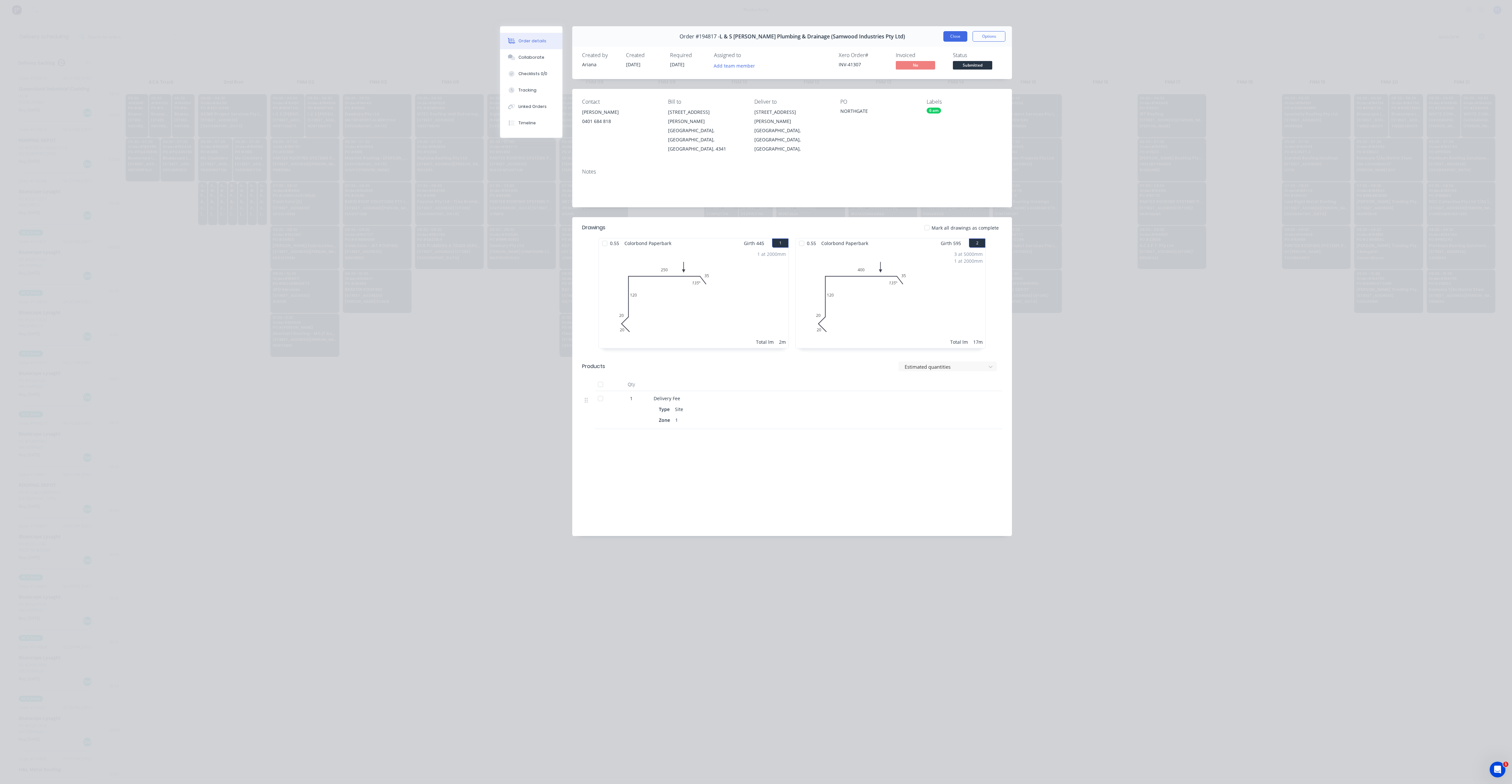
click at [960, 36] on button "Close" at bounding box center [955, 36] width 24 height 10
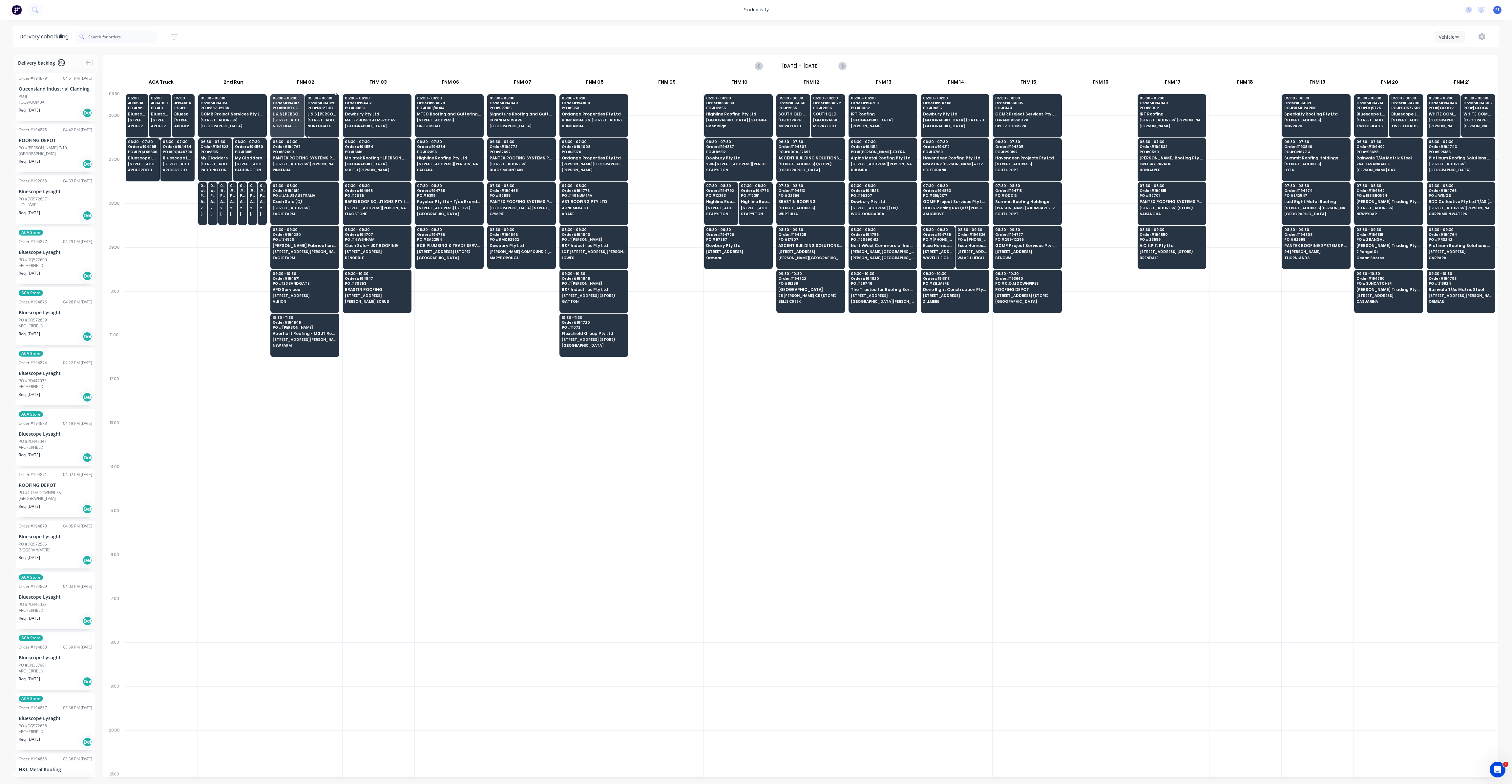
click at [315, 122] on span "[STREET_ADDRESS][PERSON_NAME]" at bounding box center [322, 120] width 29 height 4
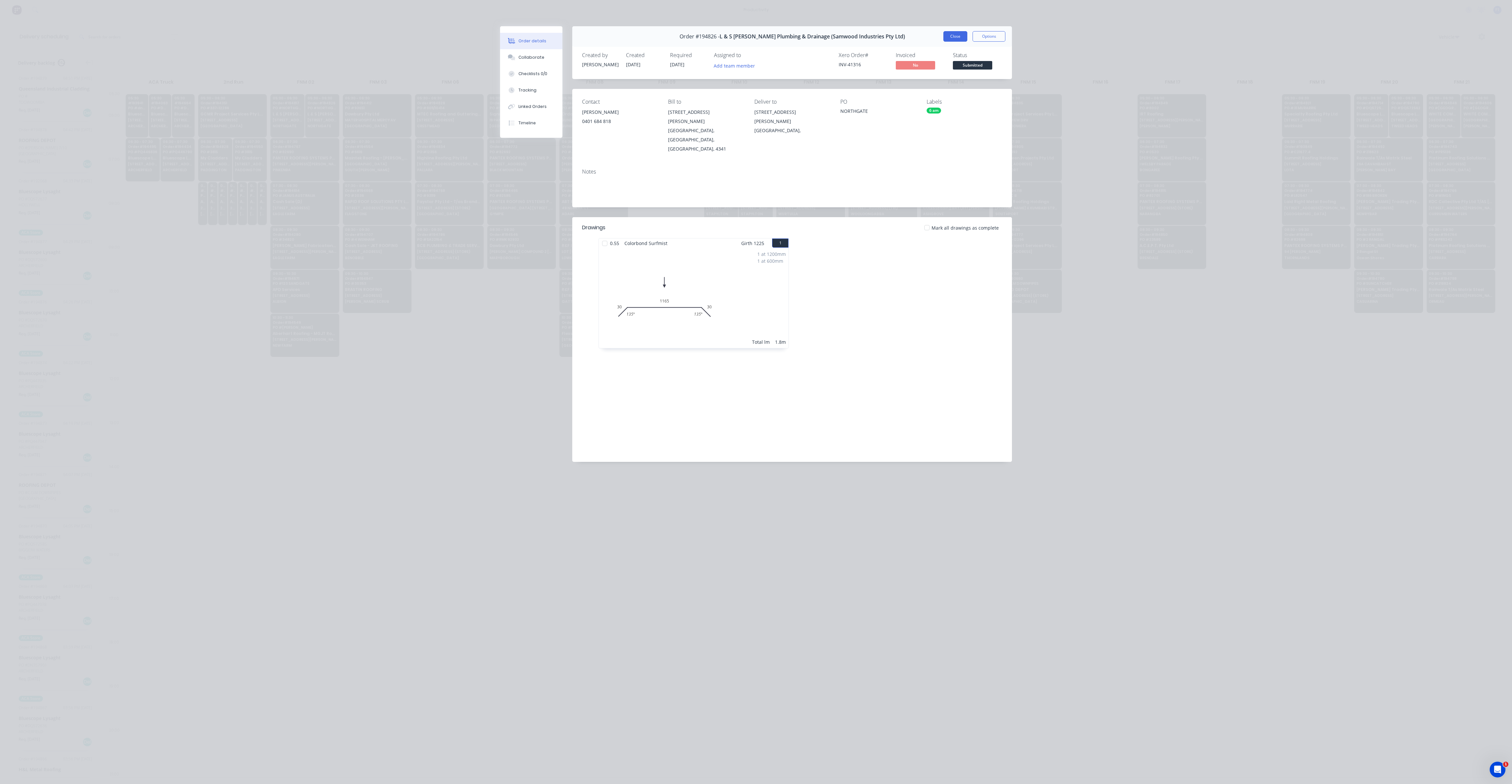
click at [951, 37] on button "Close" at bounding box center [955, 36] width 24 height 10
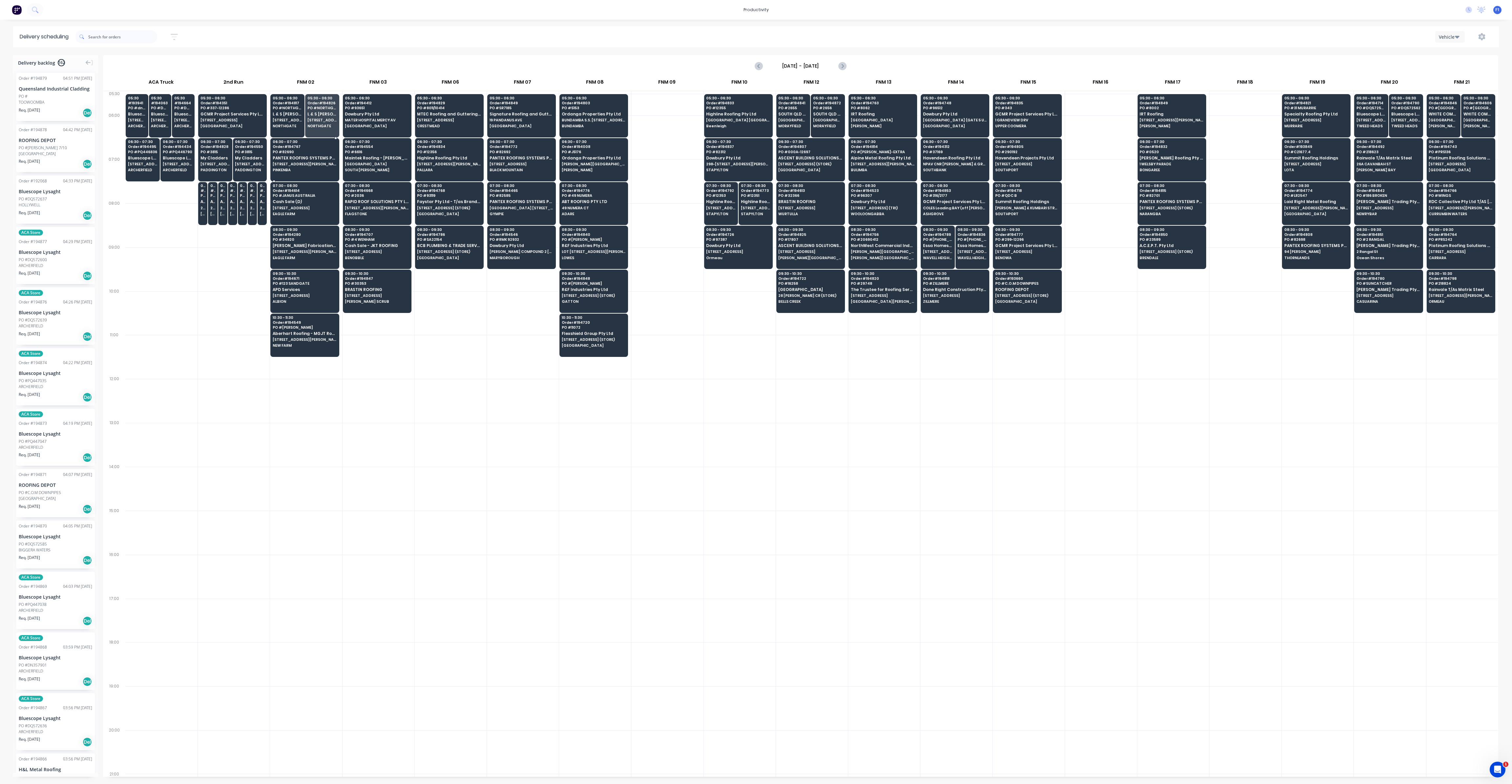
click at [321, 154] on div "06:30 - 07:30 Order # 194767 PO # 82690 PANTEX ROOFING SYSTEMS PTY LTD [STREET_…" at bounding box center [305, 156] width 68 height 37
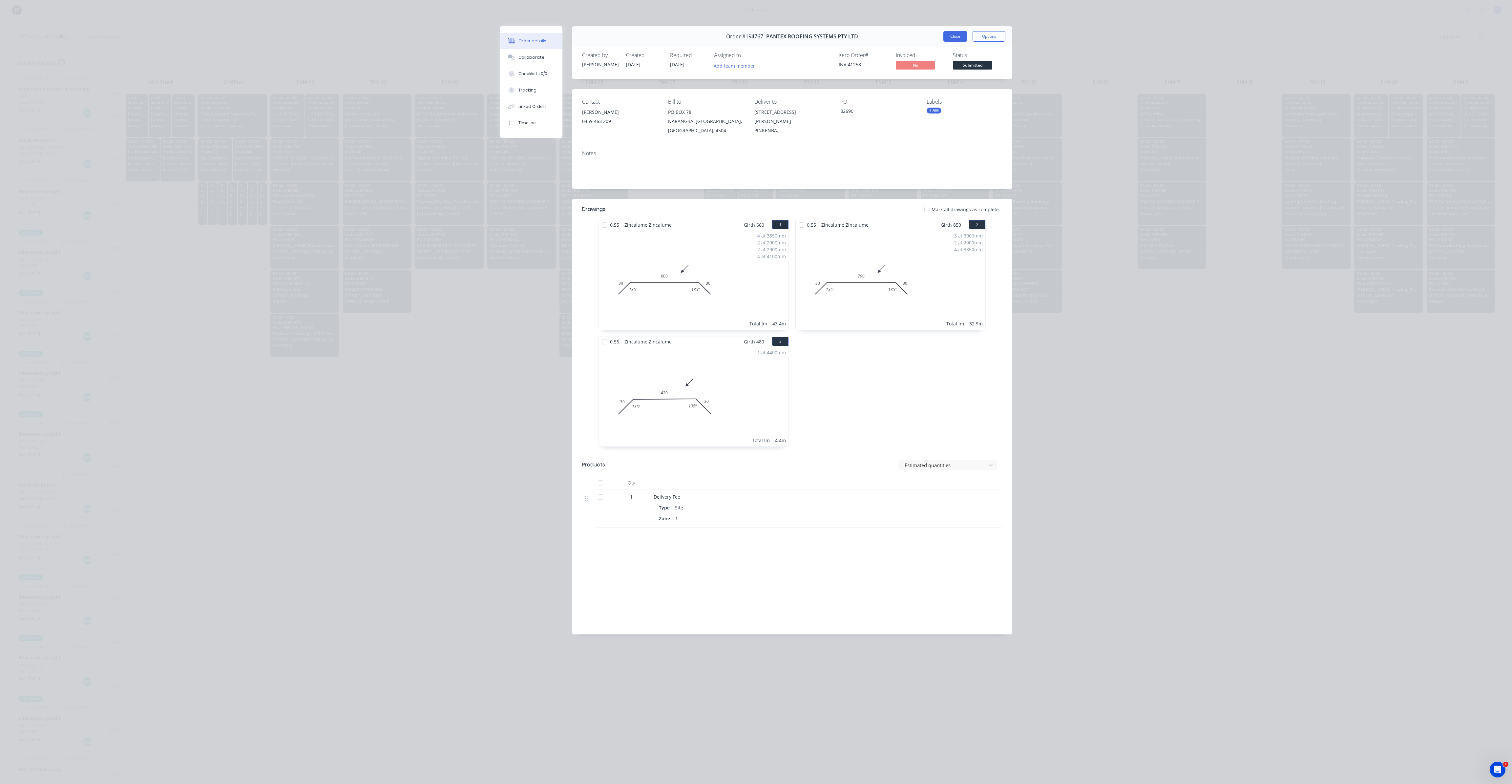
click at [946, 39] on button "Close" at bounding box center [955, 36] width 24 height 10
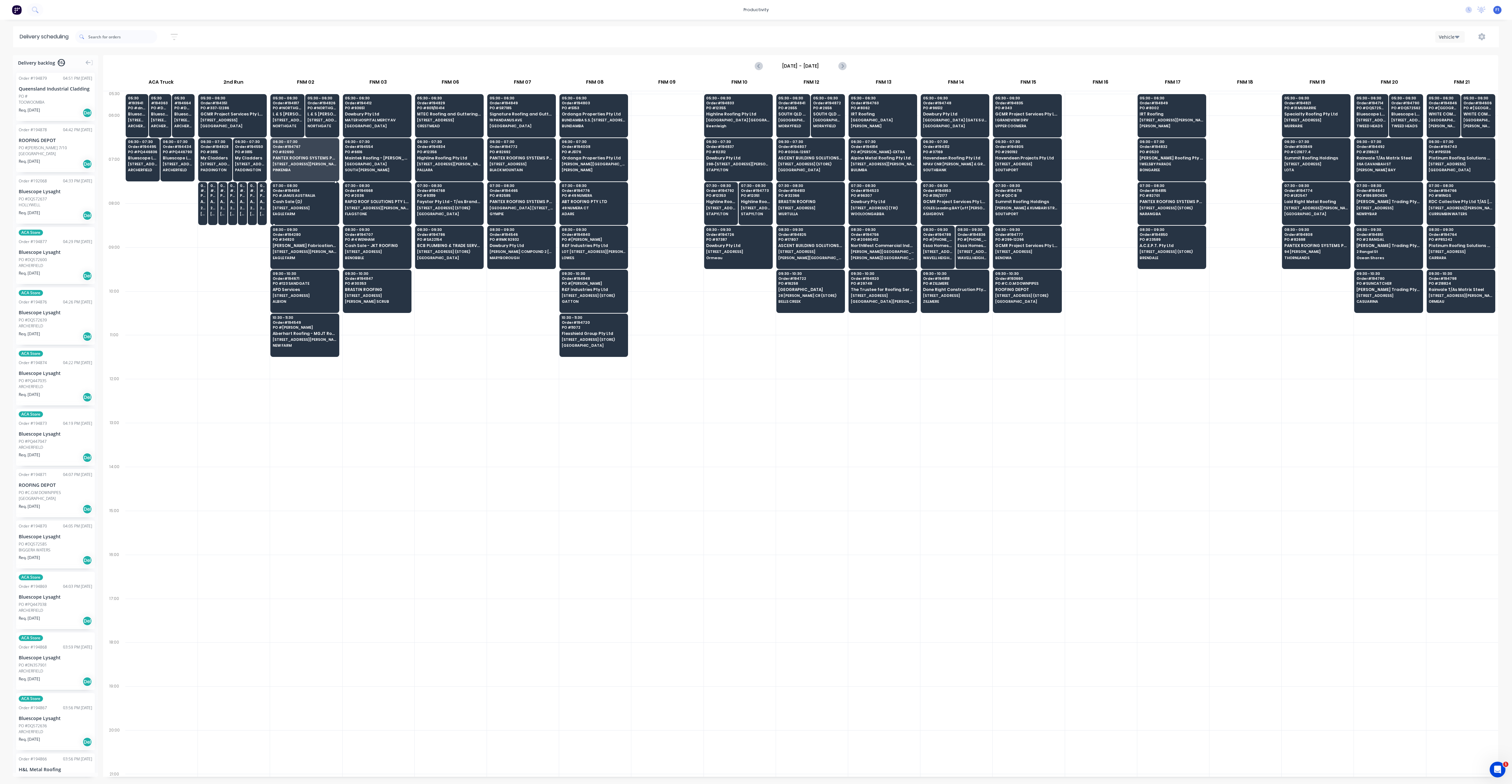
click at [279, 208] on span "[STREET_ADDRESS]" at bounding box center [304, 208] width 63 height 4
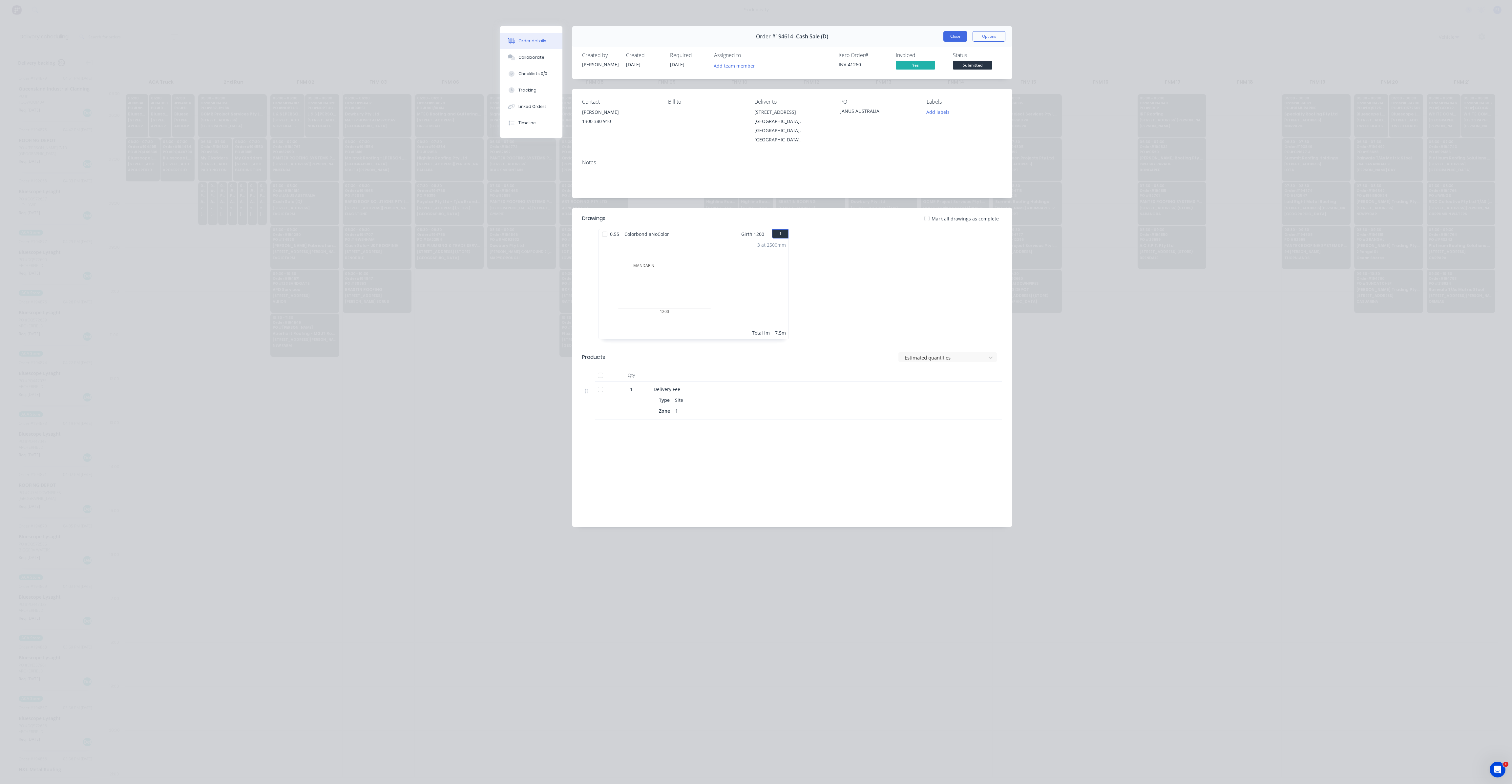
click at [951, 37] on button "Close" at bounding box center [955, 36] width 24 height 10
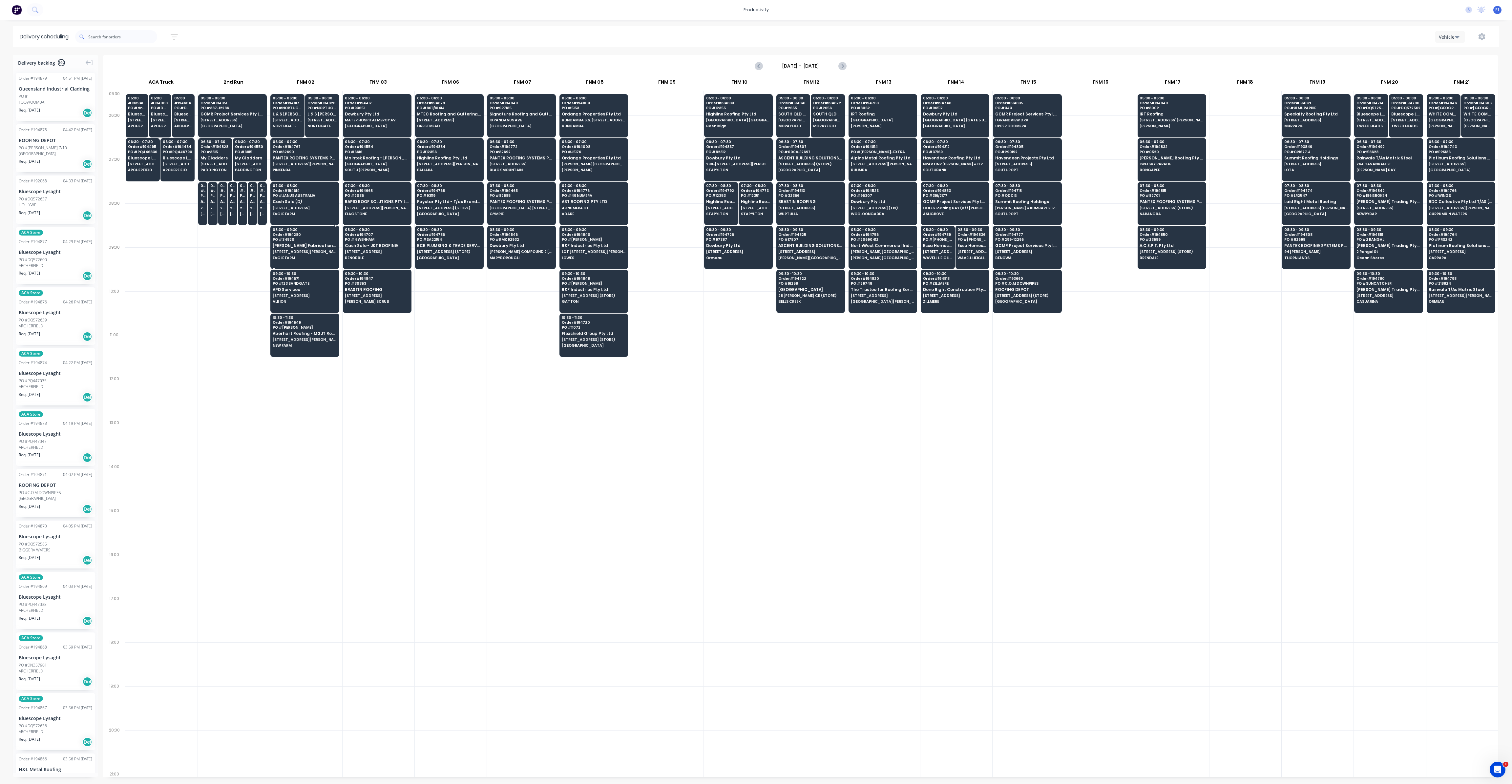
click at [297, 253] on div "08:30 - 09:30 Order # 194280 PO # 34820 [PERSON_NAME] Fabrications Pty Ltd [STR…" at bounding box center [305, 243] width 68 height 37
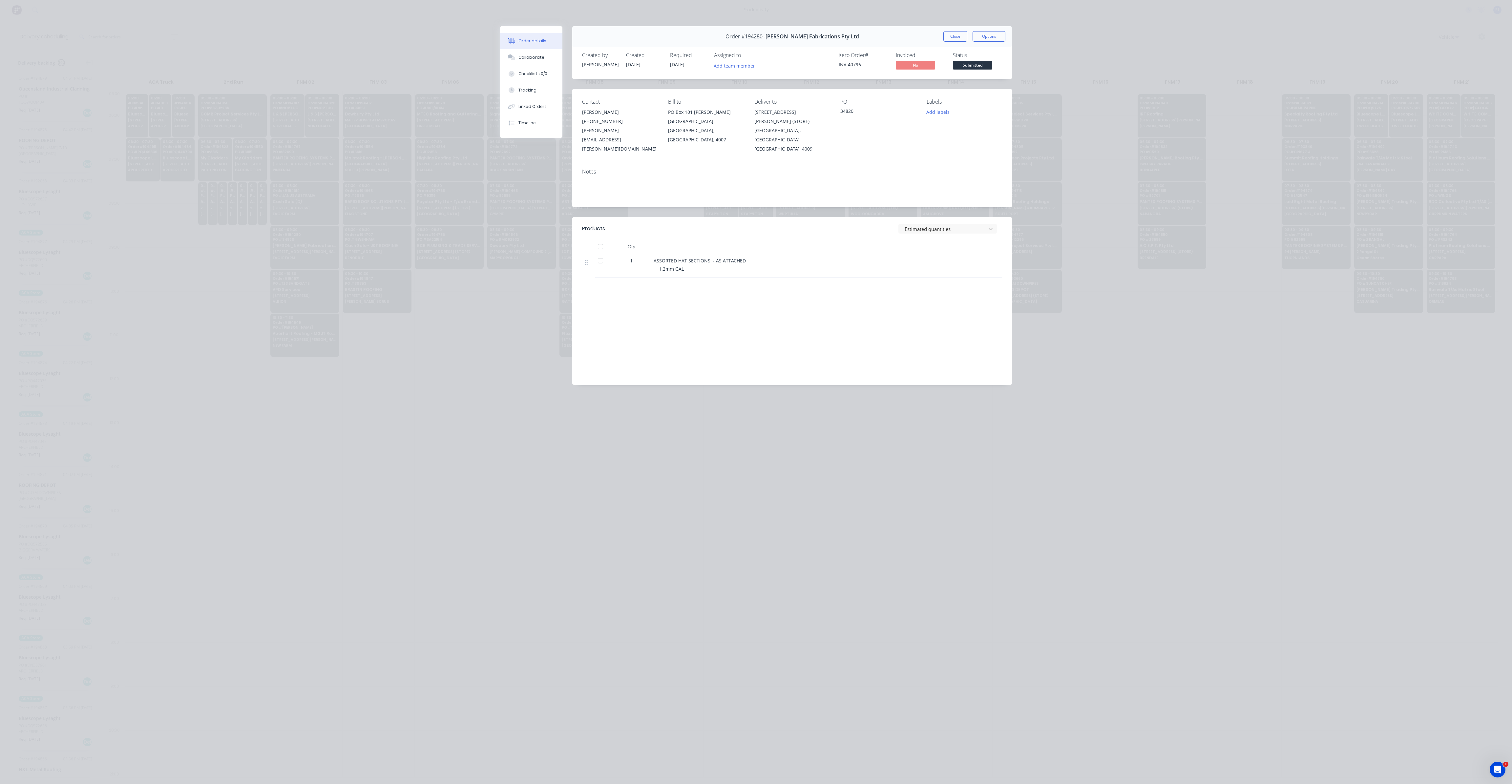
drag, startPoint x: 952, startPoint y: 39, endPoint x: 934, endPoint y: 51, distance: 21.6
click at [952, 39] on button "Close" at bounding box center [955, 36] width 24 height 10
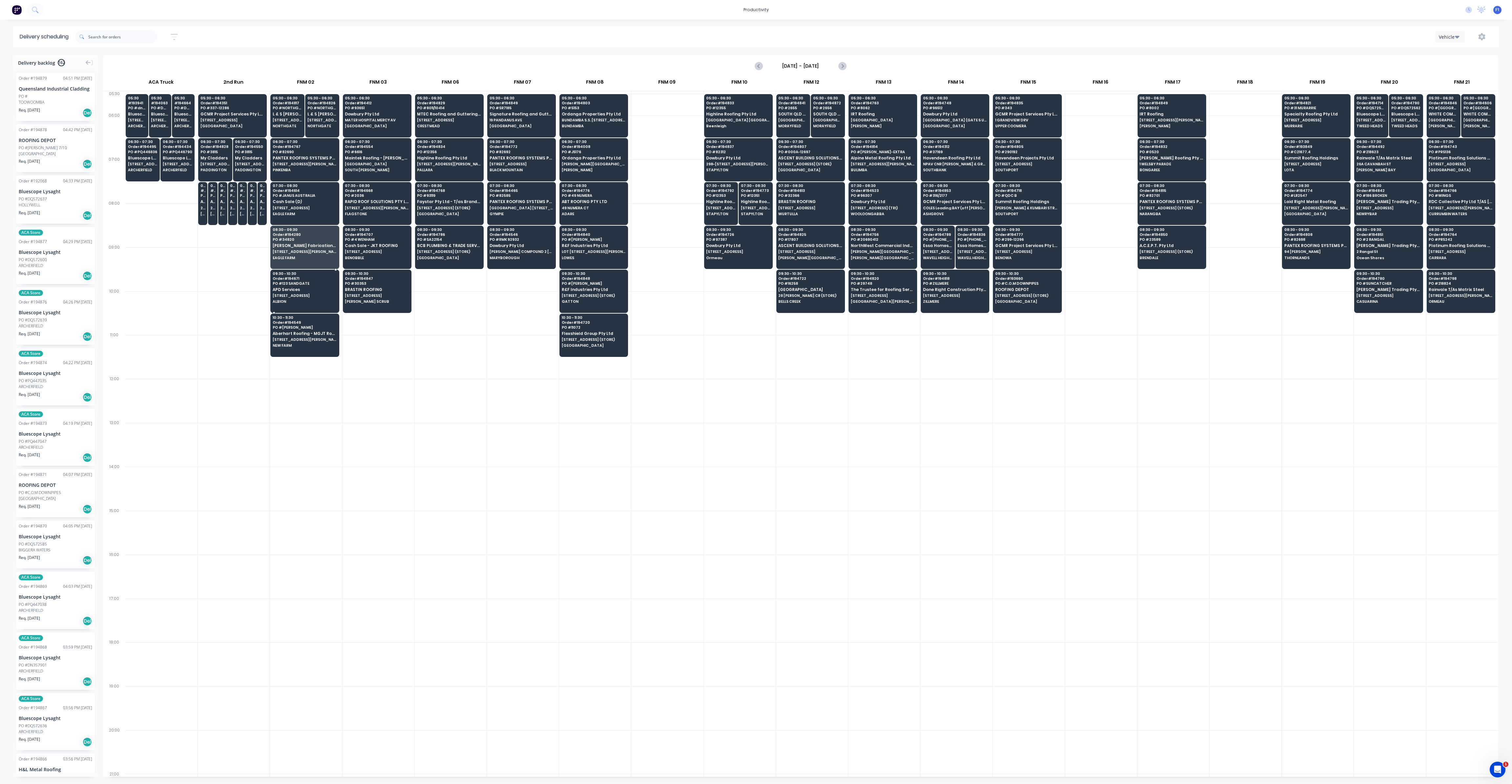
click at [296, 287] on span "APD Services" at bounding box center [304, 289] width 63 height 5
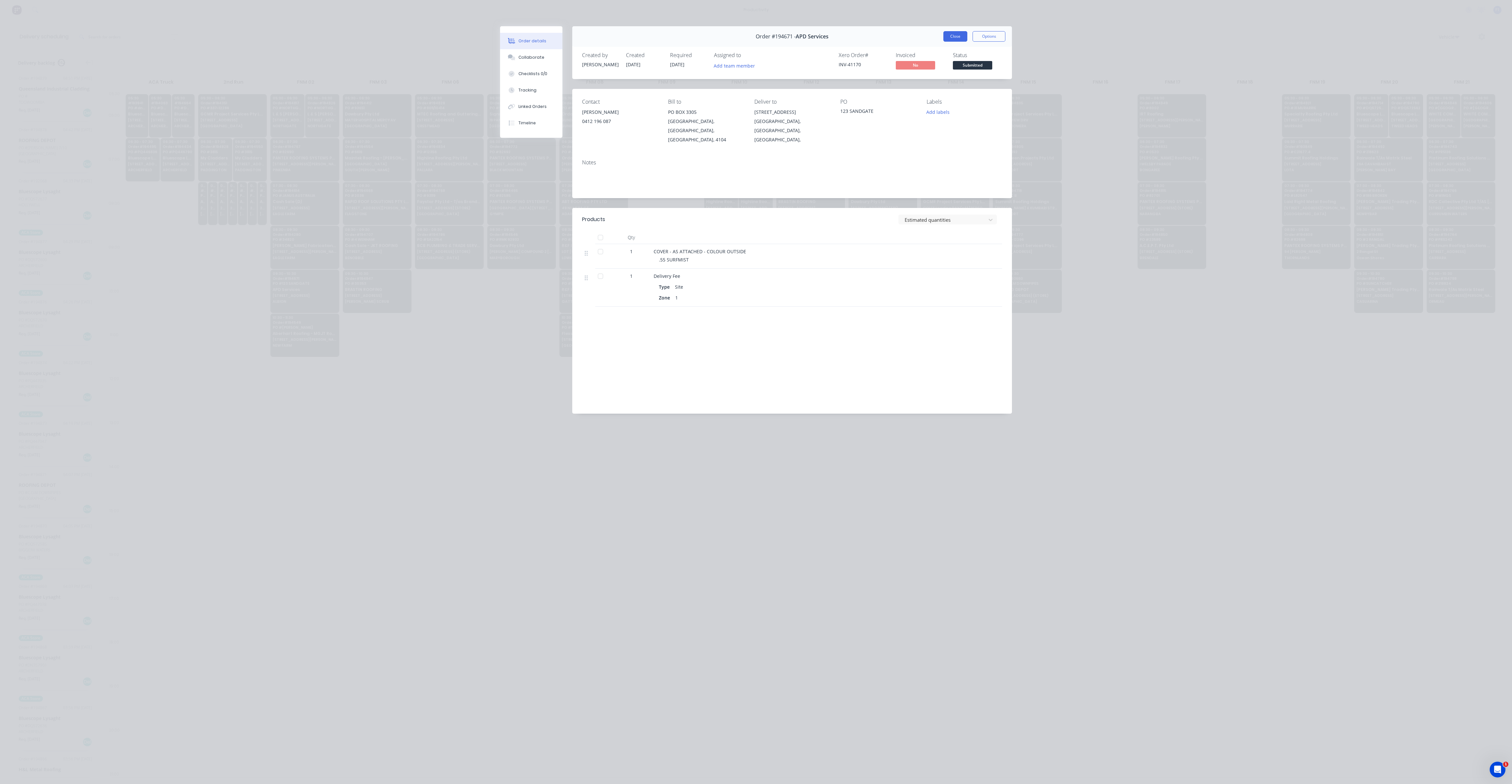
click at [945, 37] on button "Close" at bounding box center [955, 36] width 24 height 10
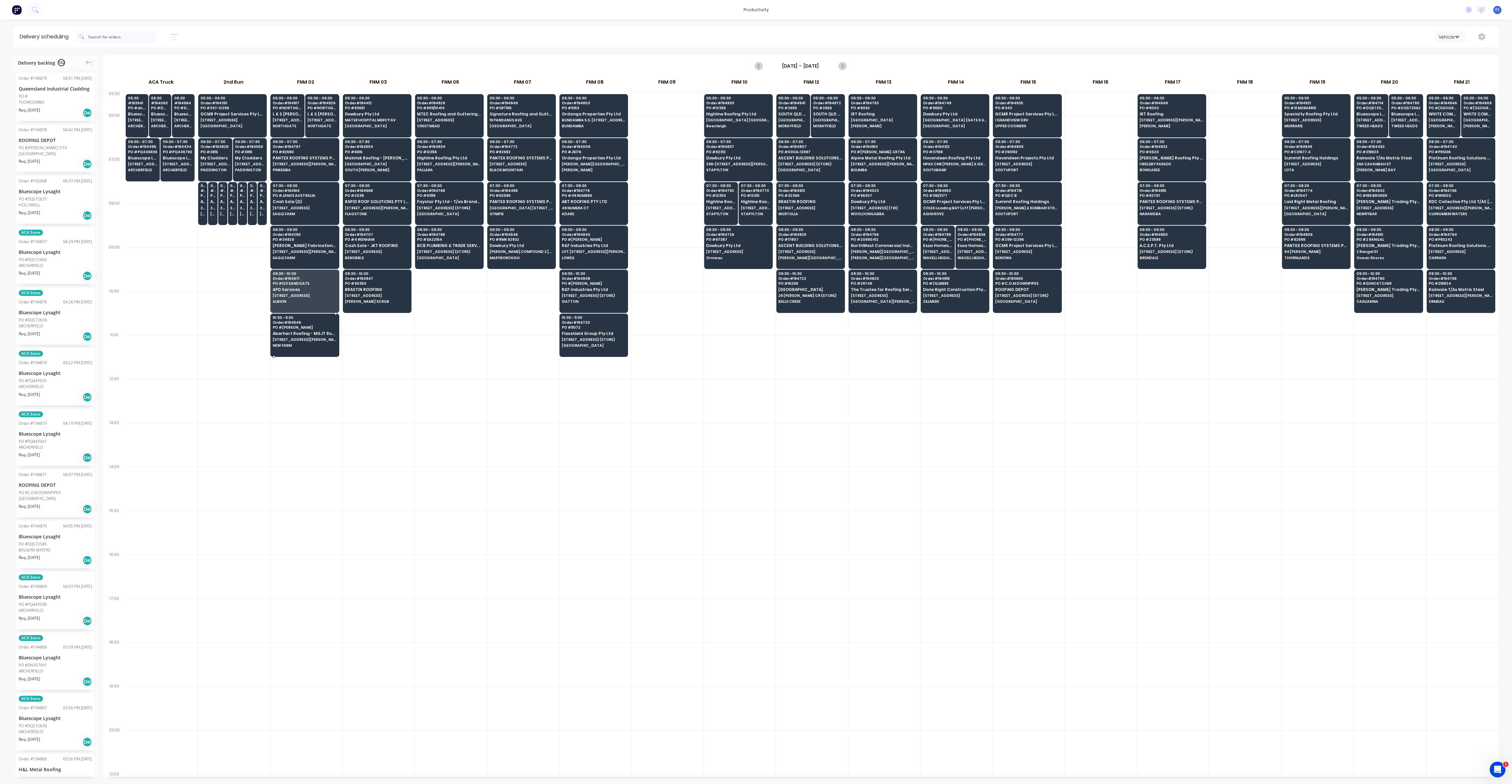
click at [308, 331] on span "Aberhart Roofing - MGJT Roofing Pty Ltd" at bounding box center [304, 333] width 63 height 5
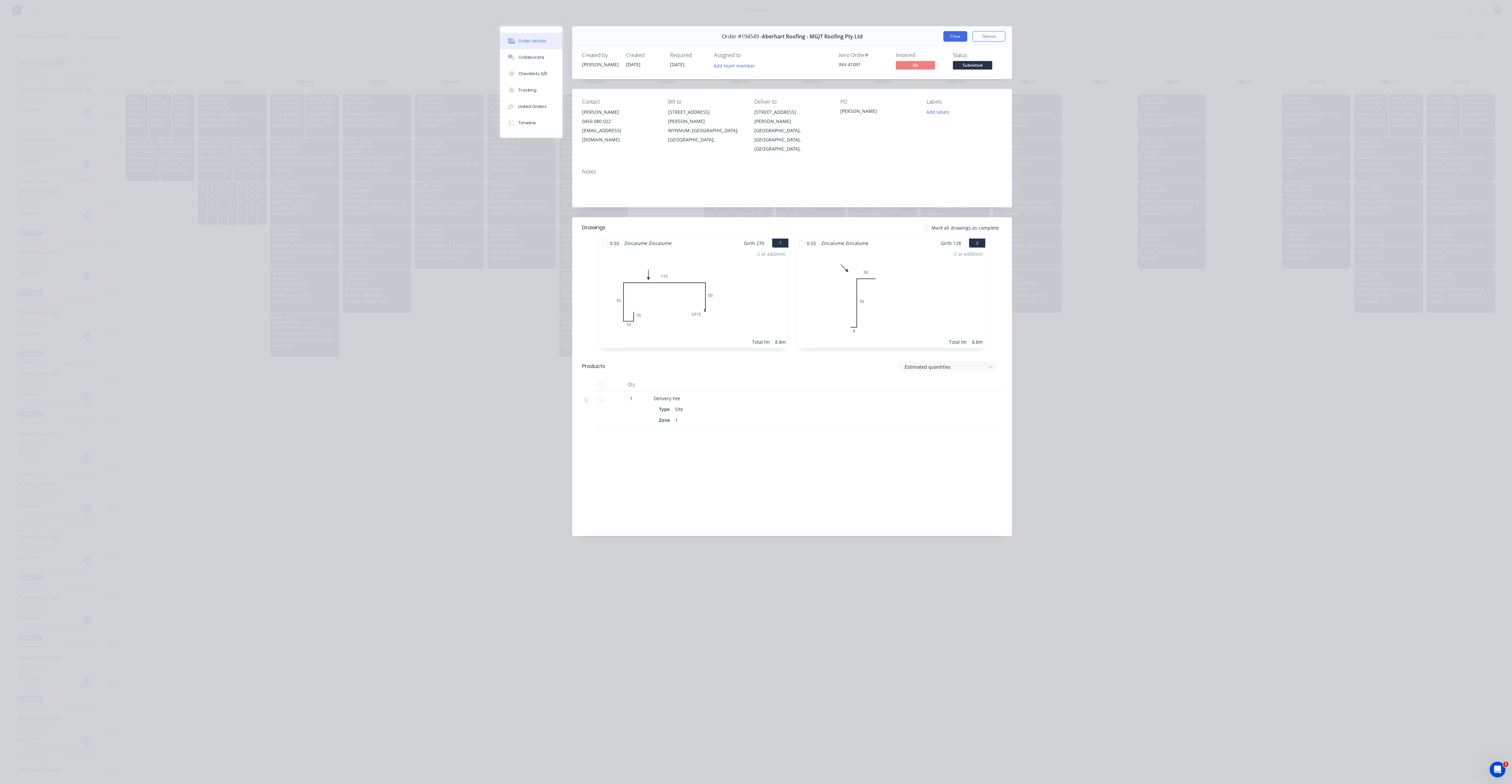
click at [947, 36] on button "Close" at bounding box center [955, 36] width 24 height 10
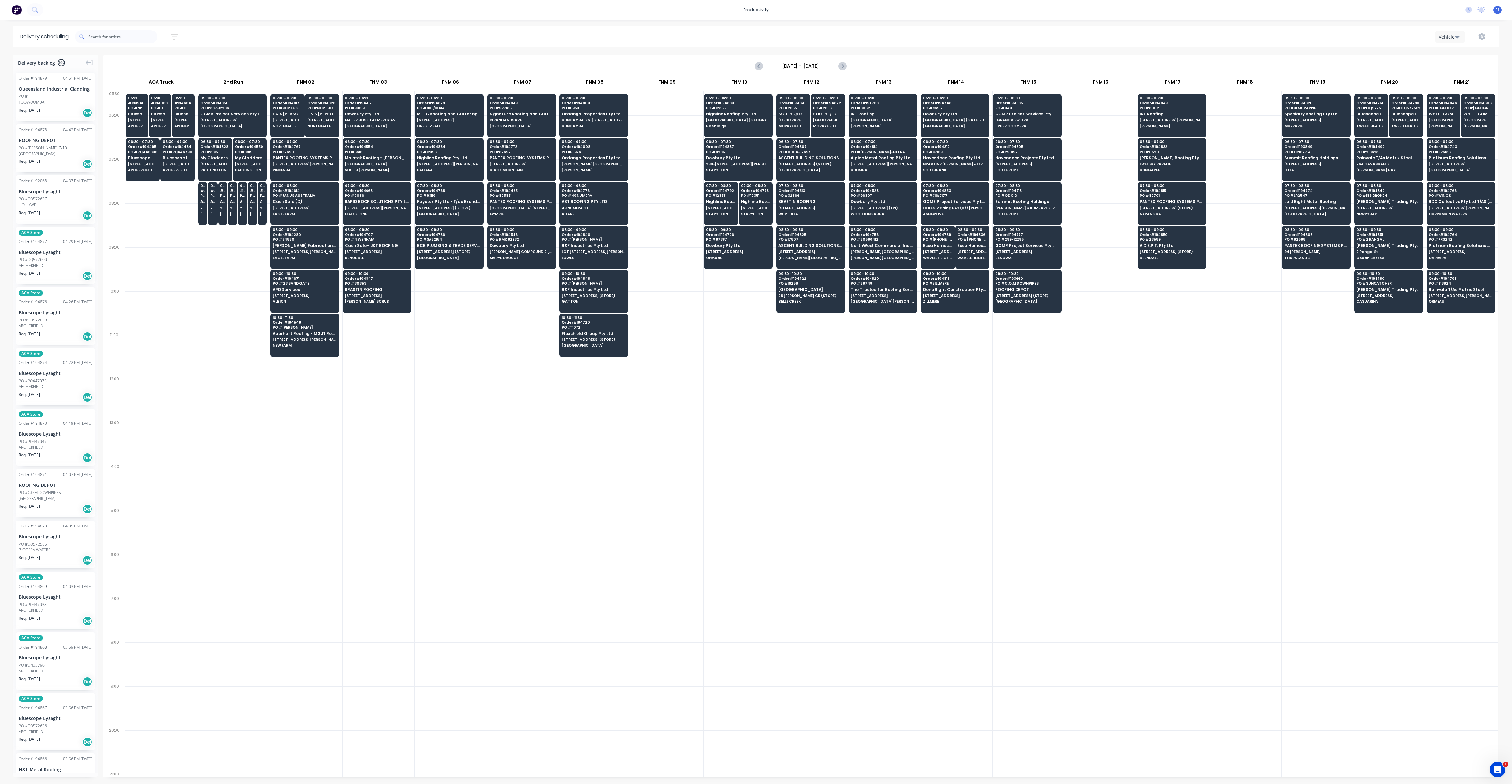
click at [384, 379] on div at bounding box center [379, 401] width 72 height 44
click at [475, 410] on div at bounding box center [451, 401] width 72 height 44
click at [460, 250] on span "[STREET_ADDRESS] (STORE)" at bounding box center [448, 252] width 63 height 4
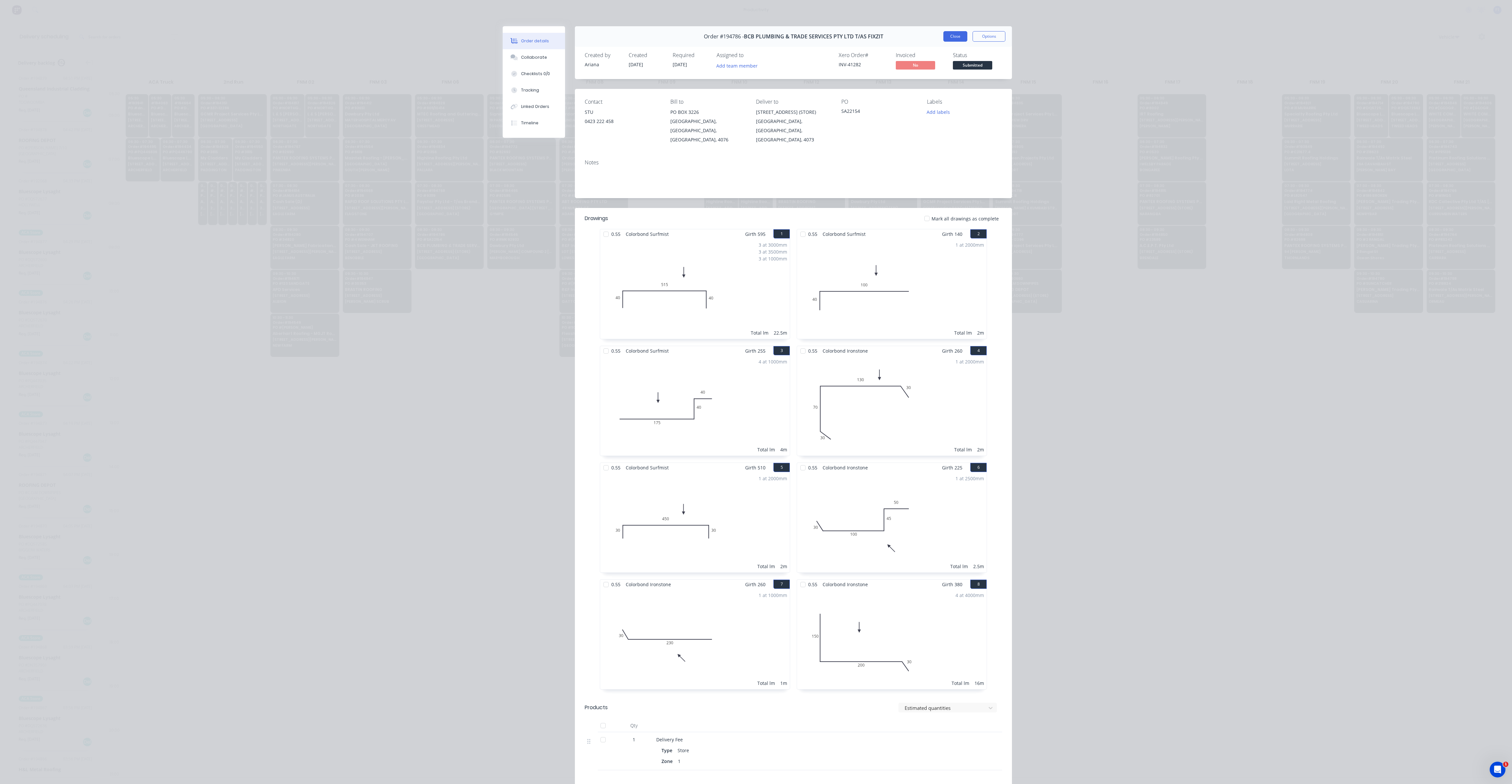
click at [951, 34] on button "Close" at bounding box center [955, 36] width 24 height 10
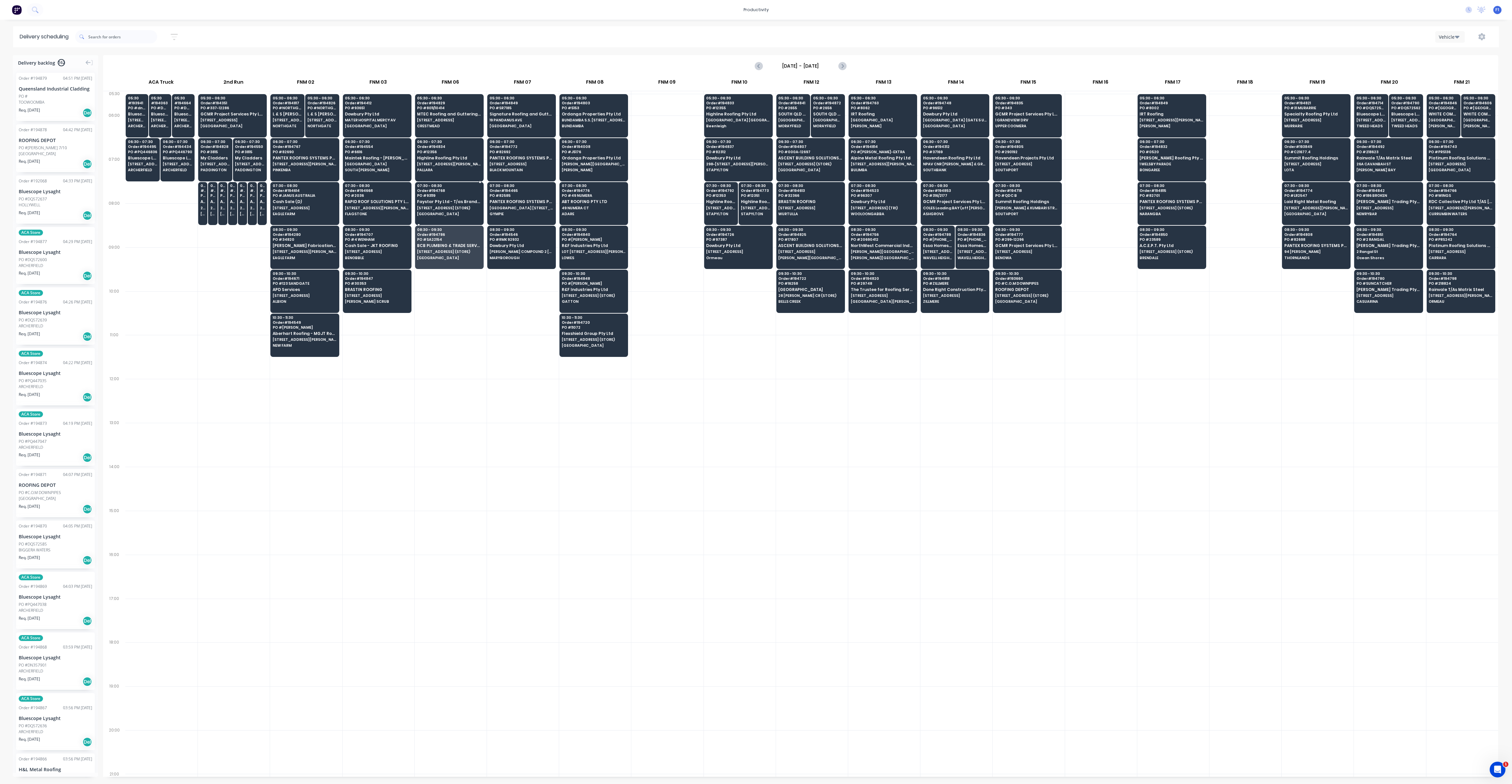
click at [450, 204] on div "07:30 - 08:30 Order # 194768 PO # 93119 Faystar Pty Ltd - T/as Brandons Welding…" at bounding box center [450, 200] width 68 height 37
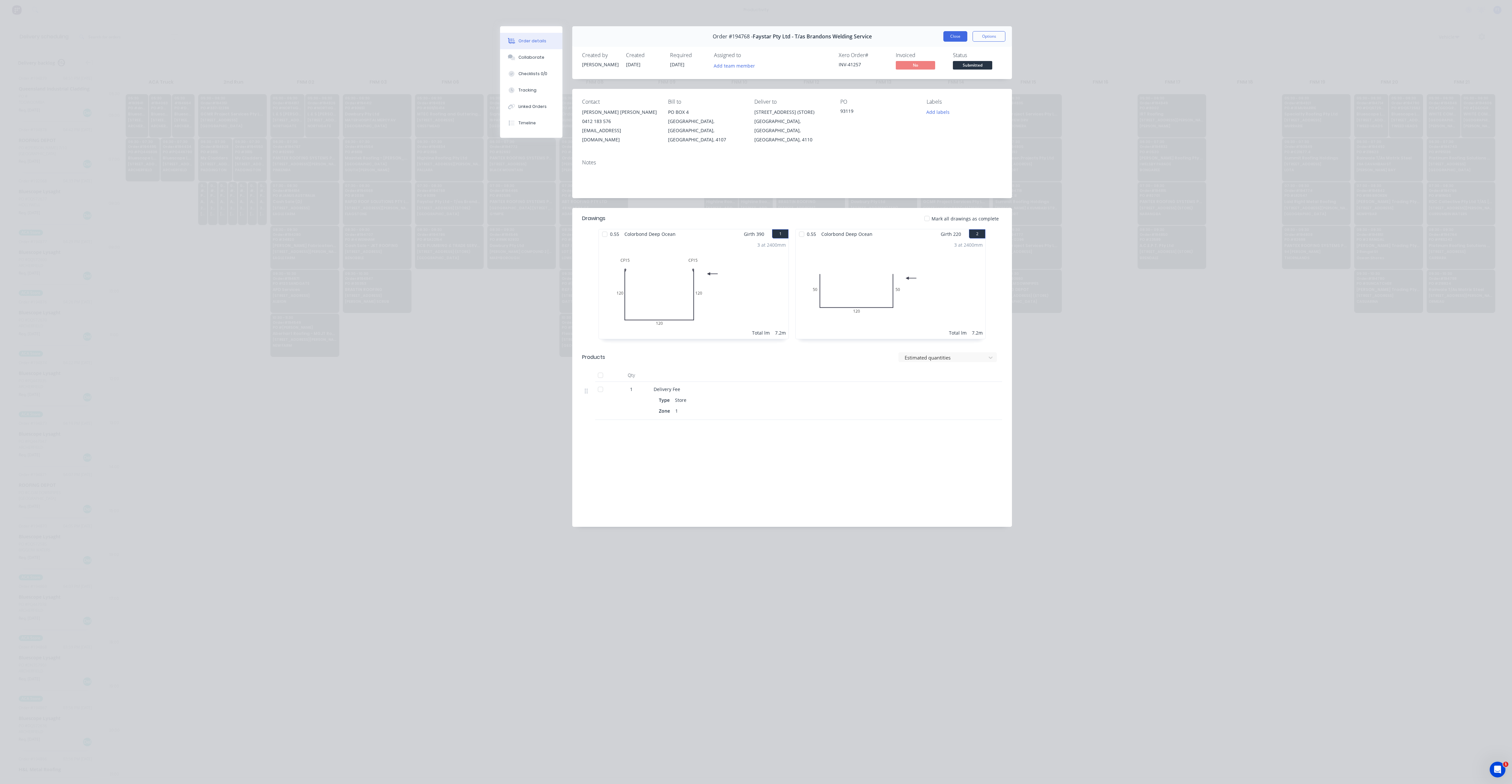
click at [955, 39] on button "Close" at bounding box center [955, 36] width 24 height 10
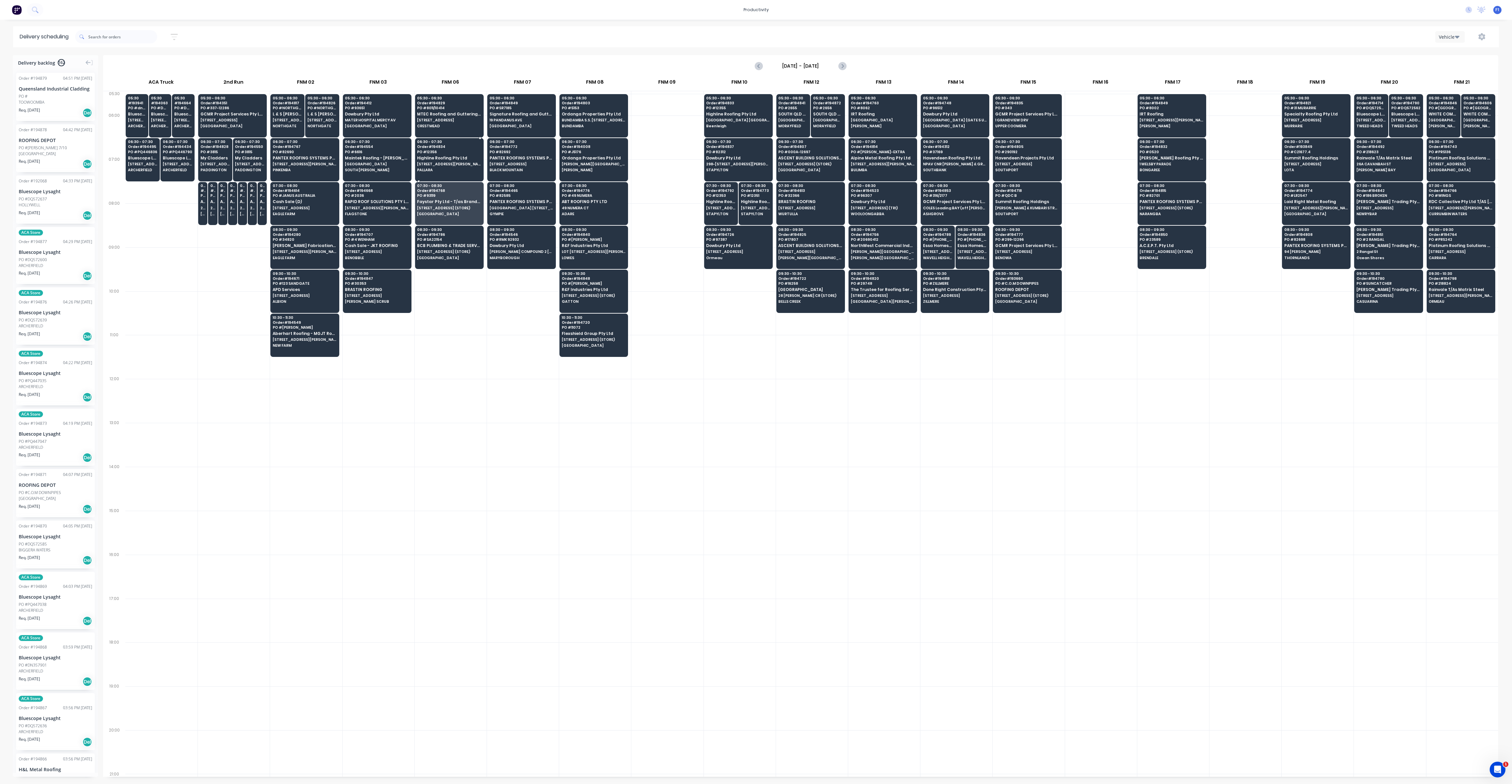
click at [453, 164] on span "[STREET_ADDRESS][PERSON_NAME]" at bounding box center [448, 164] width 63 height 4
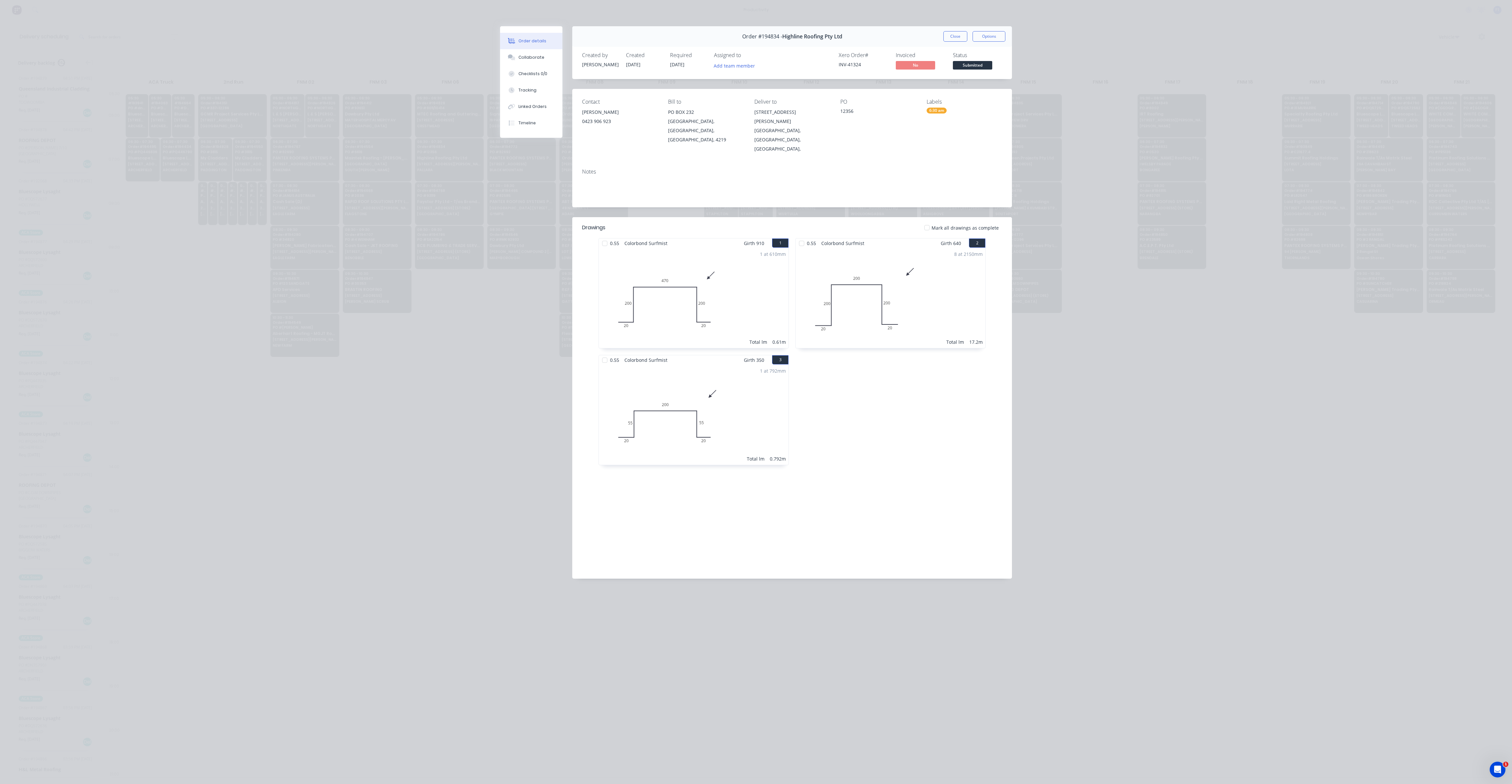
click at [951, 38] on button "Close" at bounding box center [955, 36] width 24 height 10
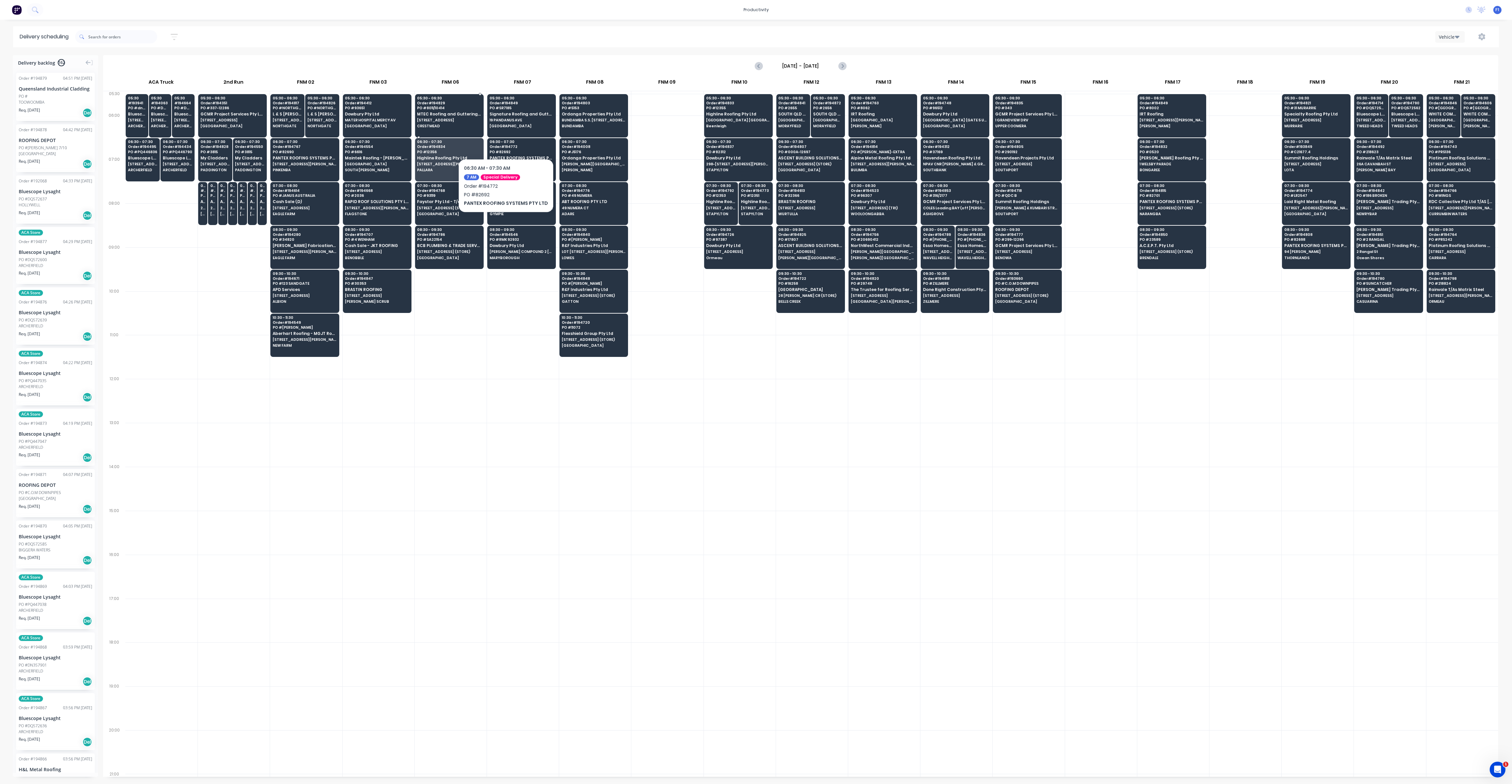
click at [475, 128] on span "CRESTMEAD" at bounding box center [448, 126] width 63 height 4
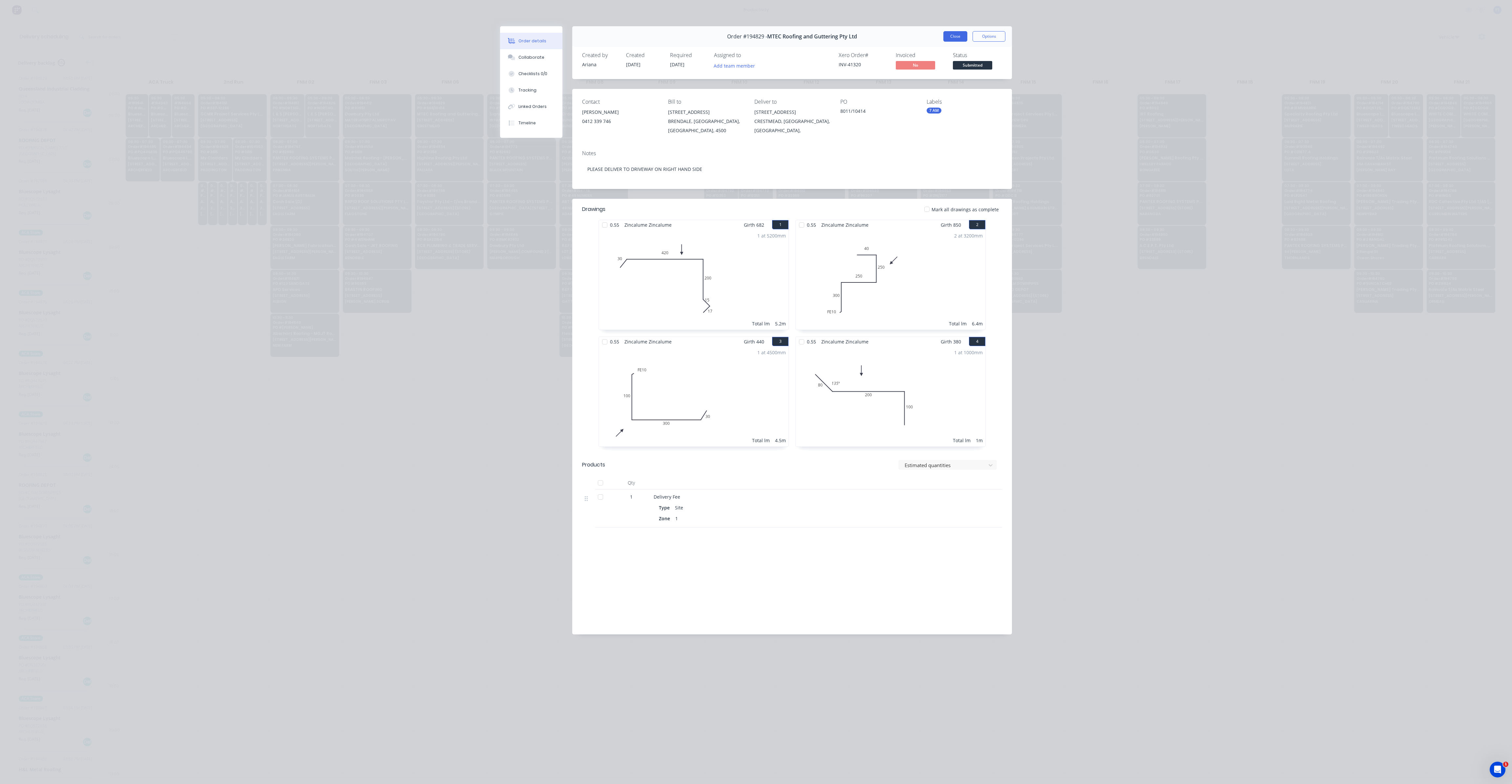
click at [953, 40] on button "Close" at bounding box center [955, 36] width 24 height 10
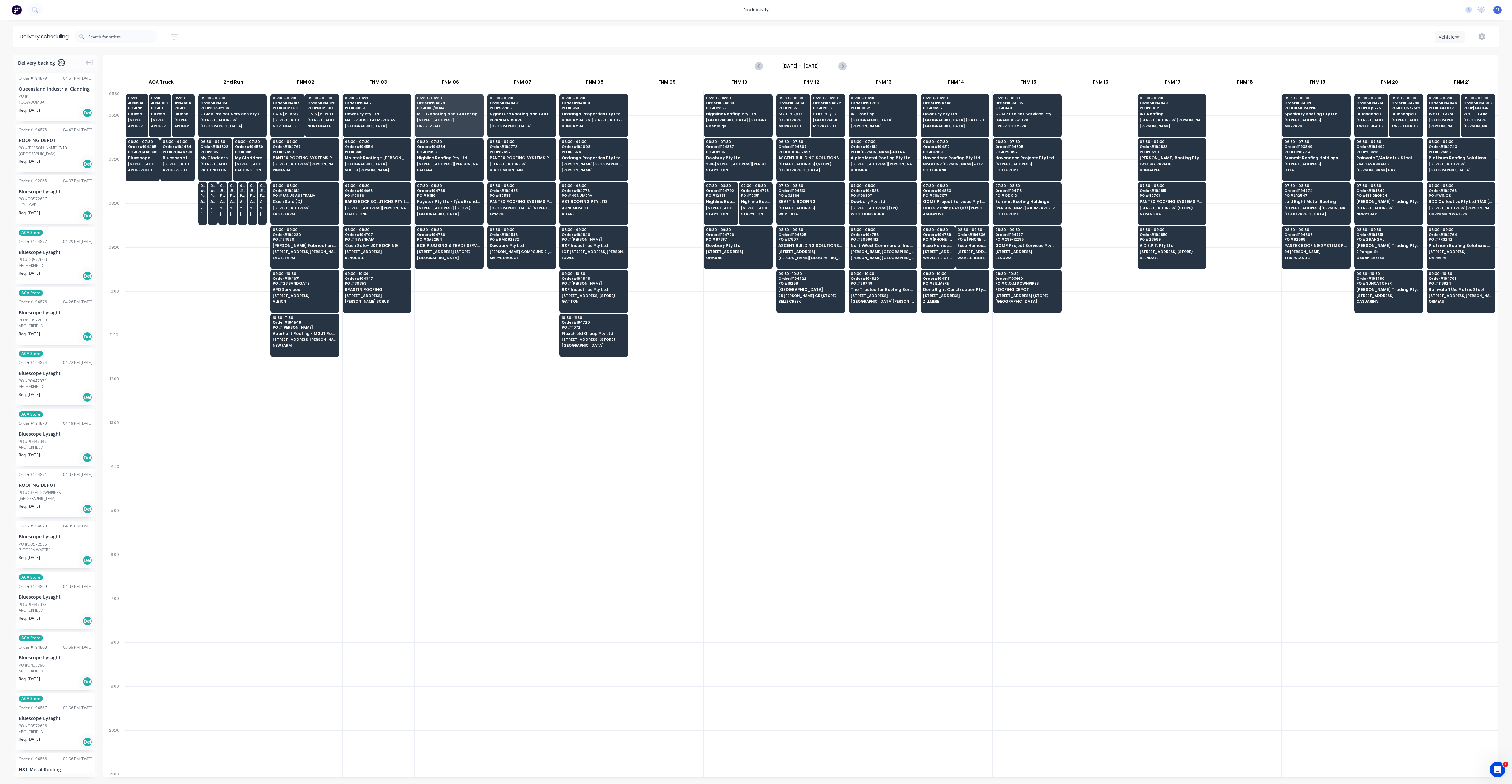
click at [709, 369] on div at bounding box center [740, 357] width 72 height 44
click at [732, 243] on span "Dowbury Pty Ltd" at bounding box center [738, 245] width 63 height 5
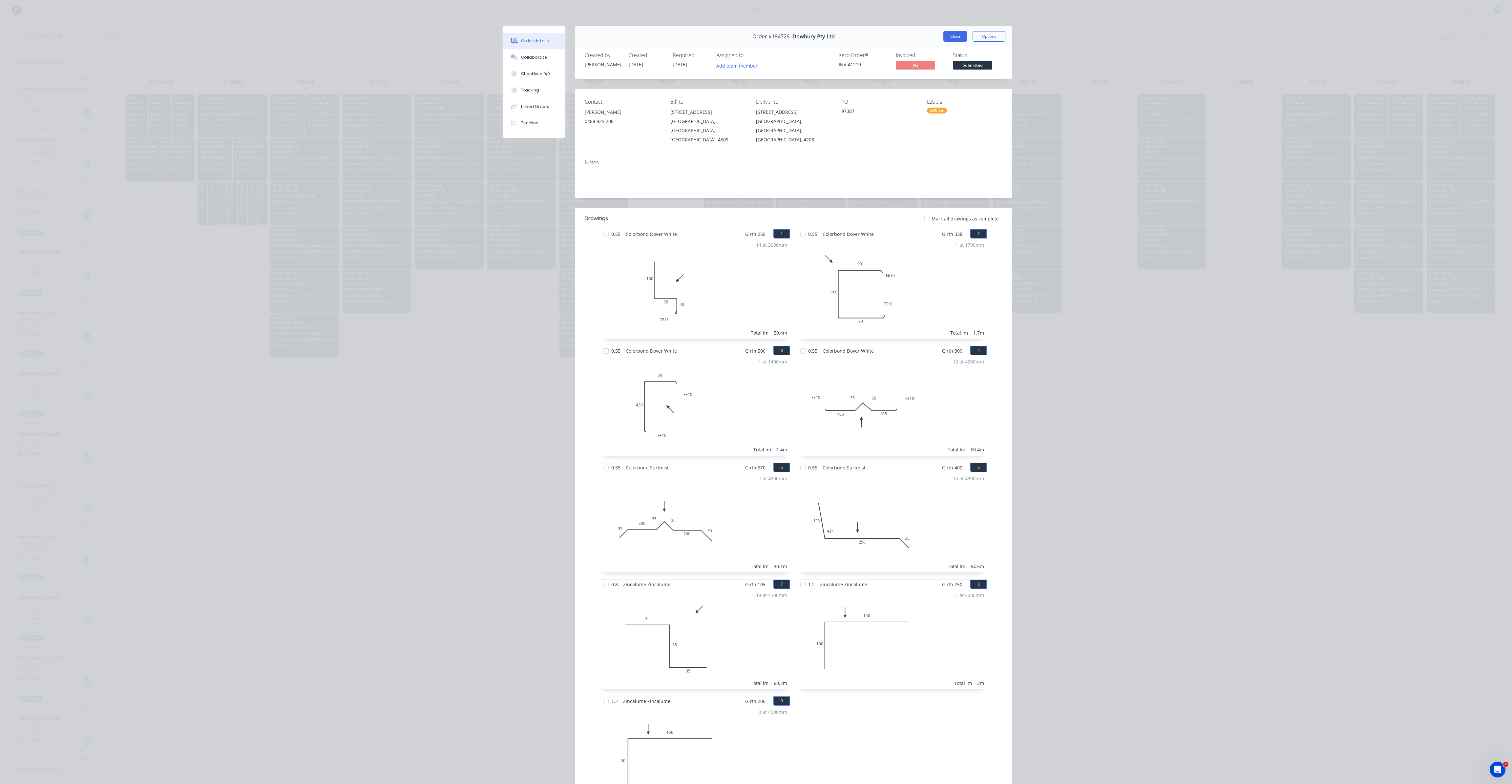
click at [952, 39] on button "Close" at bounding box center [955, 36] width 24 height 10
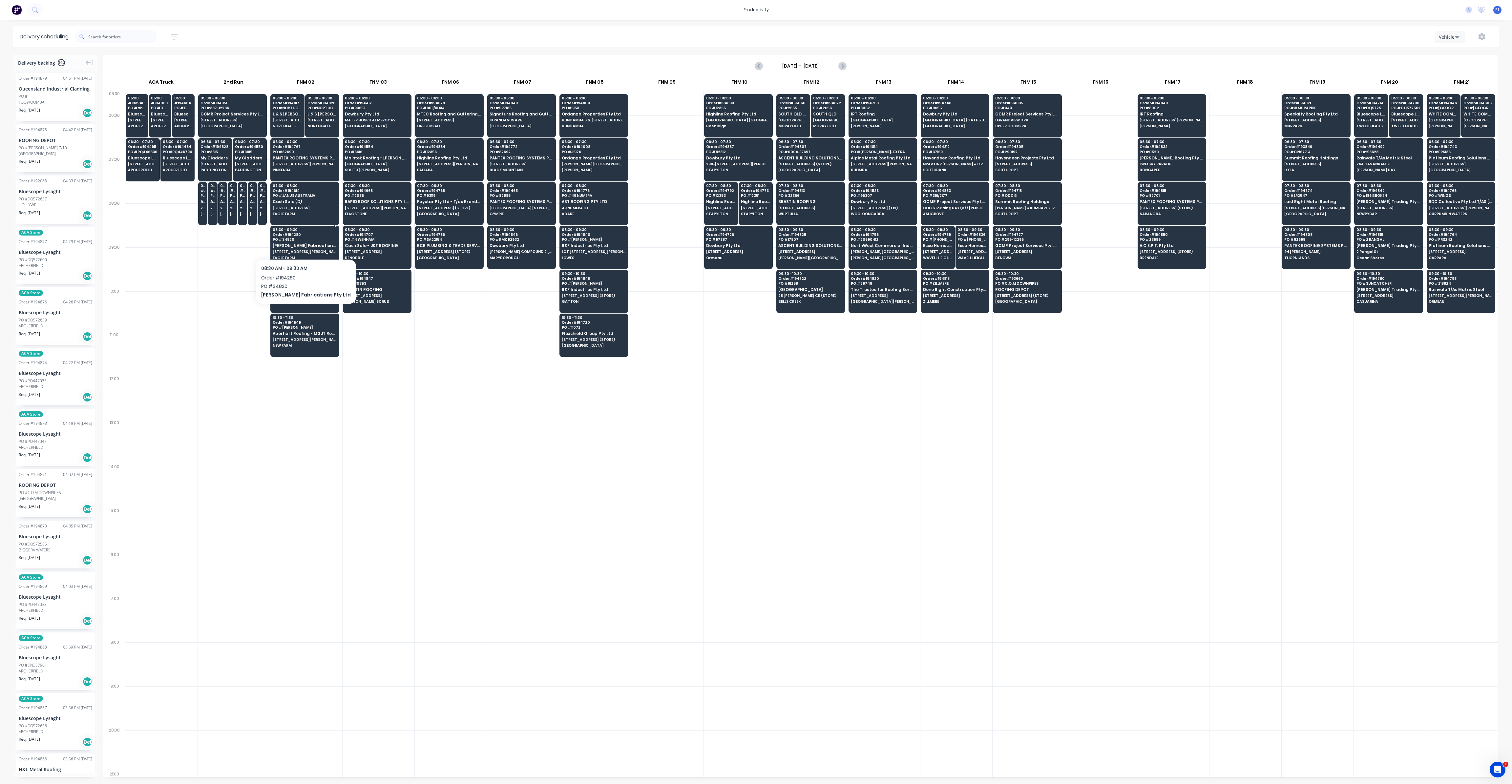
click at [296, 241] on div "08:30 - 09:30 Order # 194280 PO # 34820 [PERSON_NAME] Fabrications Pty Ltd [STR…" at bounding box center [305, 243] width 68 height 37
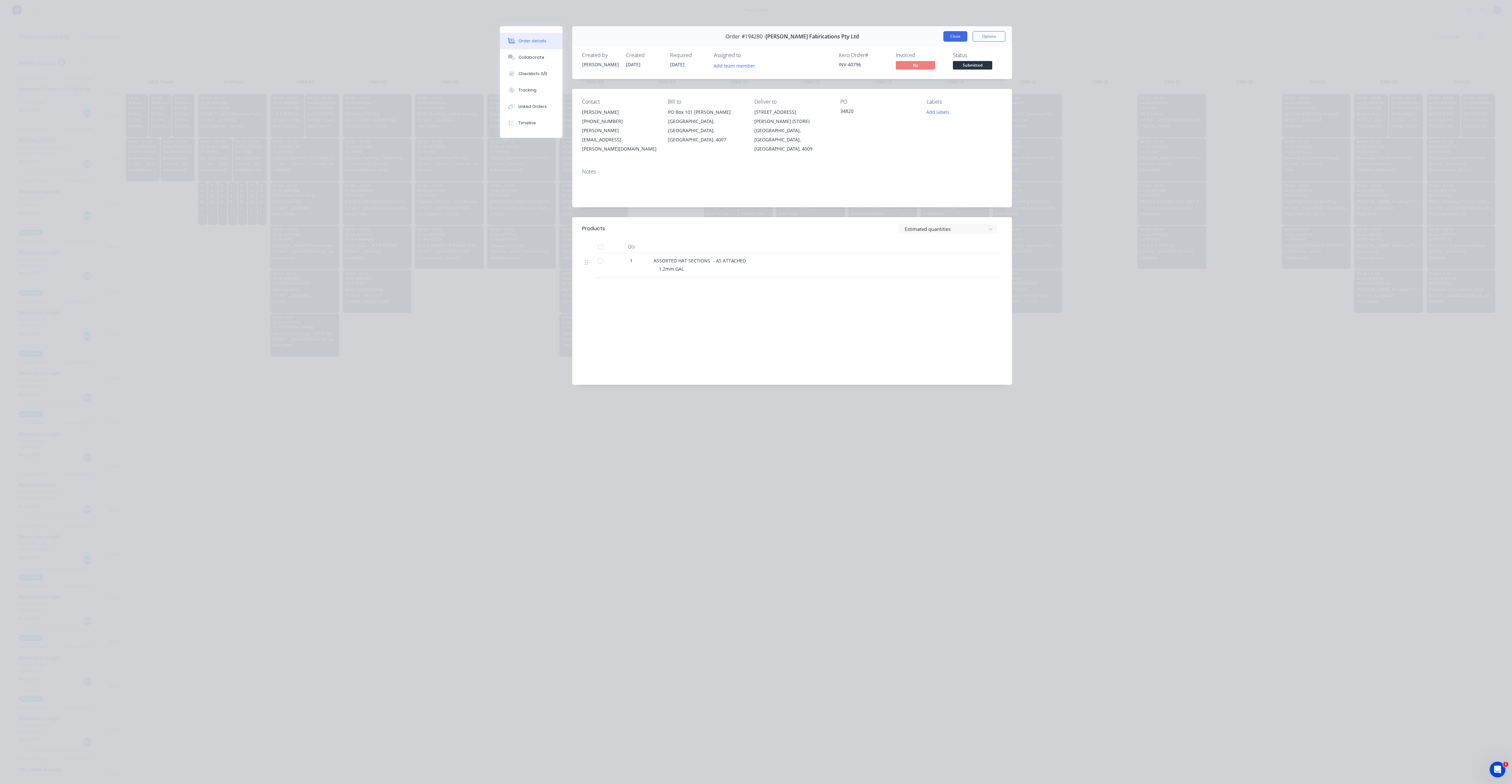
click at [960, 36] on button "Close" at bounding box center [955, 36] width 24 height 10
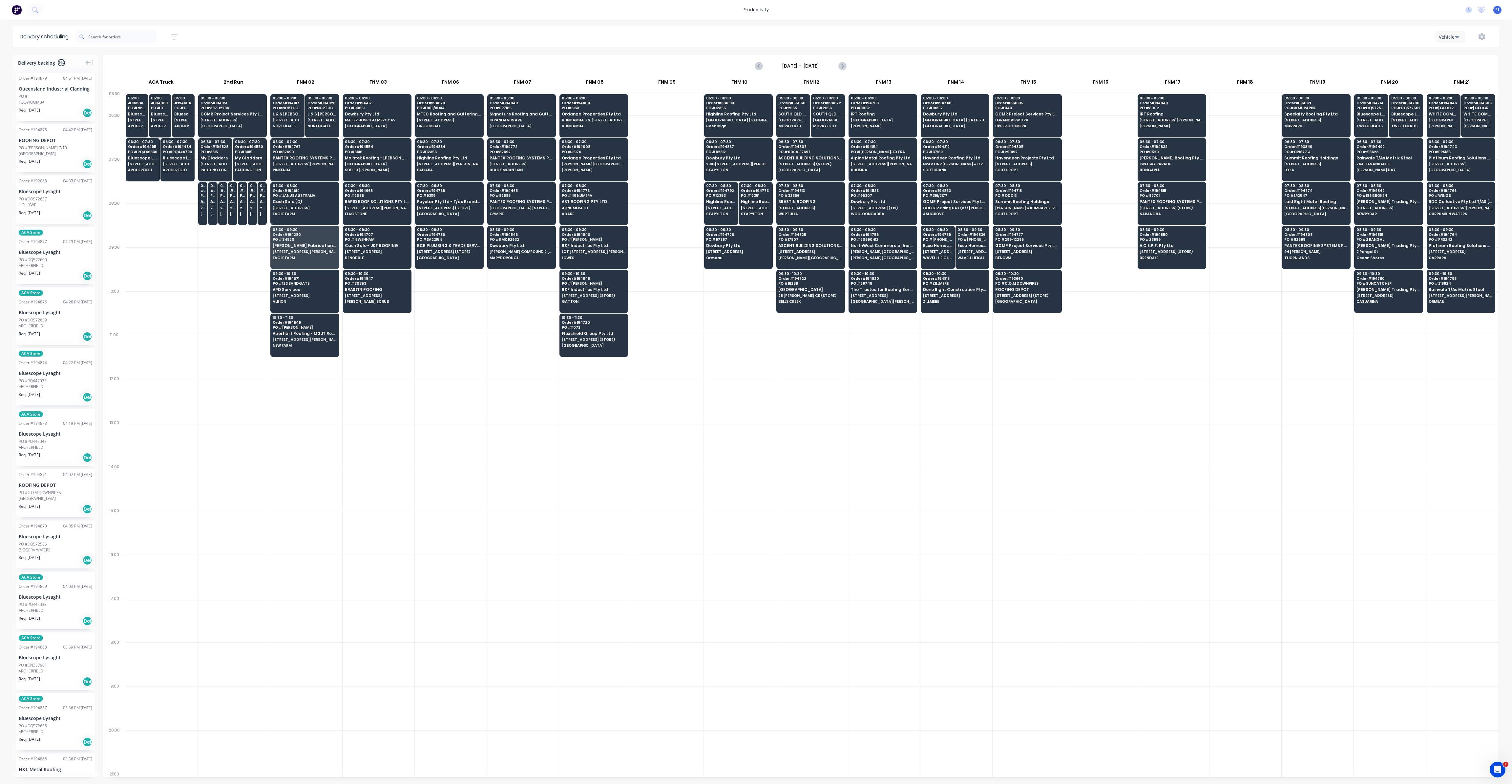
click at [552, 394] on div "05:30 # 193941 PO # dn357456 Bluescope Lysaght UNIT 4, [STREET_ADDRESS][PERSON_…" at bounding box center [811, 434] width 1373 height 686
click at [1304, 116] on div "05:30 - 06:30 Order # 194821 PO # 31 MURARRIE Specialty Roofing Pty Ltd [STREET…" at bounding box center [1317, 112] width 68 height 37
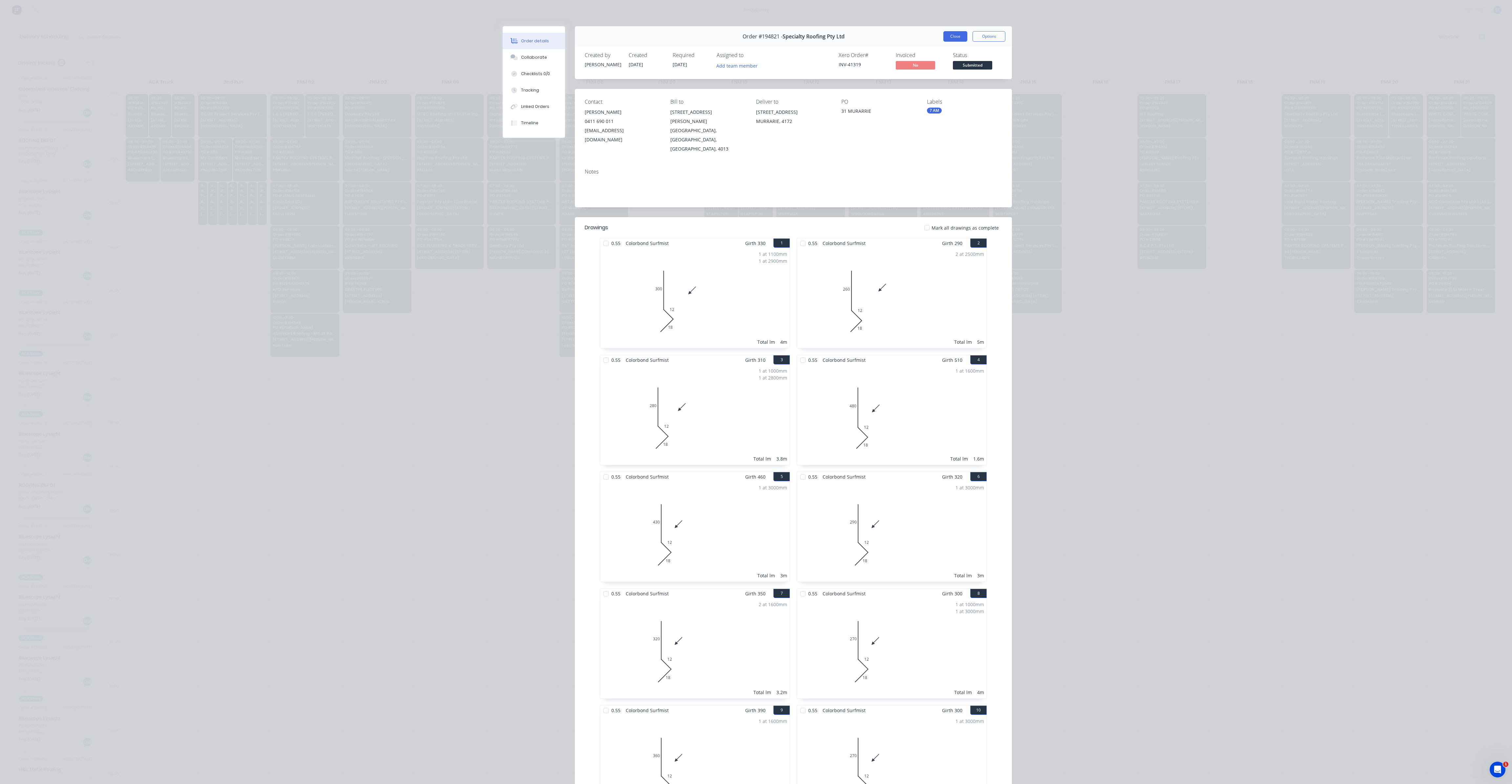
click at [949, 35] on button "Close" at bounding box center [955, 36] width 24 height 10
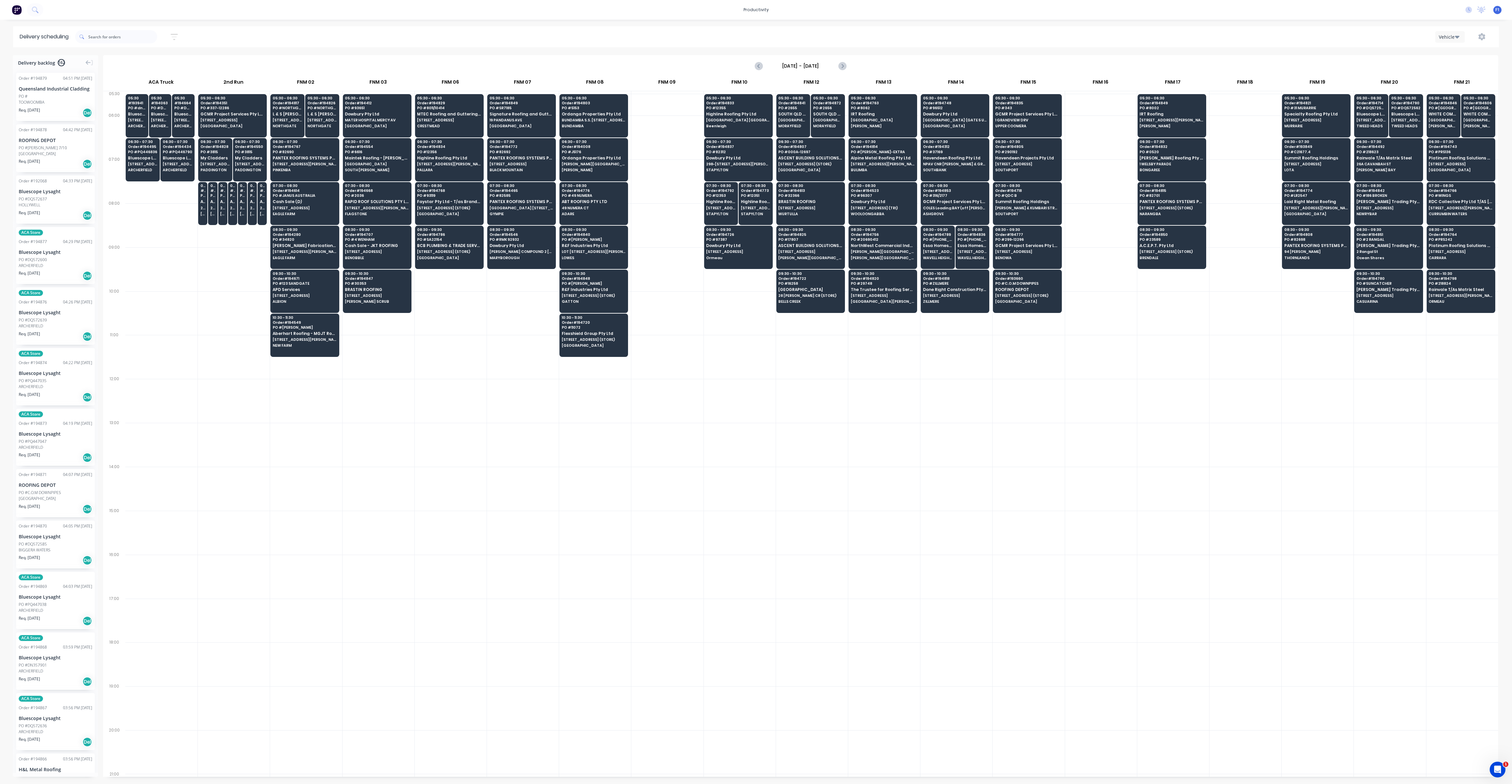
click at [1250, 310] on div at bounding box center [1246, 313] width 72 height 44
click at [1310, 111] on div "05:30 - 06:30 Order # 194821 PO # 31 MURARRIE Specialty Roofing Pty Ltd [STREET…" at bounding box center [1317, 112] width 68 height 37
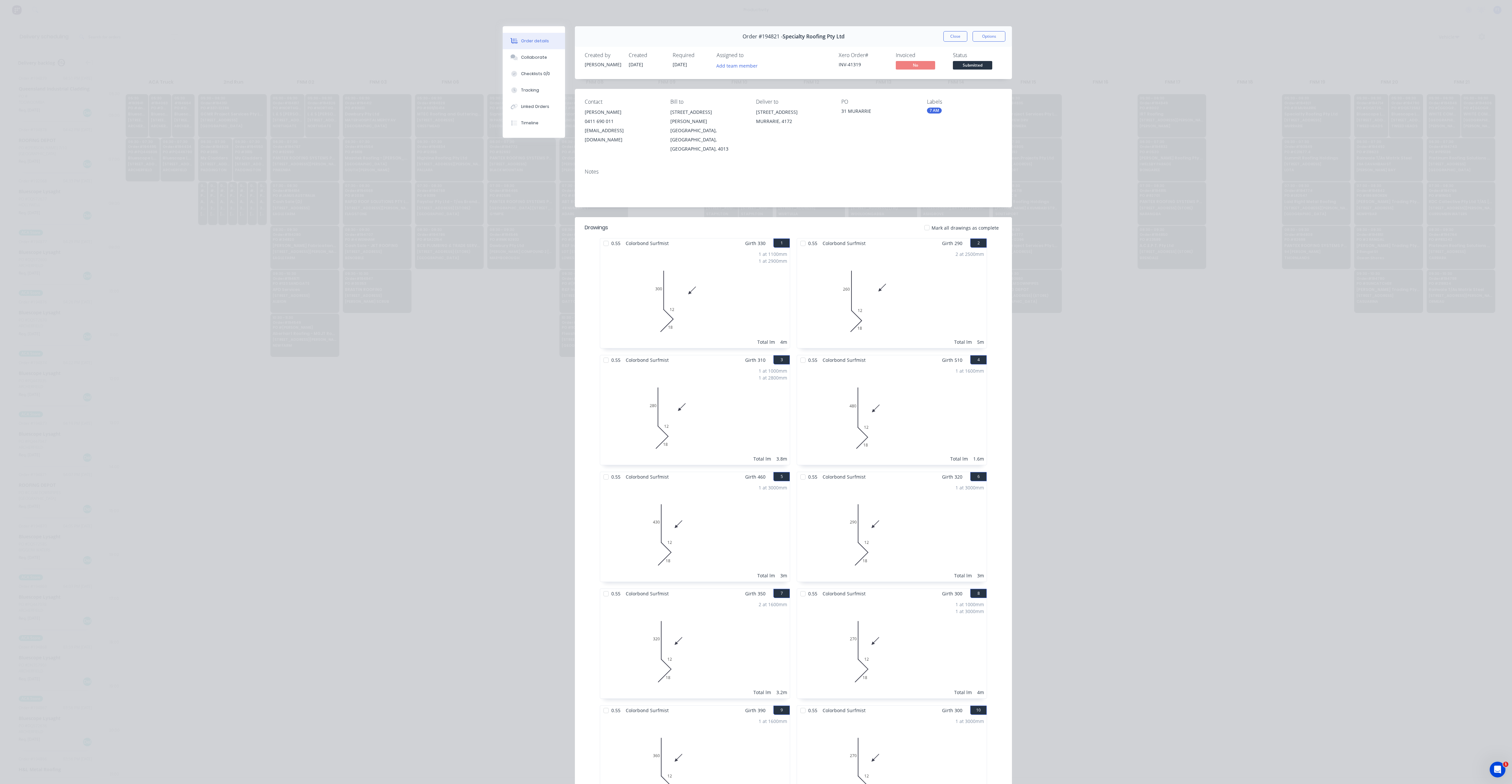
drag, startPoint x: 958, startPoint y: 42, endPoint x: 959, endPoint y: 37, distance: 5.1
click at [958, 39] on button "Close" at bounding box center [955, 36] width 24 height 10
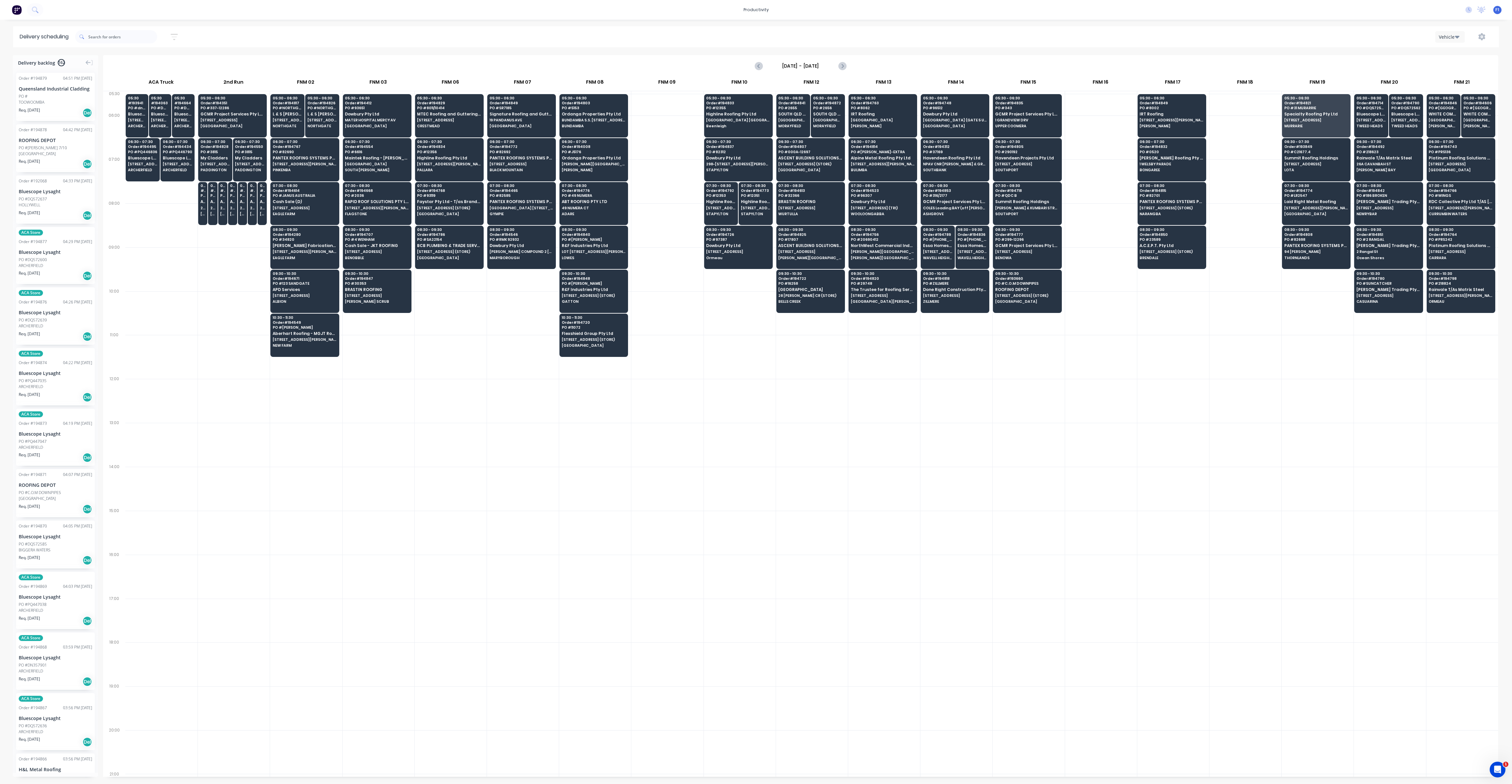
click at [1112, 445] on div at bounding box center [1102, 445] width 72 height 44
click at [1305, 217] on div "07:30 - 08:30 Order # 194774 PO # LR2547 Laid Right Metal Roofing [STREET_ADDRE…" at bounding box center [1317, 200] width 68 height 37
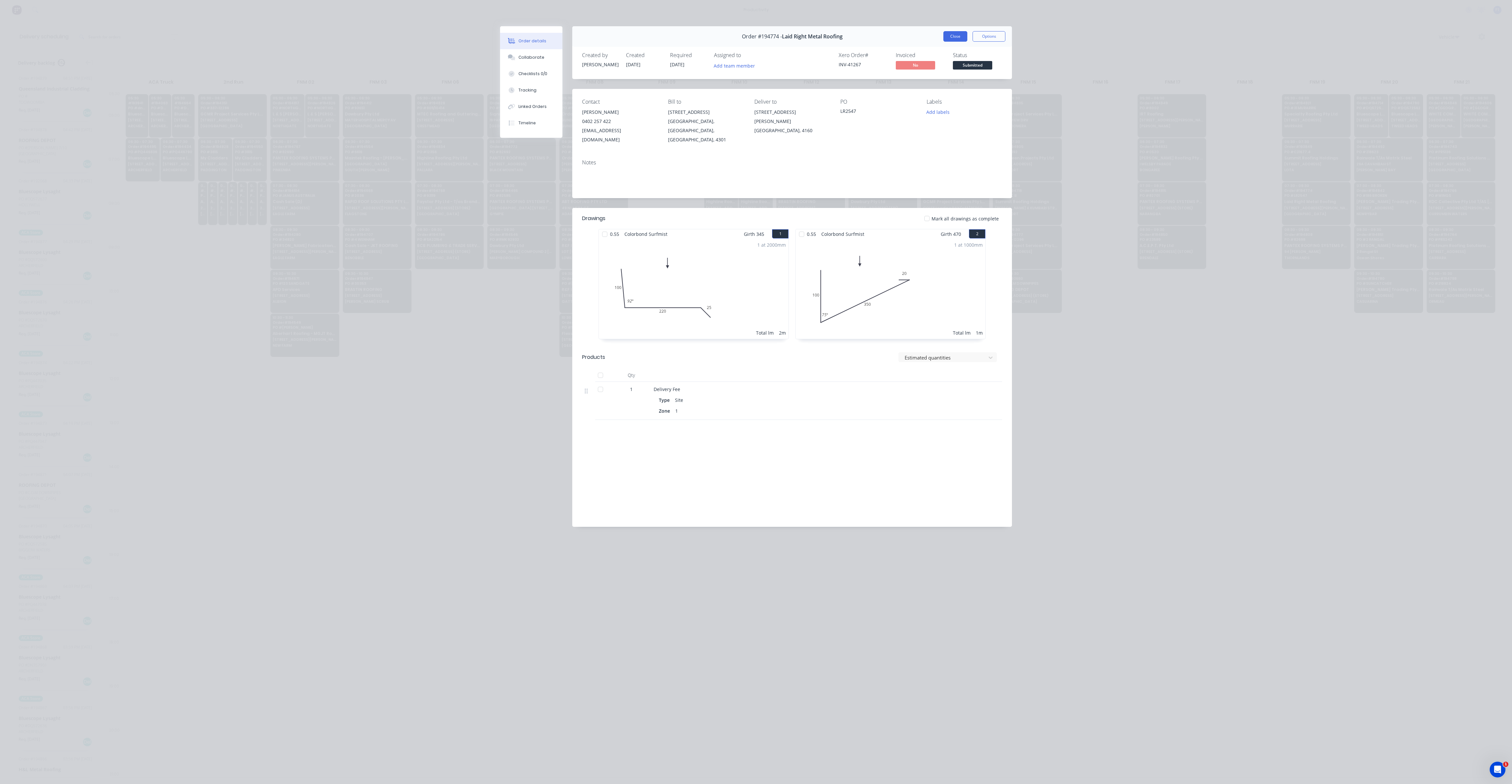
click at [960, 34] on button "Close" at bounding box center [955, 36] width 24 height 10
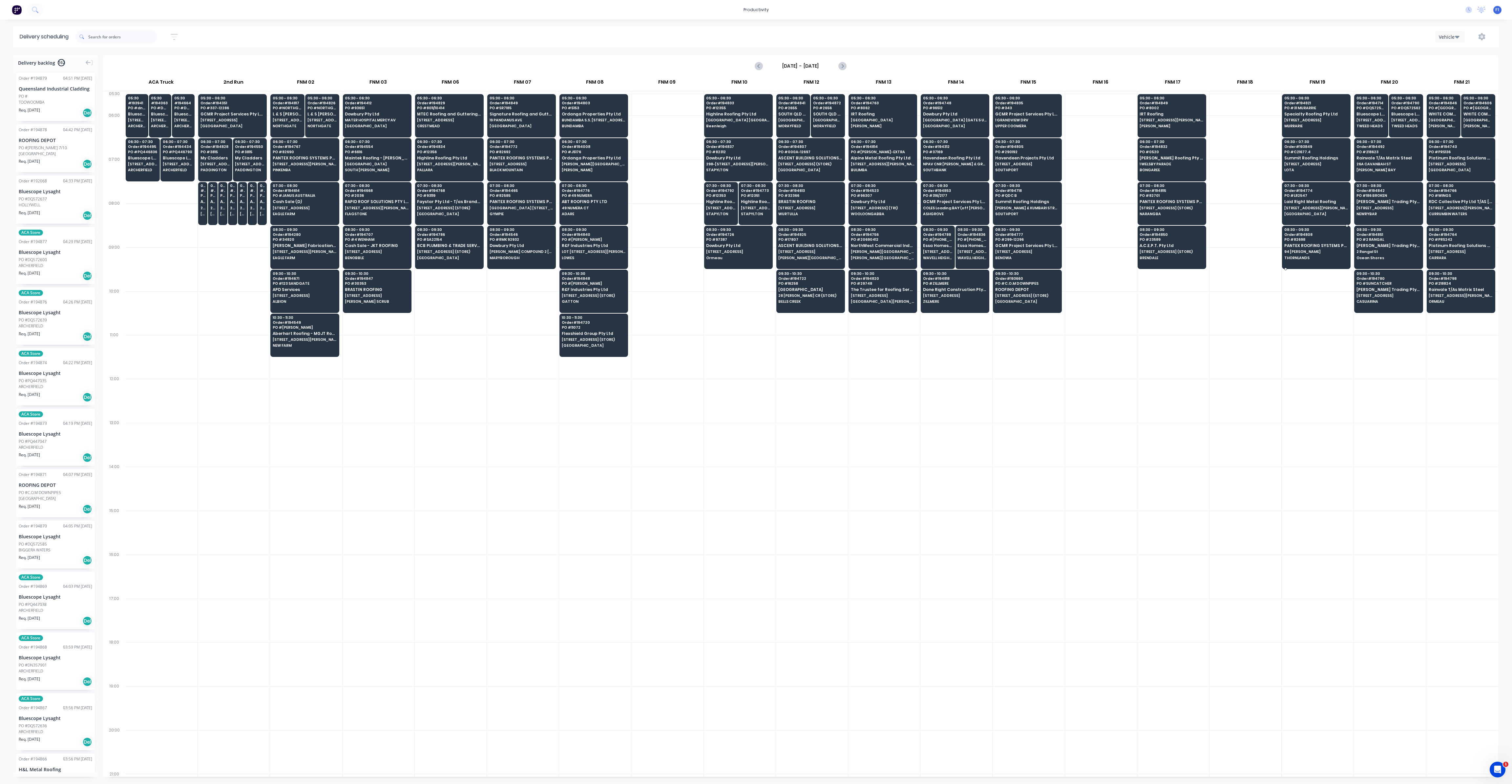
click at [1305, 256] on span "THORNLANDS" at bounding box center [1316, 258] width 63 height 4
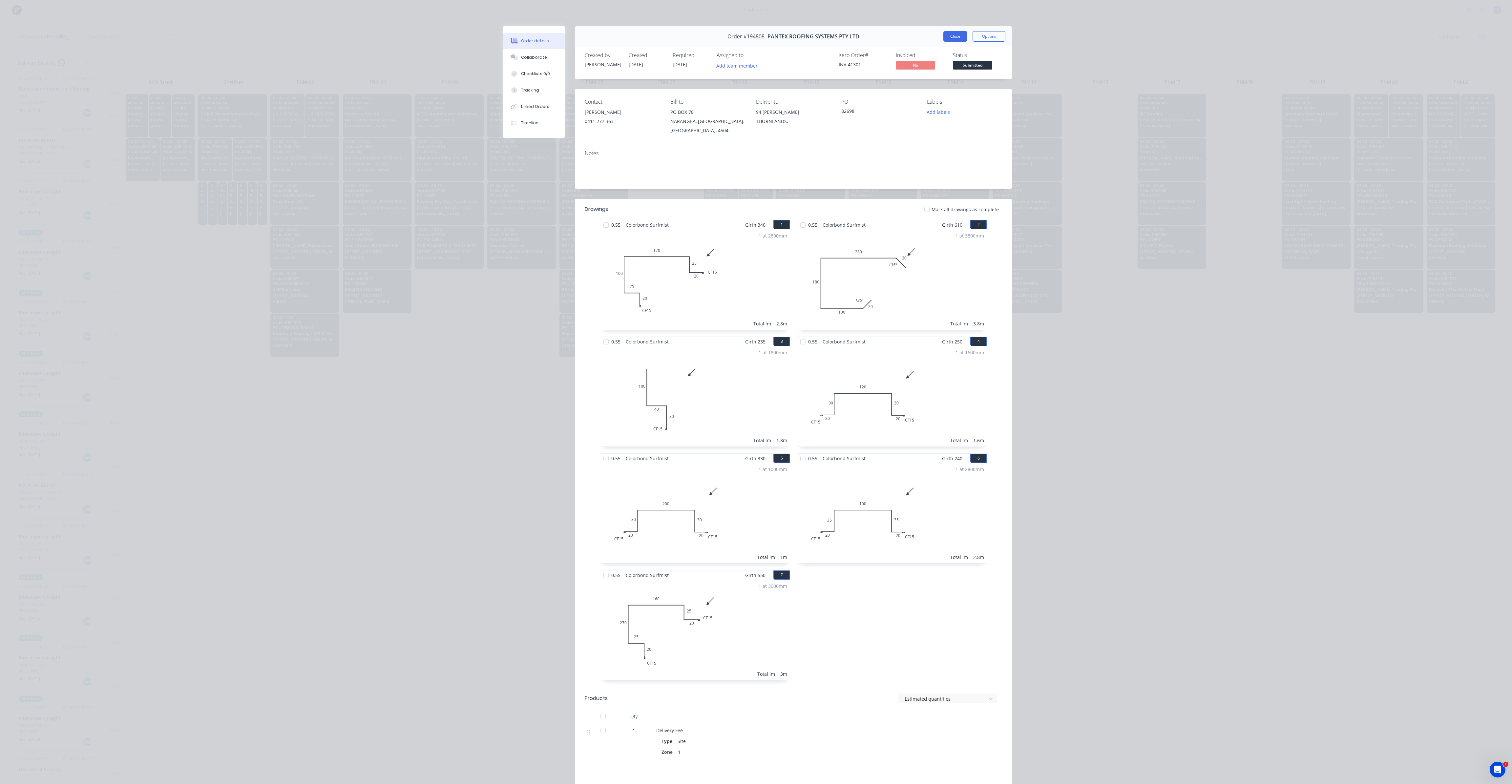
click at [956, 40] on button "Close" at bounding box center [955, 36] width 24 height 10
